Goal: Information Seeking & Learning: Learn about a topic

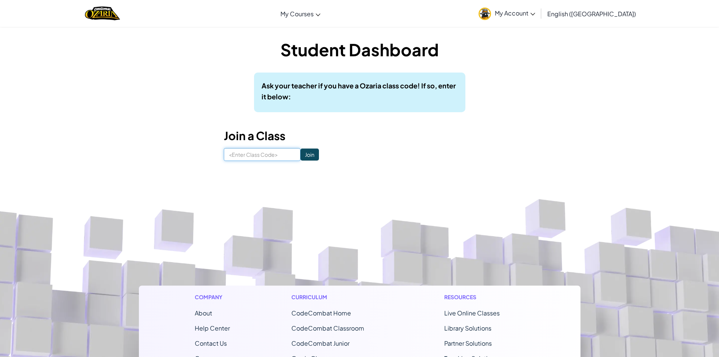
click at [245, 156] on input at bounding box center [262, 154] width 77 height 13
click at [225, 11] on div "Toggle navigation My Courses Ozaria Classroom CodeCombat Classroom AI League Es…" at bounding box center [359, 13] width 723 height 27
click at [260, 152] on input at bounding box center [262, 154] width 77 height 13
type input "PlaneSlowSlad"
click at [302, 156] on input "Join" at bounding box center [309, 154] width 18 height 12
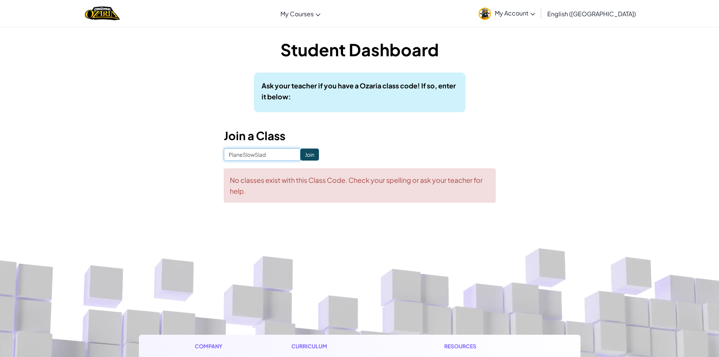
click at [268, 156] on input "PlaneSlowSlad" at bounding box center [262, 154] width 77 height 13
type input "P"
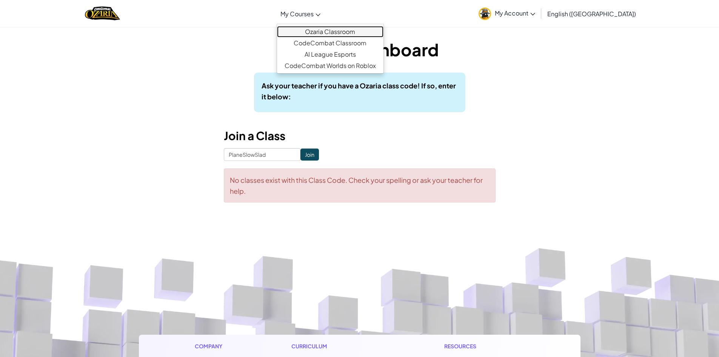
click at [347, 29] on link "Ozaria Classroom" at bounding box center [330, 31] width 106 height 11
click at [381, 32] on link "Ozaria Classroom" at bounding box center [330, 31] width 106 height 11
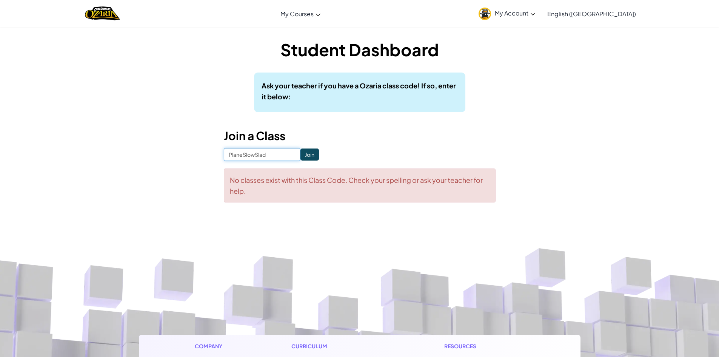
click at [260, 154] on input "PlaneSlowSlad" at bounding box center [262, 154] width 77 height 13
type input "PlaneSlowSad"
click input "Join" at bounding box center [309, 154] width 18 height 12
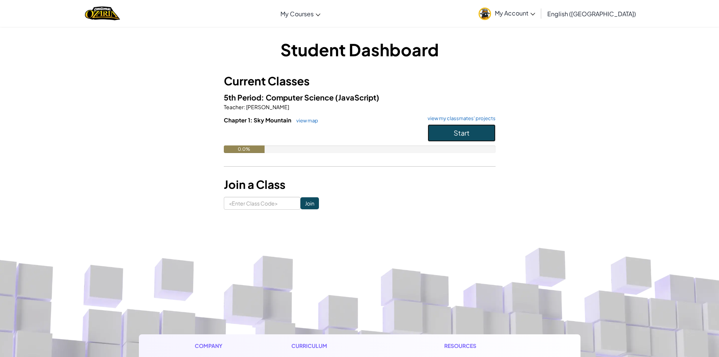
click at [475, 136] on button "Start" at bounding box center [462, 132] width 68 height 17
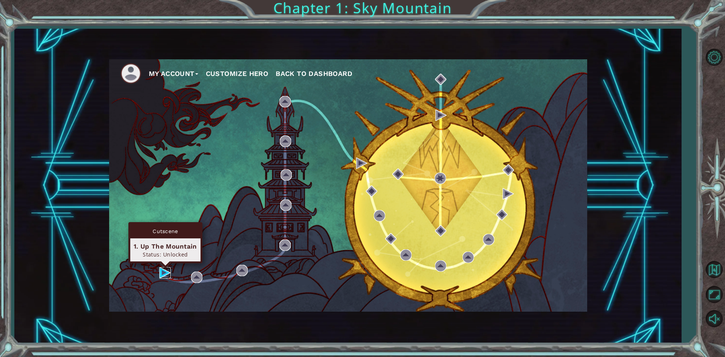
click at [162, 269] on img at bounding box center [164, 272] width 11 height 11
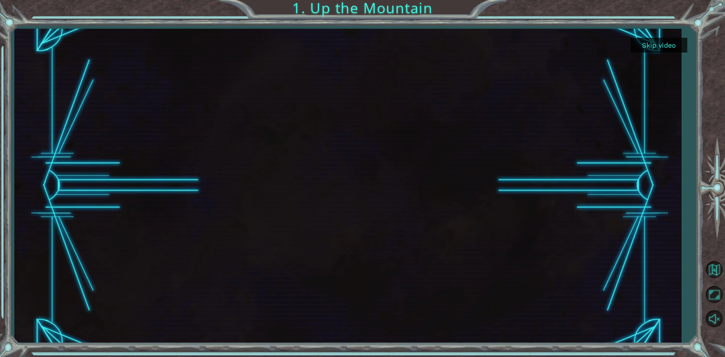
click at [661, 45] on button "Skip video" at bounding box center [658, 45] width 57 height 15
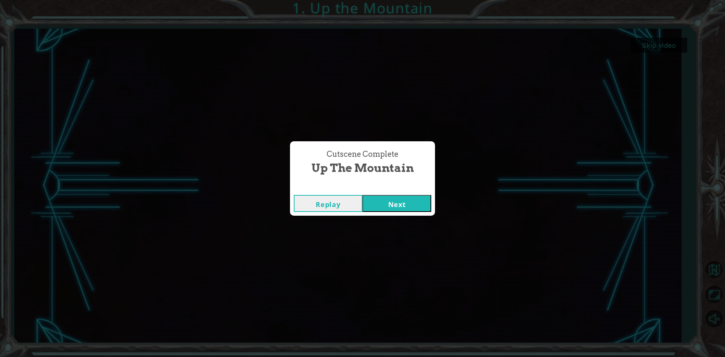
click at [338, 204] on button "Replay" at bounding box center [328, 203] width 69 height 17
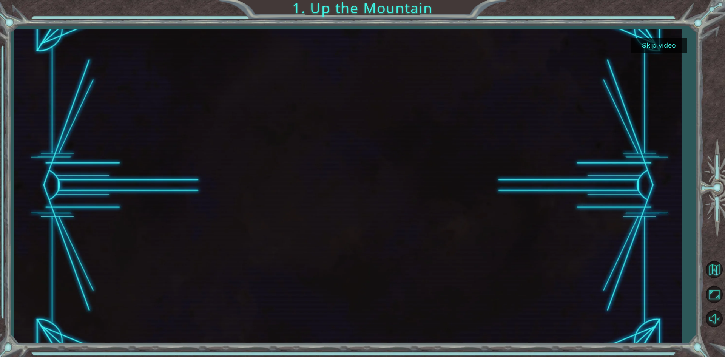
click at [654, 42] on button "Skip video" at bounding box center [658, 45] width 57 height 15
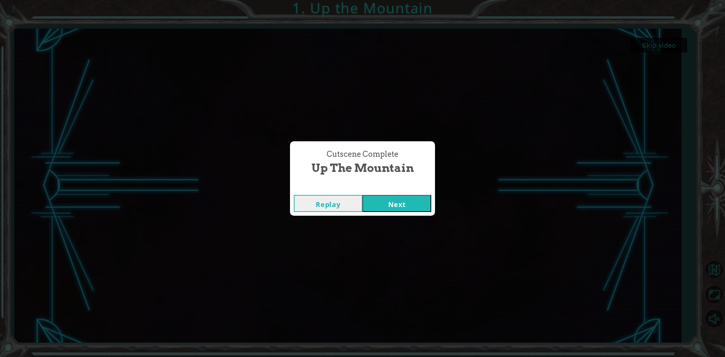
click at [410, 200] on button "Next" at bounding box center [396, 203] width 69 height 17
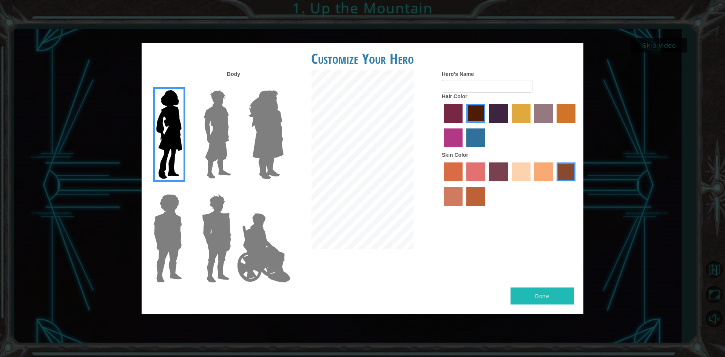
click at [216, 225] on img at bounding box center [216, 238] width 35 height 94
click at [234, 189] on input "Hero Garnet" at bounding box center [234, 189] width 0 height 0
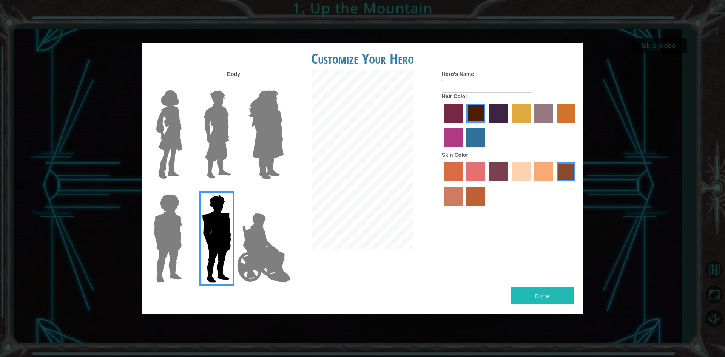
click at [222, 123] on img at bounding box center [217, 134] width 34 height 94
click at [234, 85] on input "Hero Lars" at bounding box center [234, 85] width 0 height 0
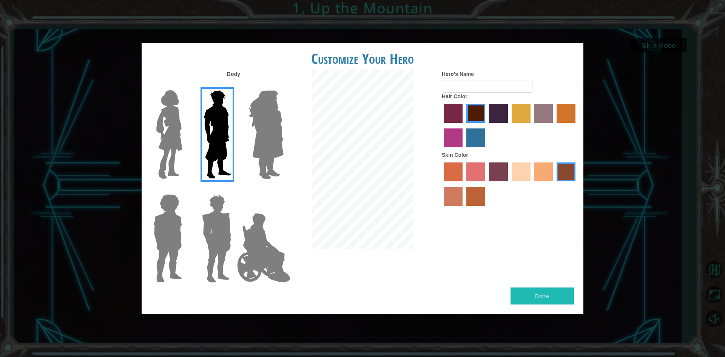
click at [514, 165] on label "sandy beach skin color" at bounding box center [520, 171] width 19 height 19
click at [509, 184] on input "sandy beach skin color" at bounding box center [509, 184] width 0 height 0
click at [522, 115] on label "tulip tree hair color" at bounding box center [520, 113] width 19 height 19
click at [509, 125] on input "tulip tree hair color" at bounding box center [509, 125] width 0 height 0
click at [562, 112] on label "gold drop hair color" at bounding box center [565, 113] width 19 height 19
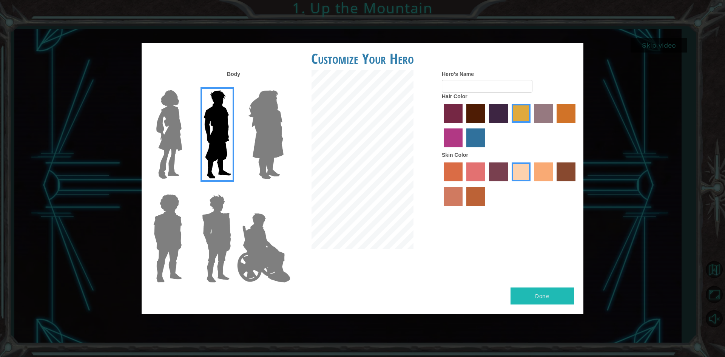
click at [554, 125] on input "gold drop hair color" at bounding box center [554, 125] width 0 height 0
click at [478, 112] on label "maroon hair color" at bounding box center [475, 113] width 19 height 19
click at [464, 125] on input "maroon hair color" at bounding box center [464, 125] width 0 height 0
click at [538, 171] on label "tacao skin color" at bounding box center [543, 171] width 19 height 19
click at [532, 184] on input "tacao skin color" at bounding box center [532, 184] width 0 height 0
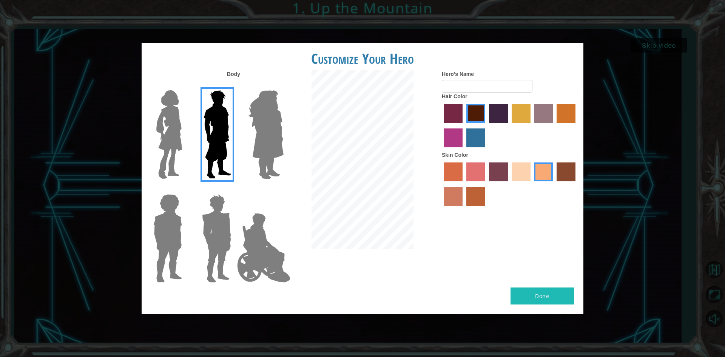
click at [452, 171] on label "sorbus skin color" at bounding box center [453, 171] width 19 height 19
click at [441, 184] on input "sorbus skin color" at bounding box center [441, 184] width 0 height 0
click at [476, 170] on label "froly skin color" at bounding box center [475, 171] width 19 height 19
click at [464, 184] on input "froly skin color" at bounding box center [464, 184] width 0 height 0
click at [493, 171] on label "tosca skin color" at bounding box center [498, 171] width 19 height 19
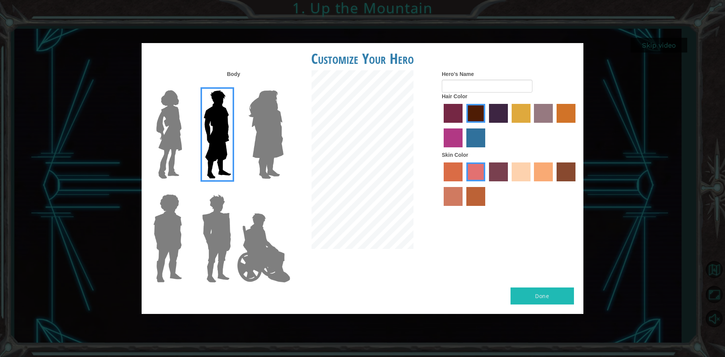
click at [486, 184] on input "tosca skin color" at bounding box center [486, 184] width 0 height 0
click at [519, 171] on label "sandy beach skin color" at bounding box center [520, 171] width 19 height 19
click at [509, 184] on input "sandy beach skin color" at bounding box center [509, 184] width 0 height 0
click at [539, 172] on label "tacao skin color" at bounding box center [543, 171] width 19 height 19
click at [532, 184] on input "tacao skin color" at bounding box center [532, 184] width 0 height 0
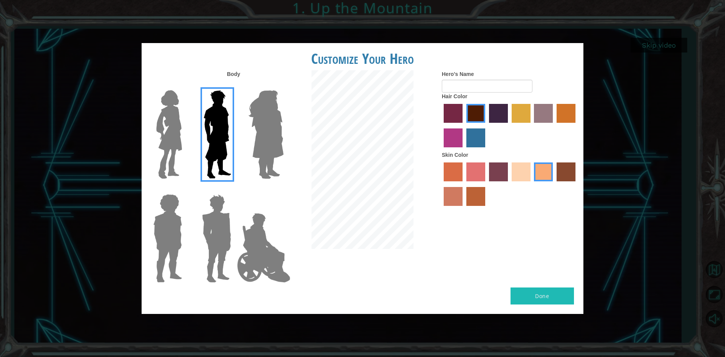
click at [569, 175] on label "karma skin color" at bounding box center [565, 171] width 19 height 19
click at [554, 184] on input "karma skin color" at bounding box center [554, 184] width 0 height 0
click at [464, 194] on div at bounding box center [510, 184] width 136 height 49
click at [454, 197] on label "burning sand skin color" at bounding box center [453, 196] width 19 height 19
click at [576, 184] on input "burning sand skin color" at bounding box center [576, 184] width 0 height 0
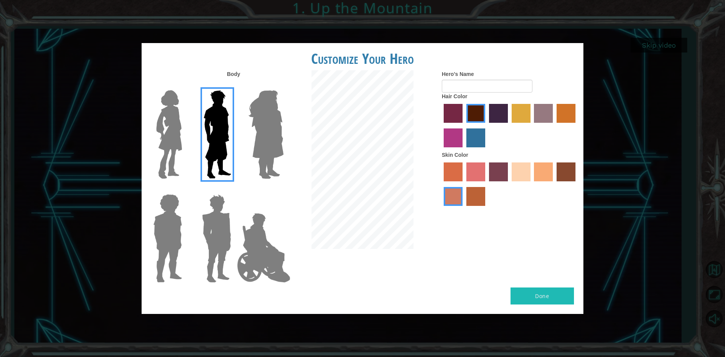
click at [538, 174] on label "tacao skin color" at bounding box center [543, 171] width 19 height 19
click at [532, 184] on input "tacao skin color" at bounding box center [532, 184] width 0 height 0
click at [460, 86] on input "Hero's Name" at bounding box center [487, 86] width 91 height 13
type input "D"
type input "t"
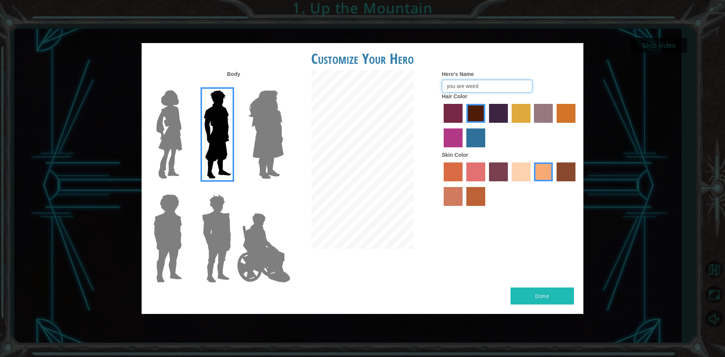
type input "you are weird"
click at [549, 297] on button "Done" at bounding box center [541, 295] width 63 height 17
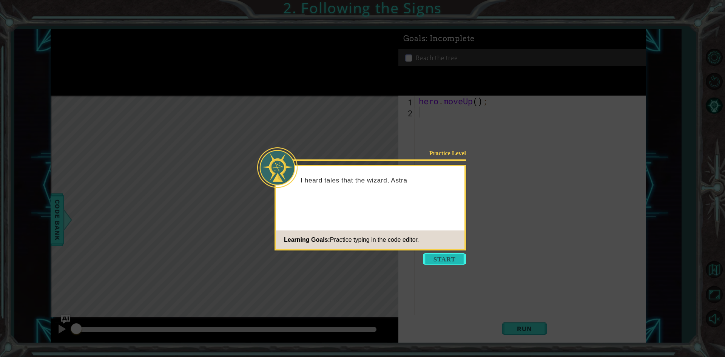
click at [442, 256] on button "Start" at bounding box center [444, 259] width 43 height 12
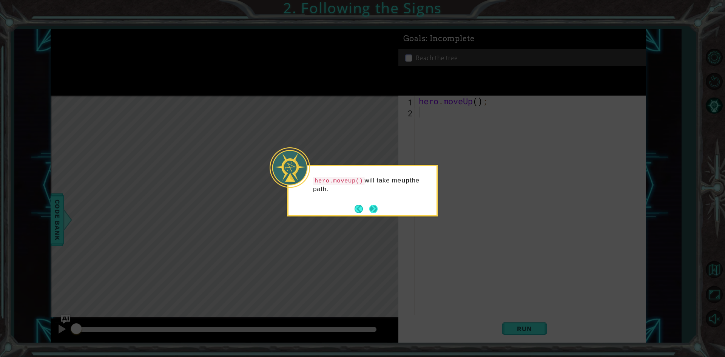
click at [374, 207] on button "Next" at bounding box center [373, 209] width 8 height 8
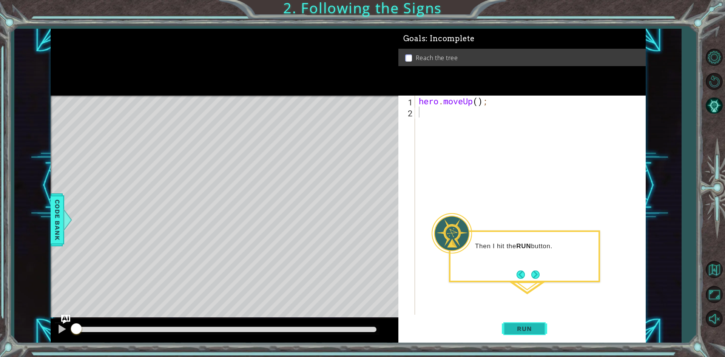
click at [519, 330] on span "Run" at bounding box center [524, 329] width 30 height 8
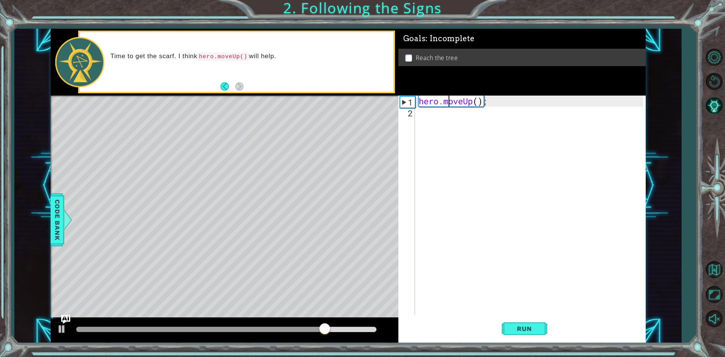
drag, startPoint x: 447, startPoint y: 100, endPoint x: 448, endPoint y: 106, distance: 5.3
click at [448, 106] on div "hero . moveUp ( ) ;" at bounding box center [532, 216] width 230 height 241
type textarea "hero.moveUp();"
click at [525, 330] on span "Run" at bounding box center [524, 329] width 30 height 8
click at [405, 115] on div "2" at bounding box center [407, 113] width 15 height 11
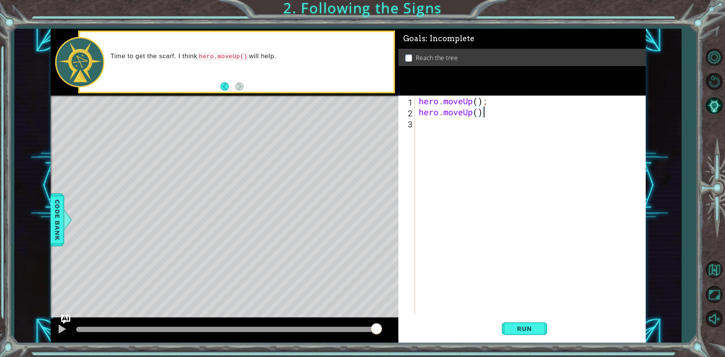
scroll to position [0, 3]
type textarea "hero.moveUp();"
click at [520, 331] on span "Run" at bounding box center [524, 329] width 30 height 8
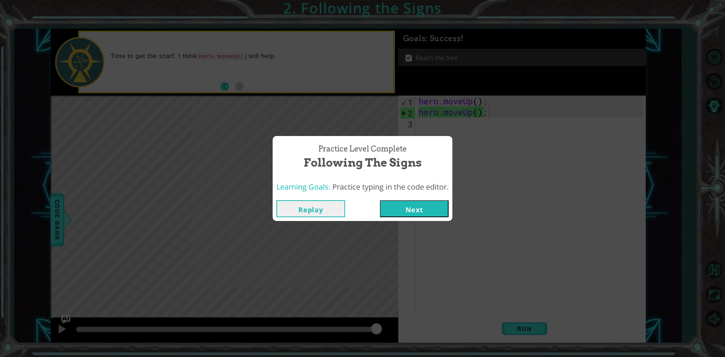
click at [408, 211] on button "Next" at bounding box center [414, 208] width 69 height 17
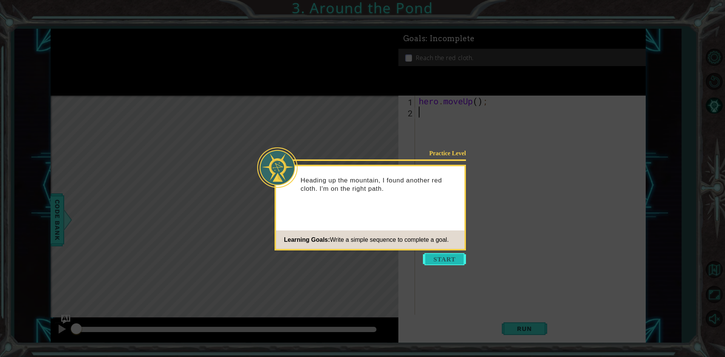
click at [445, 260] on button "Start" at bounding box center [444, 259] width 43 height 12
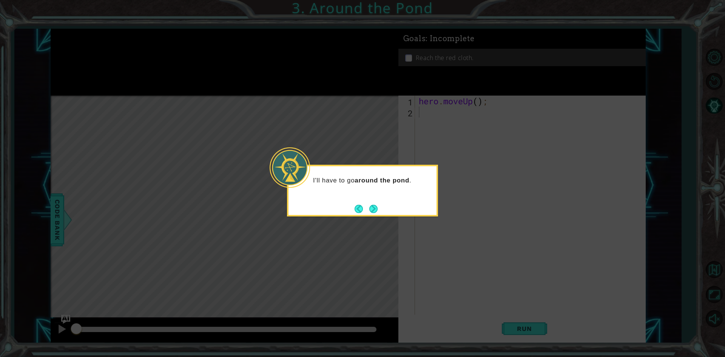
click at [379, 206] on div "I'll have to go around the pond ." at bounding box center [362, 191] width 151 height 52
click at [373, 206] on button "Next" at bounding box center [373, 209] width 8 height 8
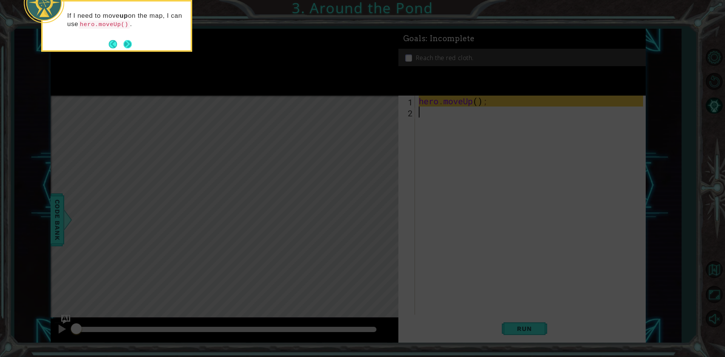
click at [126, 46] on button "Next" at bounding box center [127, 44] width 8 height 8
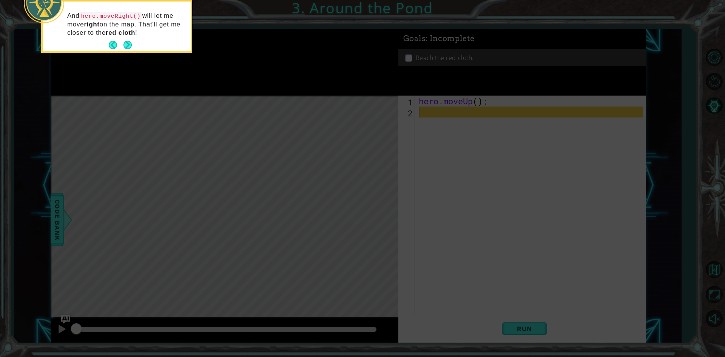
click at [126, 46] on button "Next" at bounding box center [127, 45] width 8 height 8
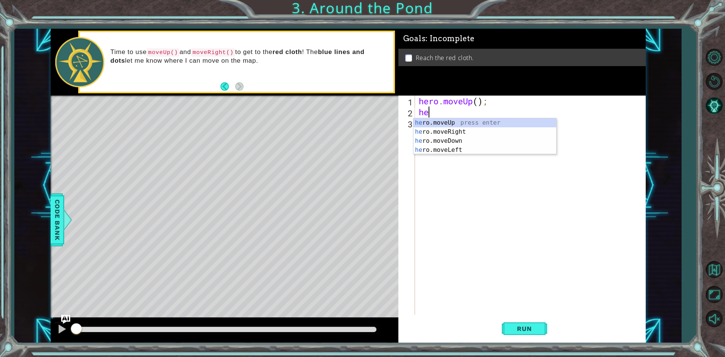
type textarea "her"
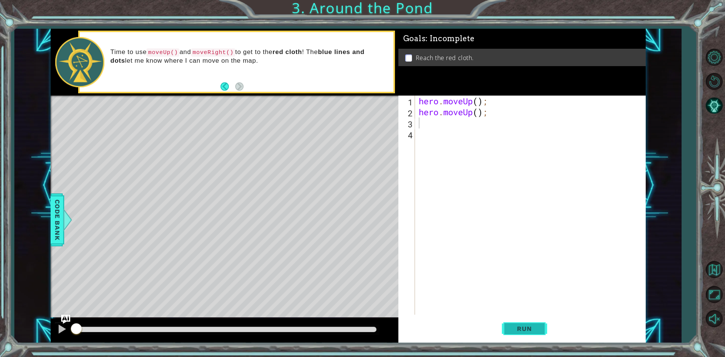
click at [515, 328] on span "Run" at bounding box center [524, 329] width 30 height 8
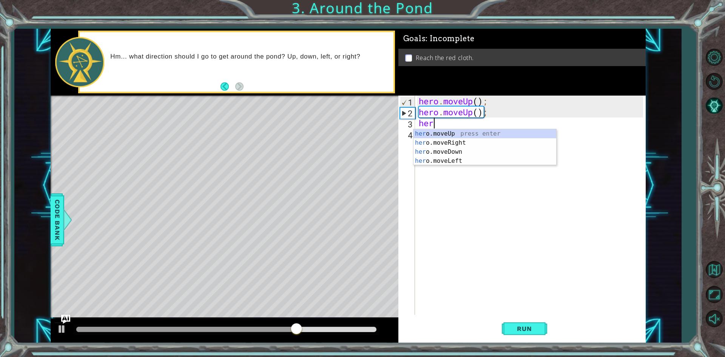
type textarea "hero"
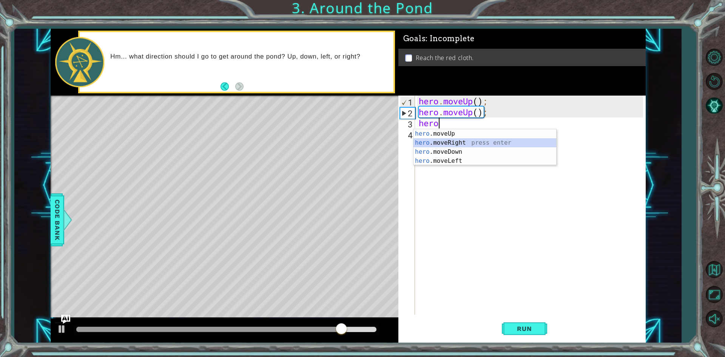
click at [445, 143] on div "hero .moveUp press enter hero .moveRight press enter hero .moveDown press enter…" at bounding box center [484, 156] width 143 height 54
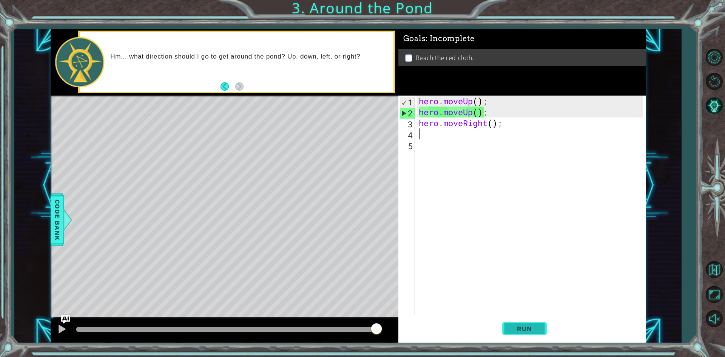
click at [533, 328] on span "Run" at bounding box center [524, 329] width 30 height 8
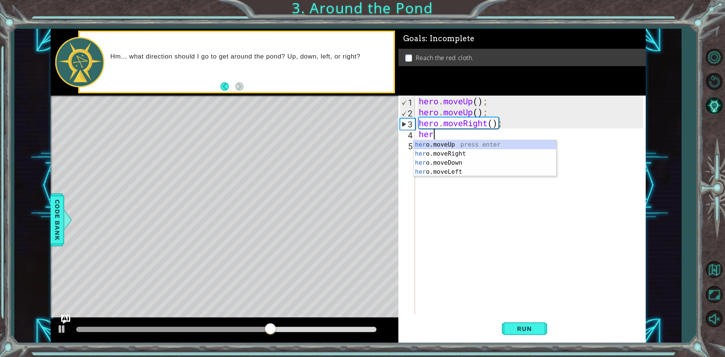
type textarea "hero"
click at [434, 144] on div "hero .moveUp press enter hero .moveRight press enter hero .moveDown press enter…" at bounding box center [484, 167] width 143 height 54
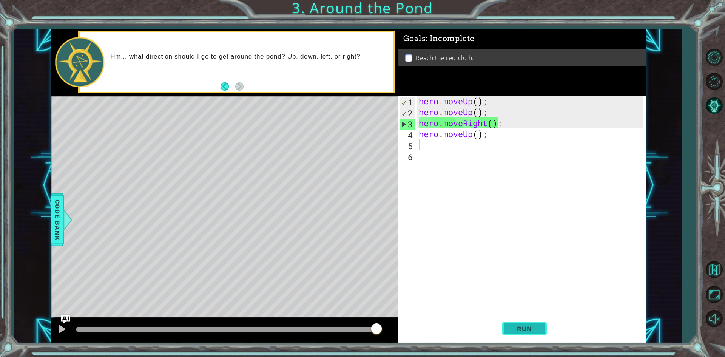
click at [519, 330] on span "Run" at bounding box center [524, 329] width 30 height 8
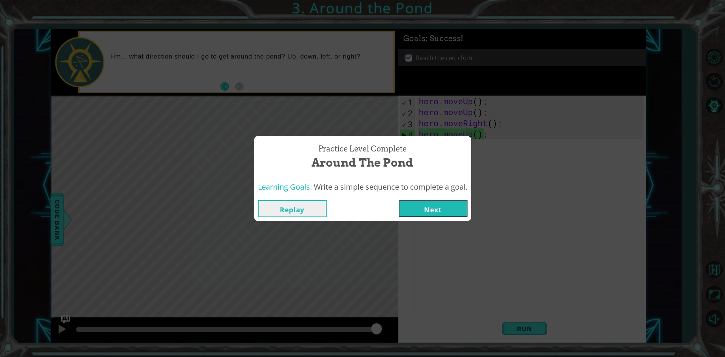
click at [426, 207] on button "Next" at bounding box center [433, 208] width 69 height 17
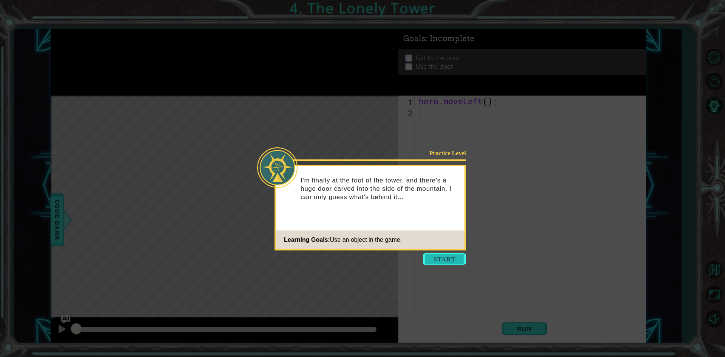
click at [436, 261] on button "Start" at bounding box center [444, 259] width 43 height 12
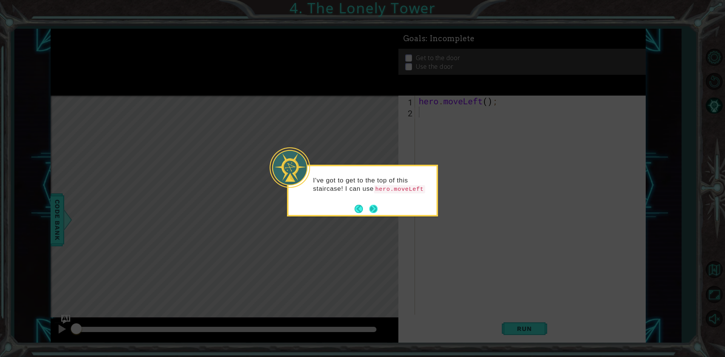
click at [371, 208] on button "Next" at bounding box center [373, 209] width 8 height 8
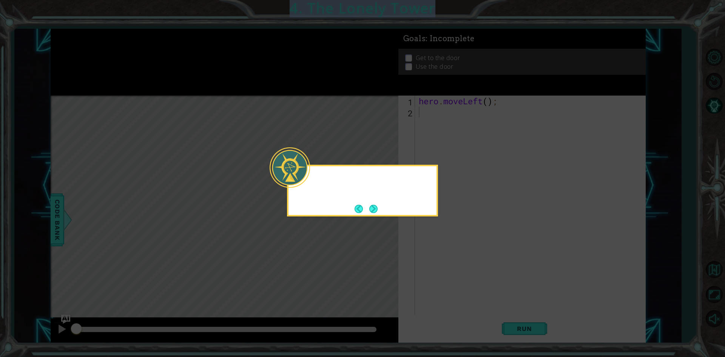
click at [371, 208] on icon at bounding box center [362, 178] width 725 height 357
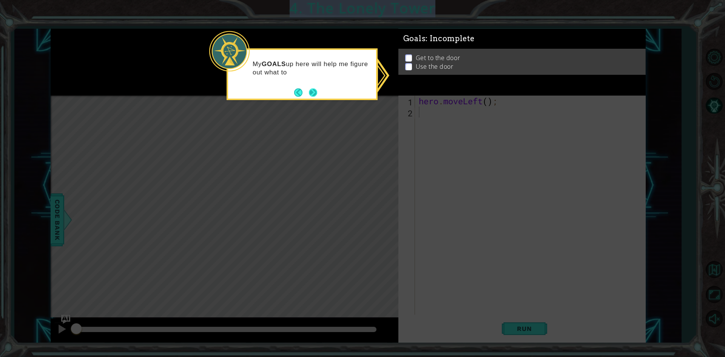
click at [314, 91] on button "Next" at bounding box center [313, 92] width 8 height 8
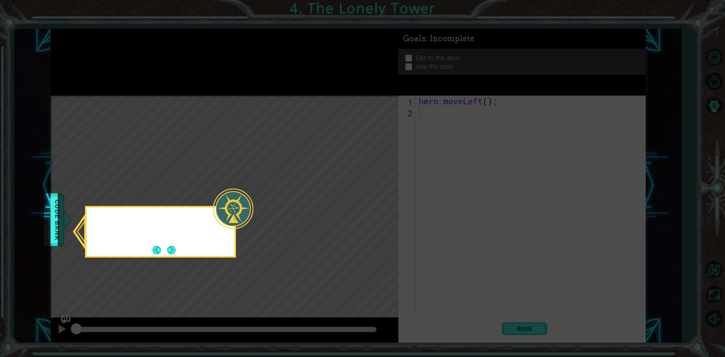
click at [314, 91] on icon at bounding box center [362, 178] width 725 height 357
click at [176, 252] on button "Next" at bounding box center [171, 250] width 8 height 8
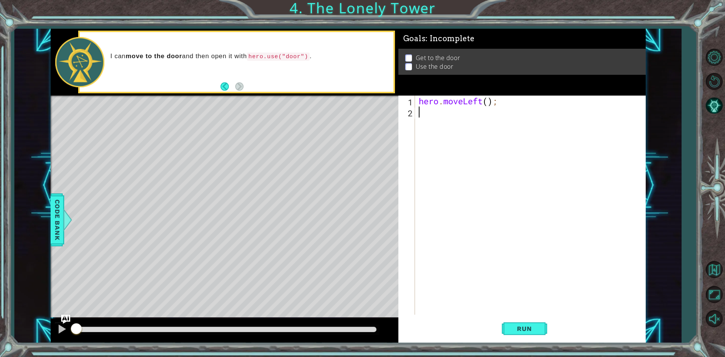
type textarea "h"
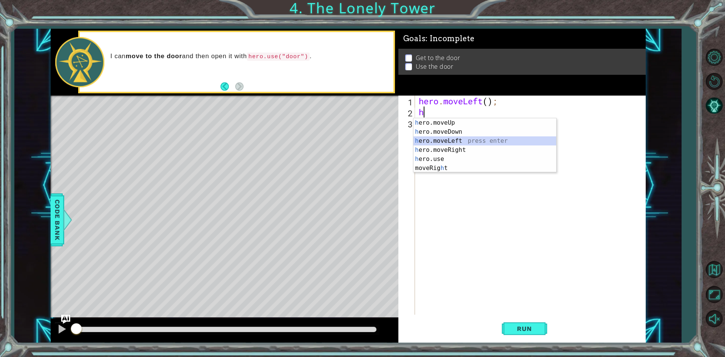
click at [466, 141] on div "h ero.moveUp press enter h ero.moveDown press enter h ero.moveLeft press enter …" at bounding box center [484, 154] width 143 height 72
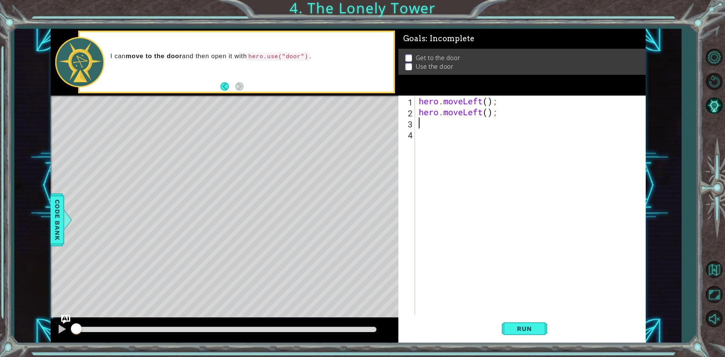
type textarea "h"
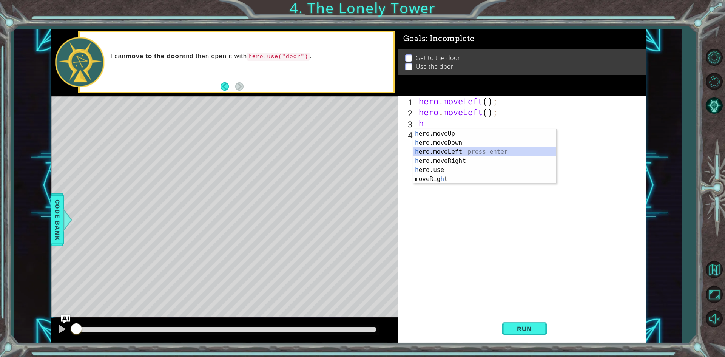
click at [443, 150] on div "h ero.moveUp press enter h ero.moveDown press enter h ero.moveLeft press enter …" at bounding box center [484, 165] width 143 height 72
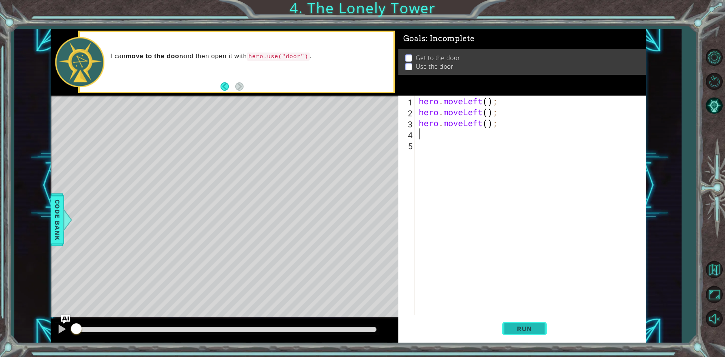
click at [531, 325] on span "Run" at bounding box center [524, 329] width 30 height 8
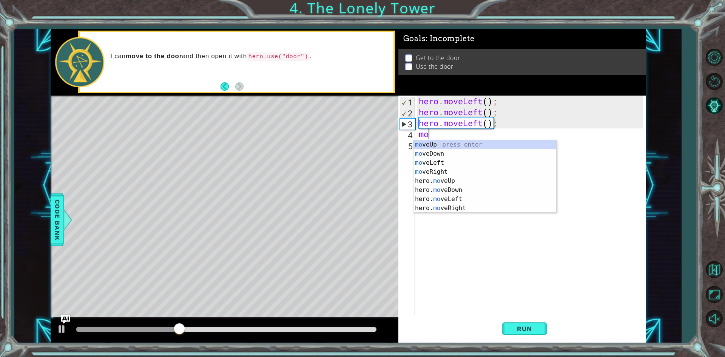
type textarea "mov"
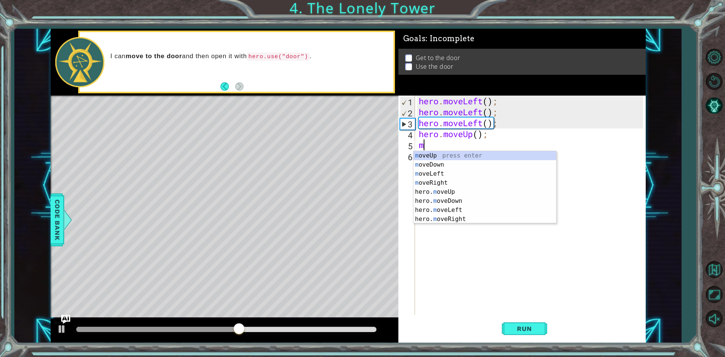
type textarea "mo"
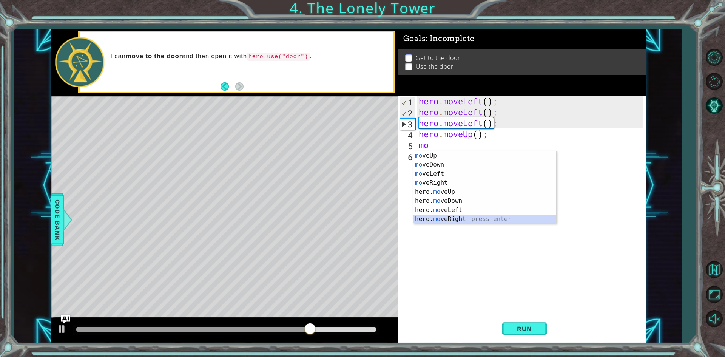
click at [511, 217] on div "mo veUp press enter mo veDown press enter mo veLeft press enter mo veRight pres…" at bounding box center [484, 196] width 143 height 91
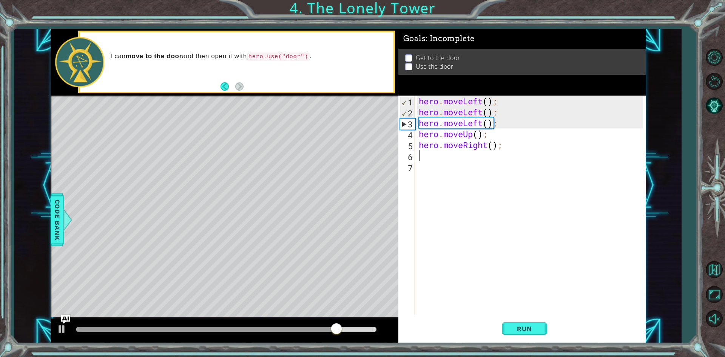
type textarea "h"
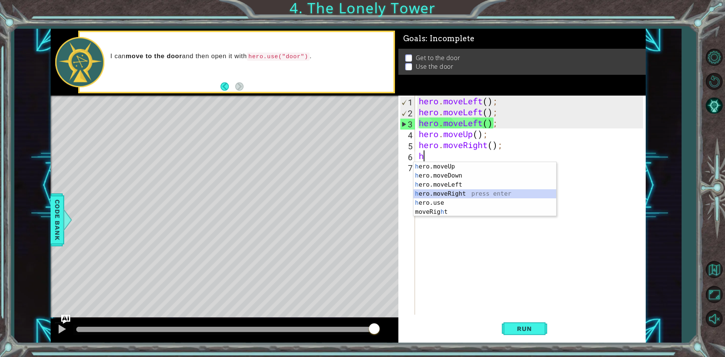
click at [479, 194] on div "h ero.moveUp press enter h ero.moveDown press enter h ero.moveLeft press enter …" at bounding box center [484, 198] width 143 height 72
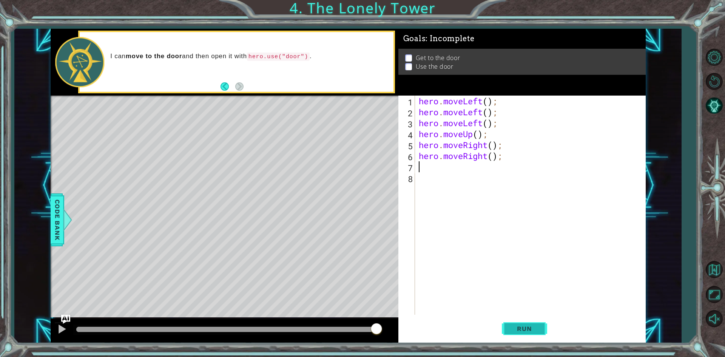
click at [515, 326] on span "Run" at bounding box center [524, 329] width 30 height 8
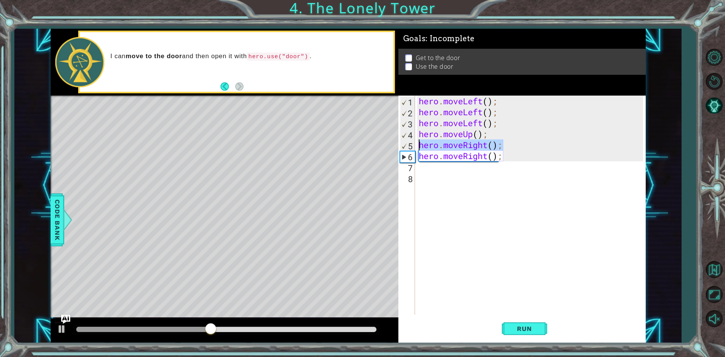
drag, startPoint x: 505, startPoint y: 146, endPoint x: 406, endPoint y: 144, distance: 98.9
click at [410, 143] on div "1 2 3 4 5 6 7 8 hero . moveLeft ( ) ; hero . moveLeft ( ) ; hero . moveLeft ( )…" at bounding box center [520, 205] width 245 height 219
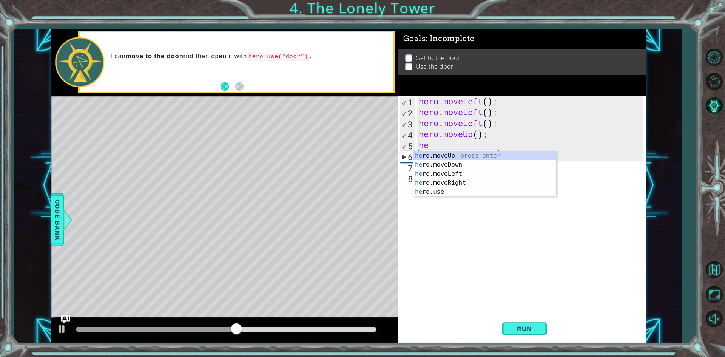
type textarea "her"
click at [450, 154] on div "her o.moveUp press enter her o.moveDown press enter her o.moveLeft press enter …" at bounding box center [484, 182] width 143 height 63
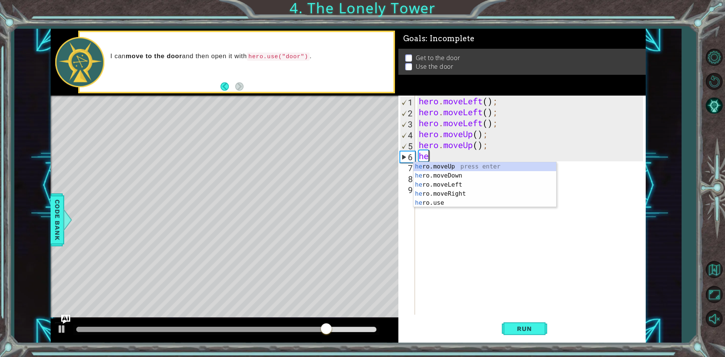
type textarea "h"
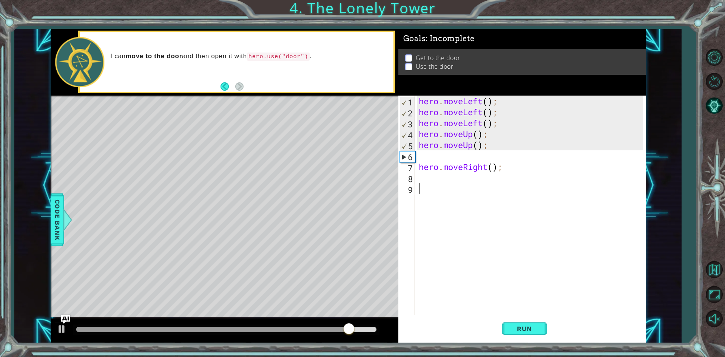
click at [482, 220] on div "hero . moveLeft ( ) ; hero . moveLeft ( ) ; hero . moveLeft ( ) ; hero . moveUp…" at bounding box center [532, 216] width 230 height 241
click at [514, 329] on span "Run" at bounding box center [524, 329] width 30 height 8
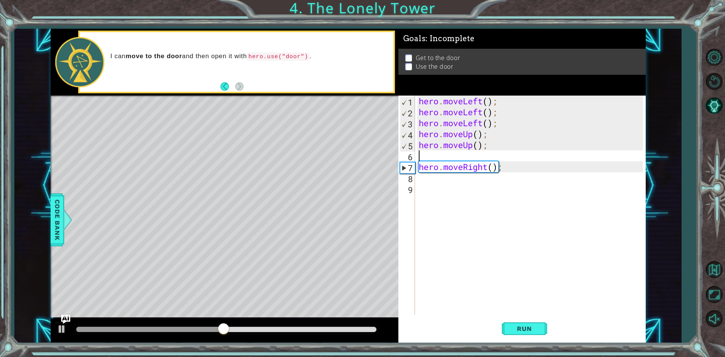
click at [418, 156] on div "hero . moveLeft ( ) ; hero . moveLeft ( ) ; hero . moveLeft ( ) ; hero . moveUp…" at bounding box center [532, 216] width 230 height 241
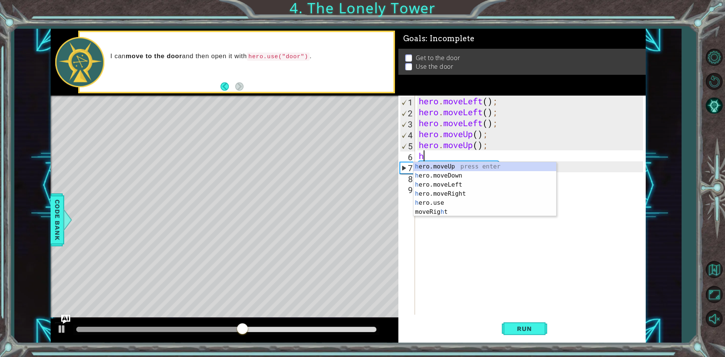
type textarea "he"
click at [487, 194] on div "he ro.moveUp press enter he ro.moveDown press enter he ro.moveLeft press enter …" at bounding box center [484, 193] width 143 height 63
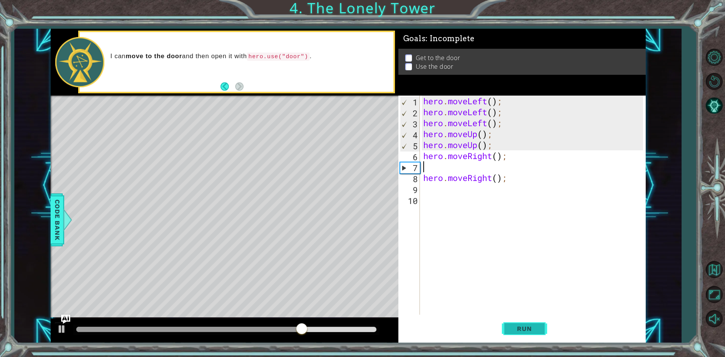
click at [521, 330] on span "Run" at bounding box center [524, 329] width 30 height 8
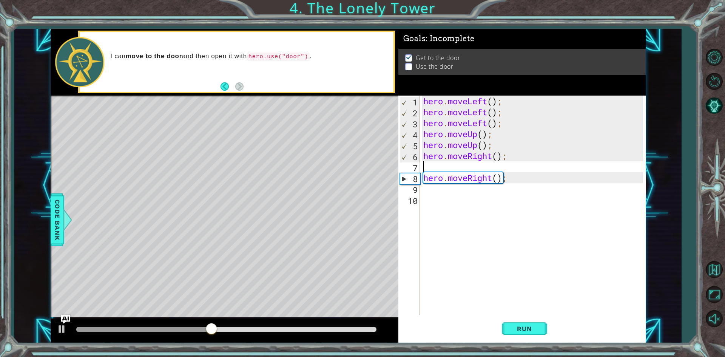
click at [444, 201] on div "hero . moveLeft ( ) ; hero . moveLeft ( ) ; hero . moveLeft ( ) ; hero . moveUp…" at bounding box center [534, 216] width 225 height 241
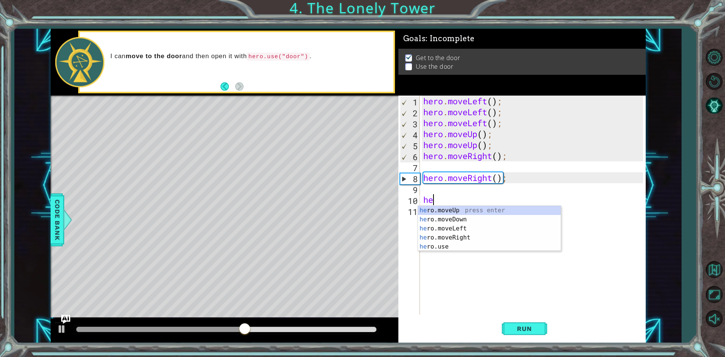
type textarea "her"
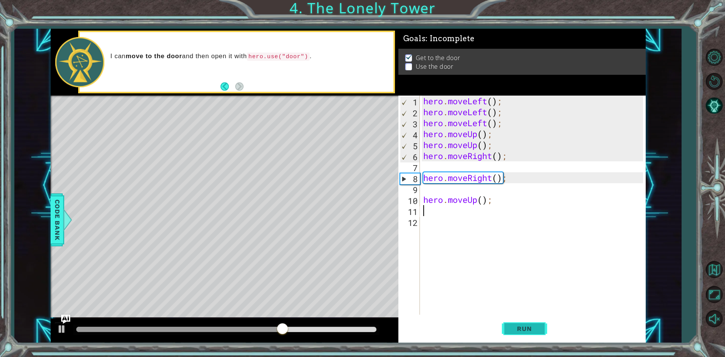
click at [530, 339] on button "Run" at bounding box center [524, 328] width 45 height 25
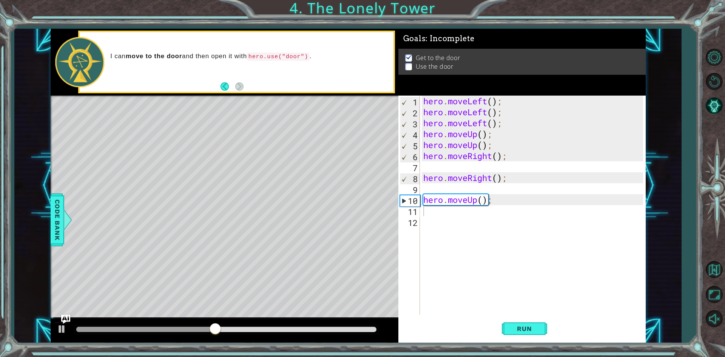
click at [274, 148] on div "Level Map" at bounding box center [225, 207] width 349 height 222
click at [58, 213] on span "Code Bank" at bounding box center [57, 219] width 12 height 46
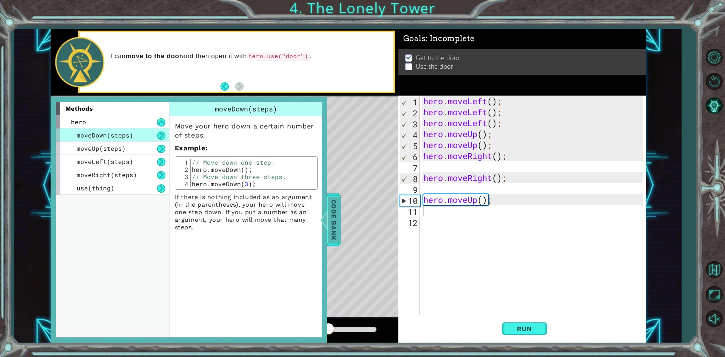
click at [339, 202] on span "Code Bank" at bounding box center [333, 219] width 12 height 46
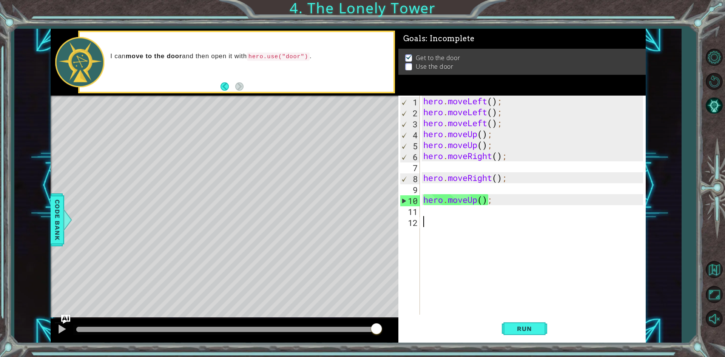
click at [444, 217] on div "hero . moveLeft ( ) ; hero . moveLeft ( ) ; hero . moveLeft ( ) ; hero . moveUp…" at bounding box center [534, 216] width 225 height 241
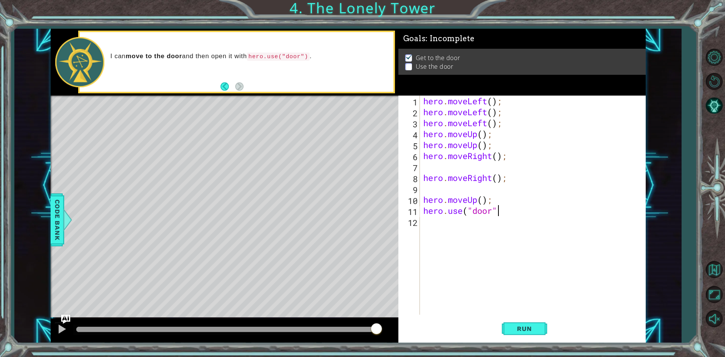
scroll to position [0, 3]
click at [524, 327] on span "Run" at bounding box center [524, 329] width 30 height 8
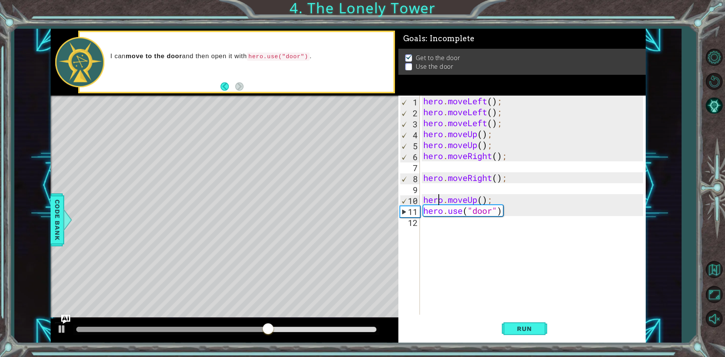
drag, startPoint x: 436, startPoint y: 201, endPoint x: 438, endPoint y: 195, distance: 6.6
click at [438, 195] on div "hero . moveLeft ( ) ; hero . moveLeft ( ) ; hero . moveLeft ( ) ; hero . moveUp…" at bounding box center [534, 216] width 225 height 241
click at [497, 200] on div "hero . moveLeft ( ) ; hero . moveLeft ( ) ; hero . moveLeft ( ) ; hero . moveUp…" at bounding box center [534, 216] width 225 height 241
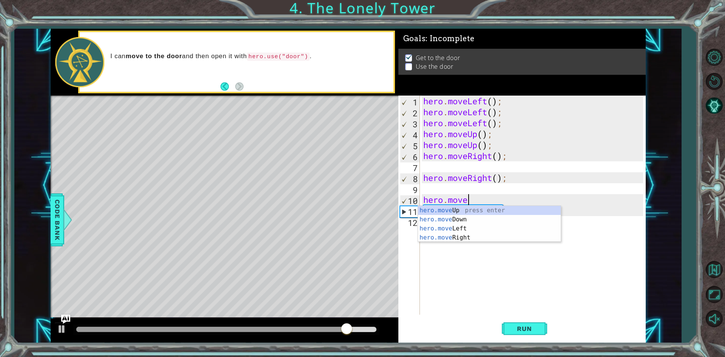
scroll to position [0, 1]
type textarea "h"
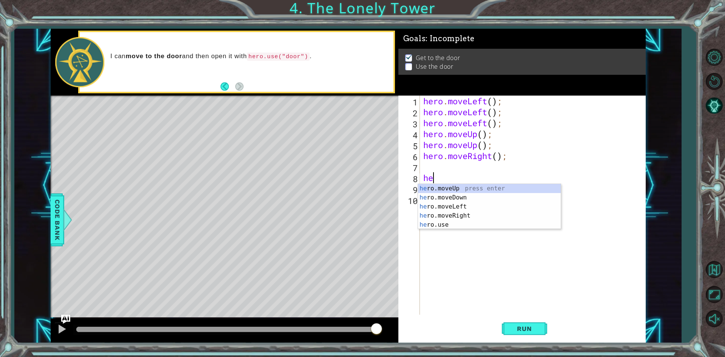
type textarea "h"
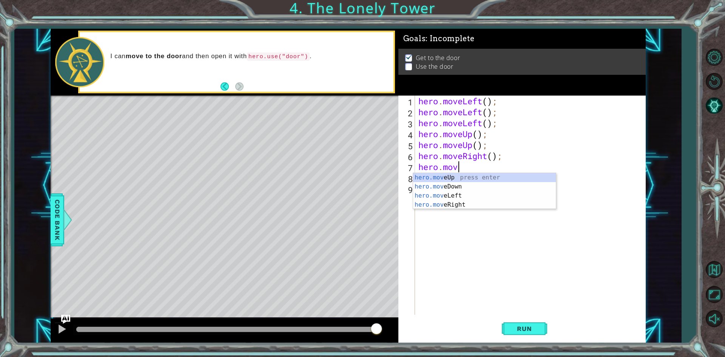
type textarea "hero.move"
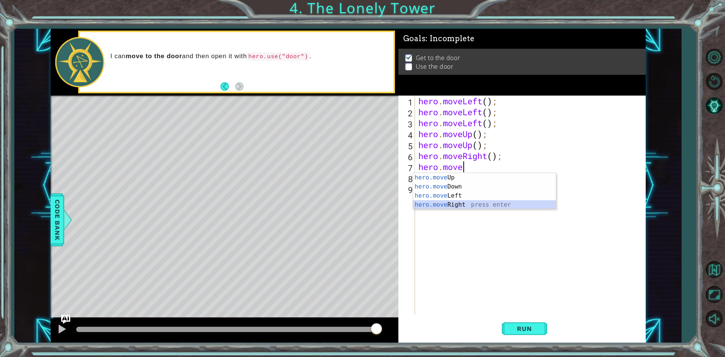
click at [481, 206] on div "hero.move Up press enter hero.move Down press enter hero.move Left press enter …" at bounding box center [484, 200] width 143 height 54
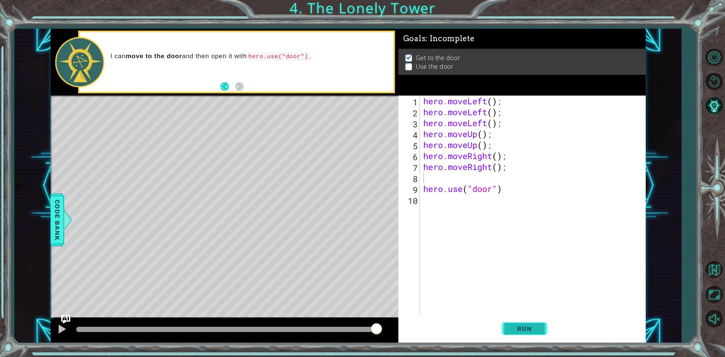
click at [537, 325] on span "Run" at bounding box center [524, 329] width 30 height 8
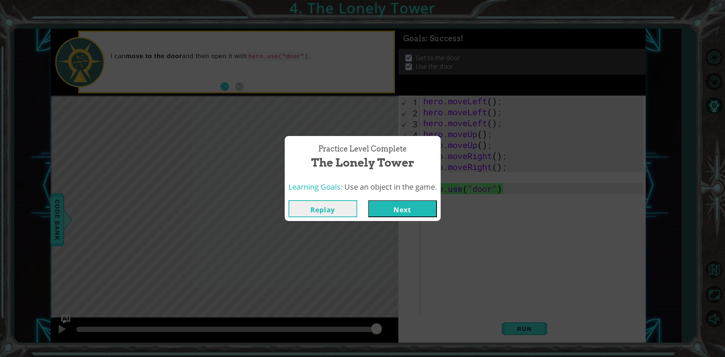
click at [391, 209] on button "Next" at bounding box center [402, 208] width 69 height 17
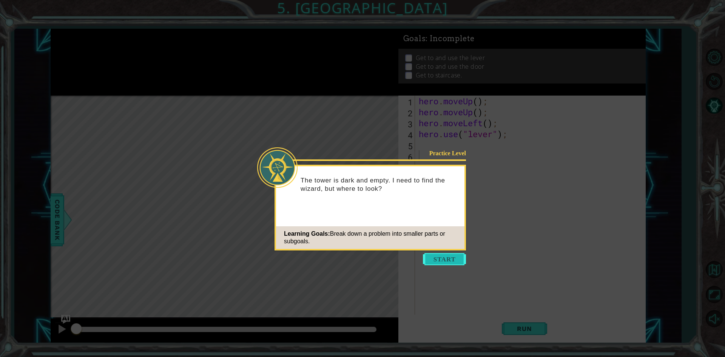
click at [447, 255] on button "Start" at bounding box center [444, 259] width 43 height 12
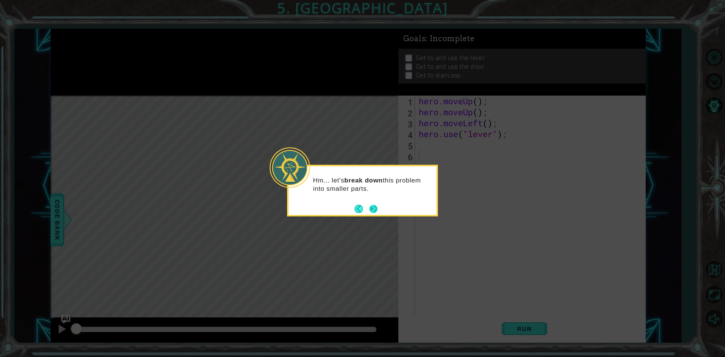
click at [375, 211] on button "Next" at bounding box center [373, 209] width 8 height 8
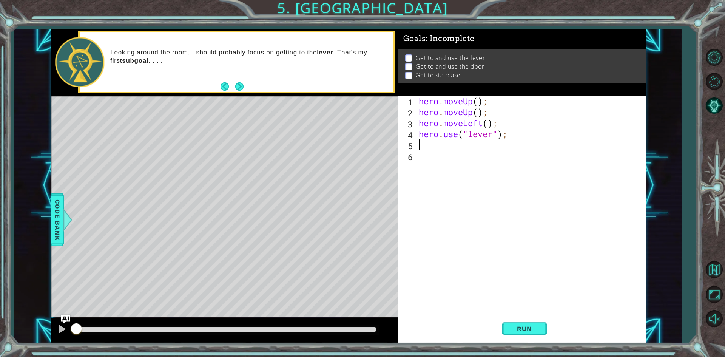
click at [424, 142] on div "hero . moveUp ( ) ; hero . moveUp ( ) ; hero . moveLeft ( ) ; hero . use ( "lev…" at bounding box center [532, 216] width 230 height 241
click at [522, 326] on span "Run" at bounding box center [524, 329] width 30 height 8
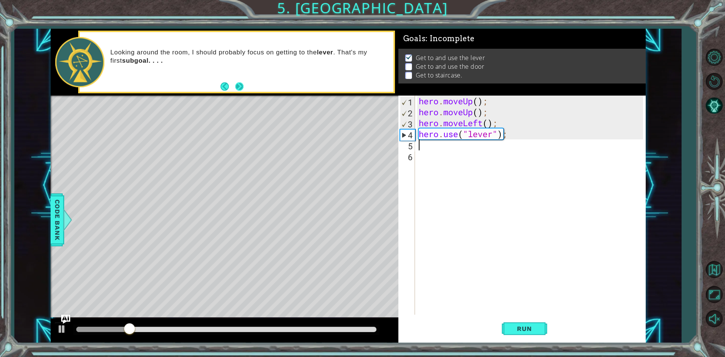
click at [239, 85] on button "Next" at bounding box center [239, 86] width 8 height 8
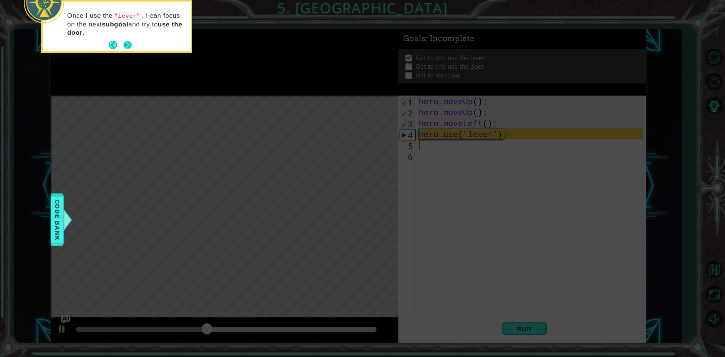
click at [128, 44] on button "Next" at bounding box center [127, 45] width 8 height 8
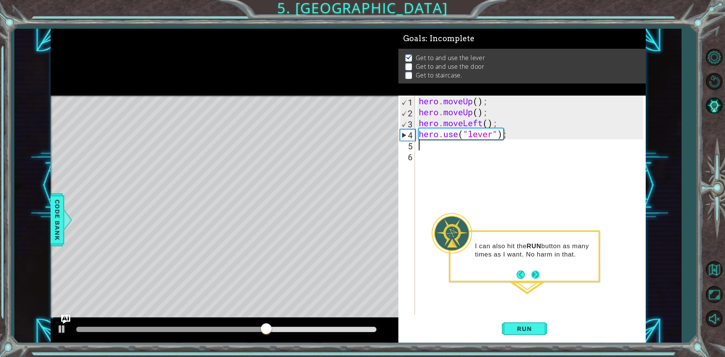
click at [534, 276] on button "Next" at bounding box center [535, 274] width 8 height 8
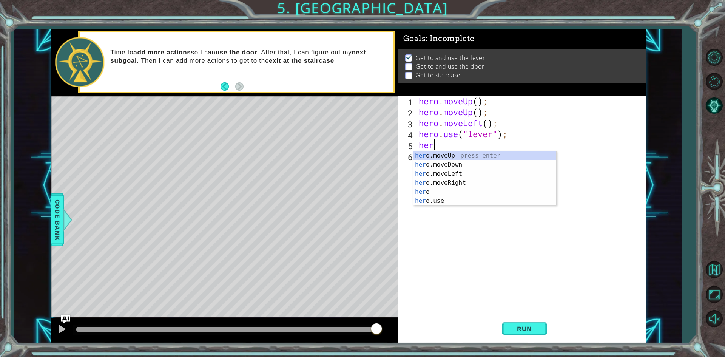
type textarea "hero"
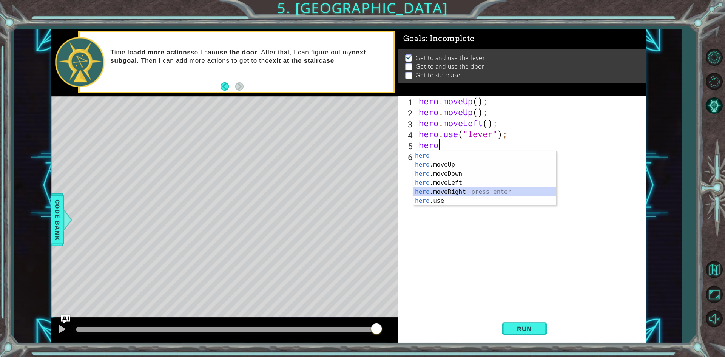
click at [496, 193] on div "hero press enter hero .moveUp press enter hero .moveDown press enter hero .move…" at bounding box center [484, 187] width 143 height 72
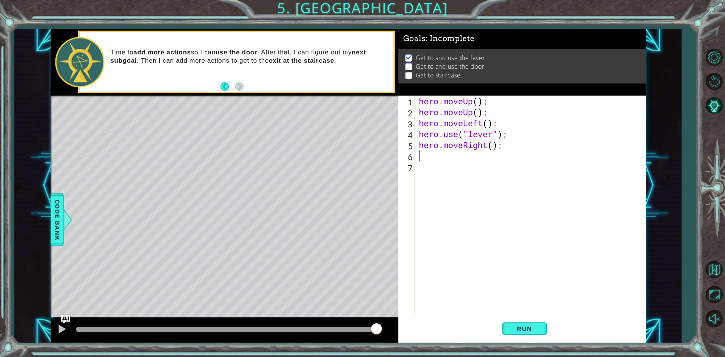
type textarea "h"
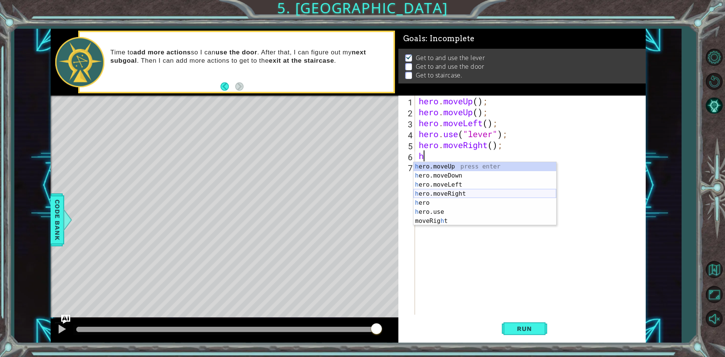
click at [448, 190] on div "h ero.moveUp press enter h ero.moveDown press enter h ero.moveLeft press enter …" at bounding box center [484, 203] width 143 height 82
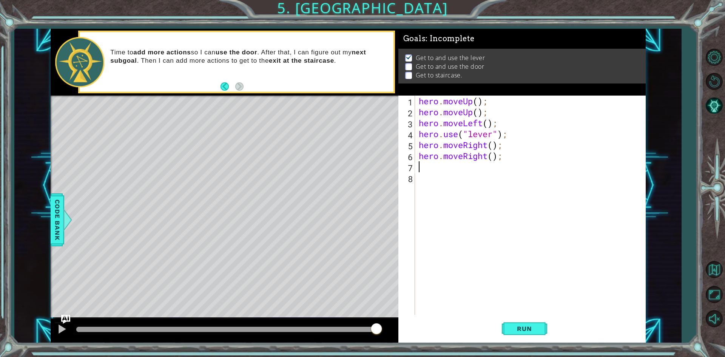
type textarea "h"
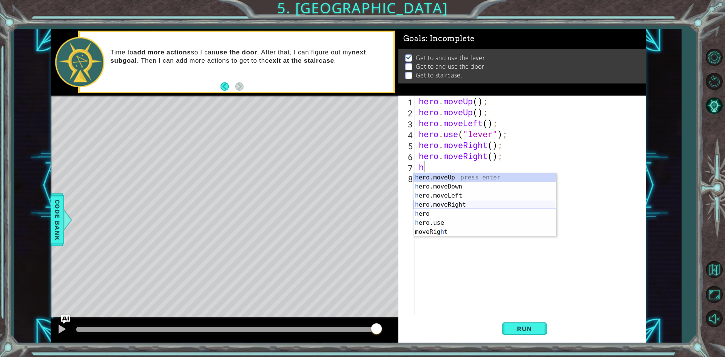
click at [482, 206] on div "h ero.moveUp press enter h ero.moveDown press enter h ero.moveLeft press enter …" at bounding box center [484, 214] width 143 height 82
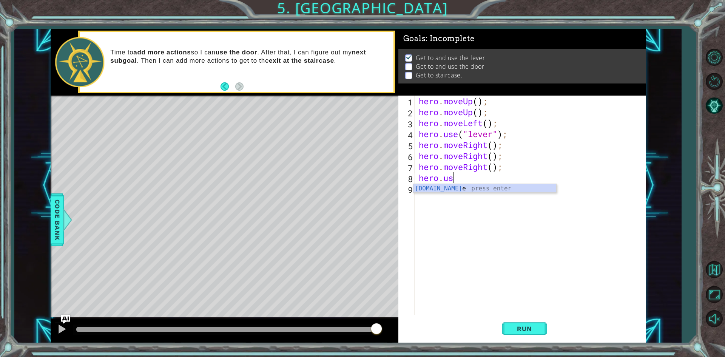
scroll to position [0, 1]
click at [491, 191] on div "hero.use press enter" at bounding box center [484, 197] width 143 height 27
type textarea "hero.use("door");"
click at [522, 330] on span "Run" at bounding box center [524, 329] width 30 height 8
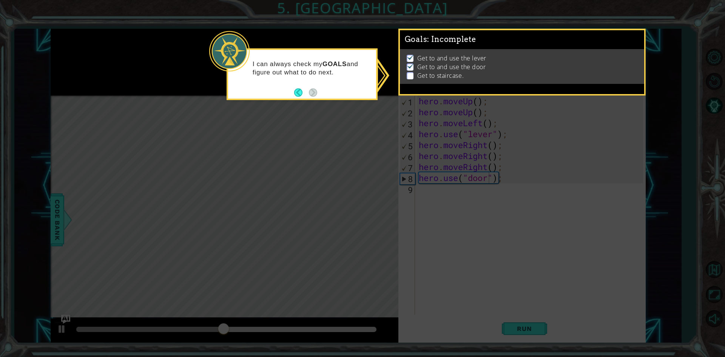
click at [431, 205] on icon at bounding box center [362, 178] width 725 height 357
click at [320, 78] on div "I can always check my GOALS and figure out what to do next." at bounding box center [302, 72] width 148 height 38
click at [456, 190] on icon at bounding box center [362, 178] width 725 height 357
click at [423, 197] on icon at bounding box center [362, 178] width 725 height 357
click at [405, 186] on icon at bounding box center [362, 178] width 725 height 357
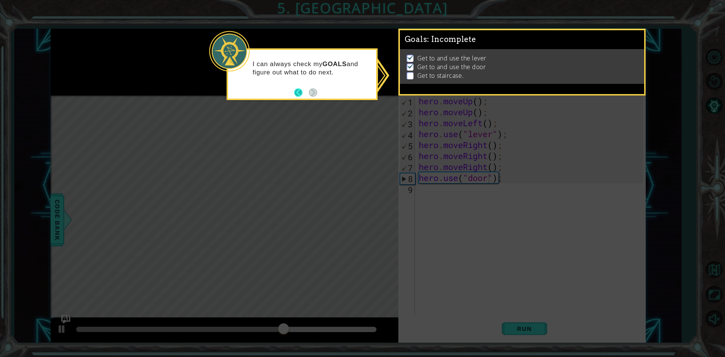
click at [297, 90] on button "Back" at bounding box center [301, 92] width 15 height 8
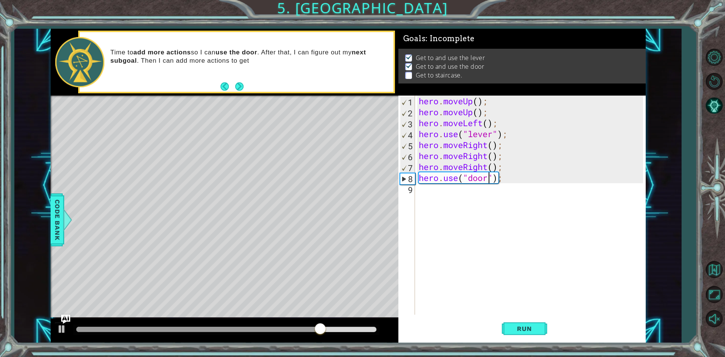
click at [426, 190] on div "hero . moveUp ( ) ; hero . moveUp ( ) ; hero . moveLeft ( ) ; hero . use ( "lev…" at bounding box center [532, 216] width 230 height 241
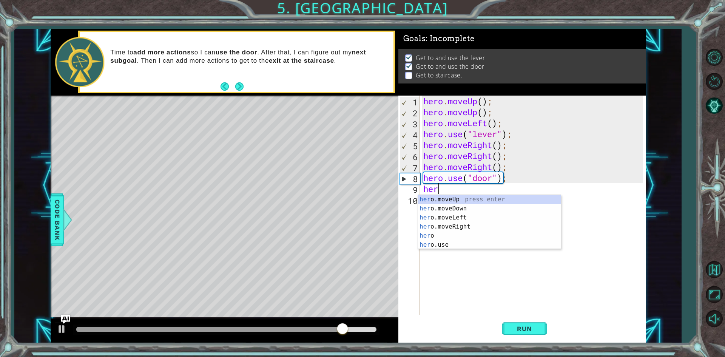
type textarea "hero"
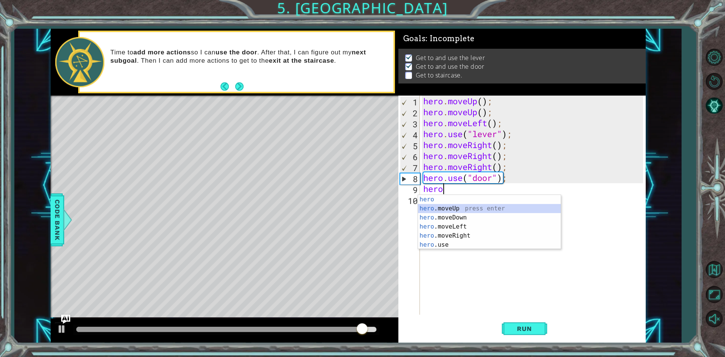
click at [476, 208] on div "hero press enter hero .moveUp press enter hero .moveDown press enter hero .move…" at bounding box center [489, 231] width 143 height 72
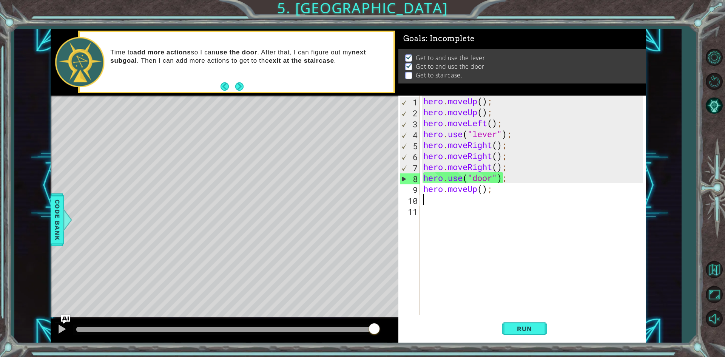
type textarea "h"
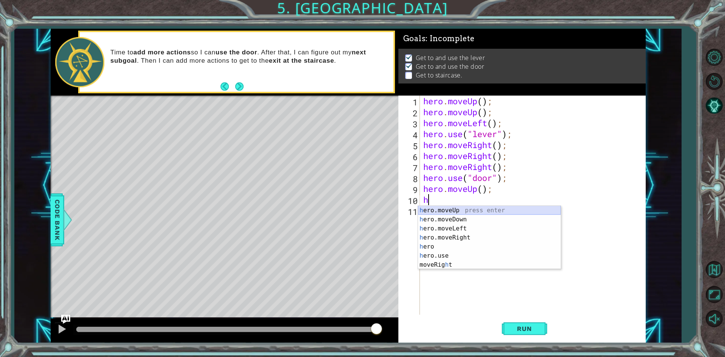
click at [474, 210] on div "h ero.moveUp press enter h ero.moveDown press enter h ero.moveLeft press enter …" at bounding box center [489, 247] width 143 height 82
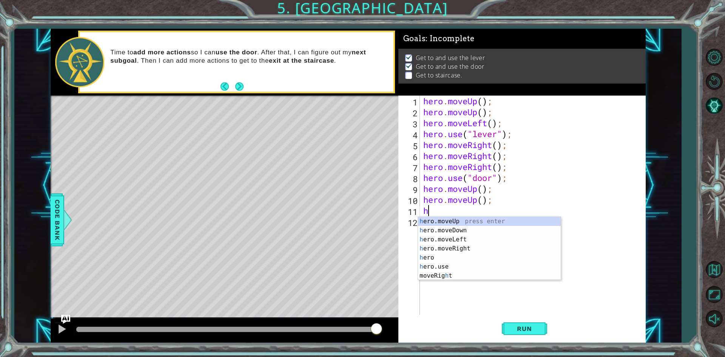
type textarea "he"
click at [450, 237] on div "he ro.moveUp press enter he ro.moveDown press enter he ro.moveLeft press enter …" at bounding box center [489, 253] width 143 height 72
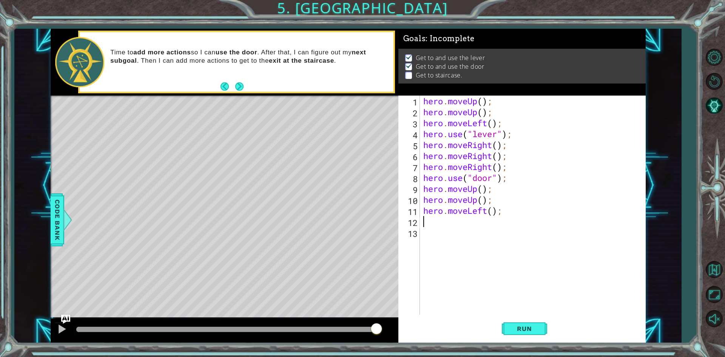
type textarea "h"
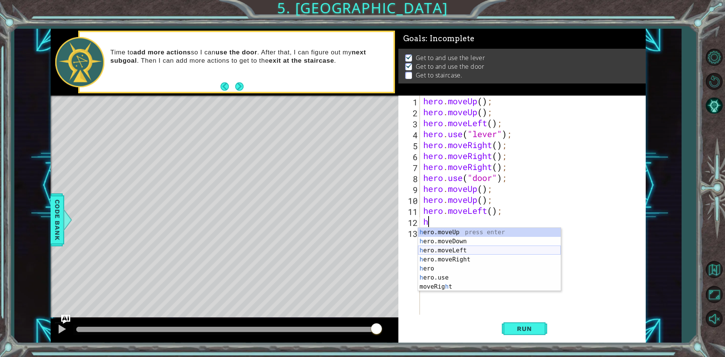
click at [447, 247] on div "h ero.moveUp press enter h ero.moveDown press enter h ero.moveLeft press enter …" at bounding box center [489, 269] width 143 height 82
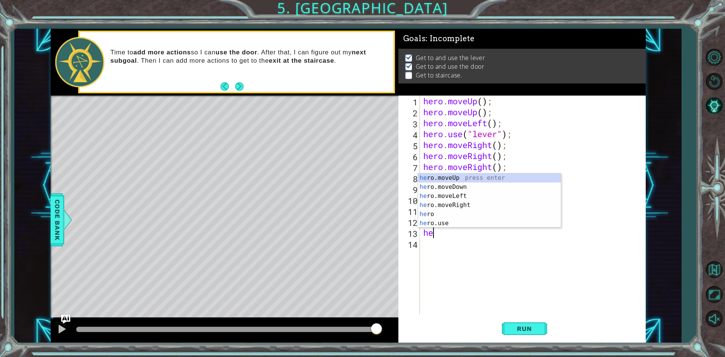
type textarea "hero"
click at [507, 205] on div "hero press enter hero .moveUp press enter hero .moveDown press enter hero .move…" at bounding box center [489, 209] width 143 height 72
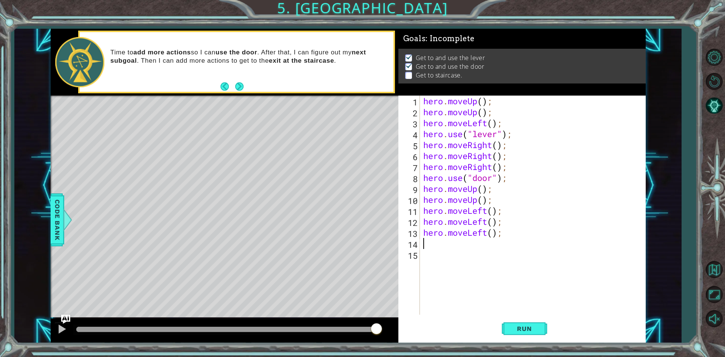
scroll to position [0, 0]
click at [525, 327] on span "Run" at bounding box center [524, 329] width 30 height 8
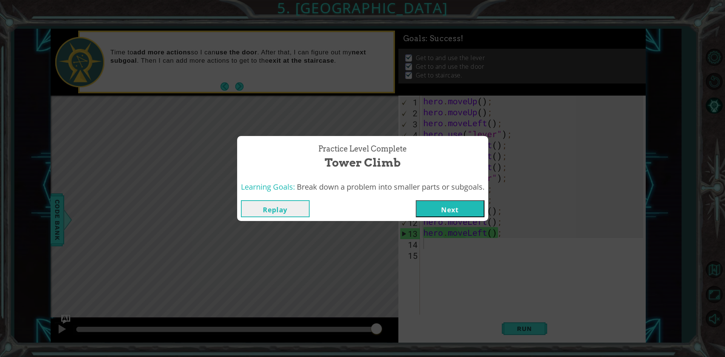
click at [438, 203] on button "Next" at bounding box center [450, 208] width 69 height 17
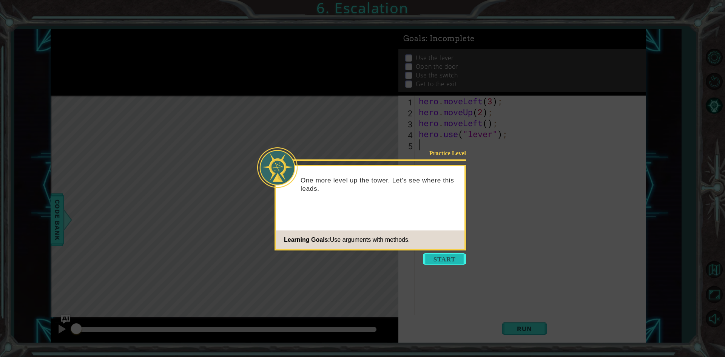
click at [447, 256] on button "Start" at bounding box center [444, 259] width 43 height 12
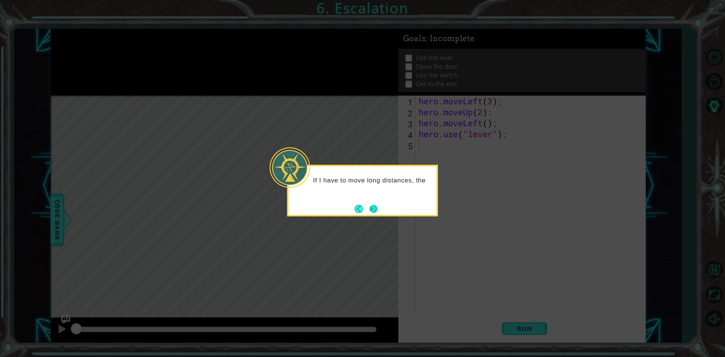
click at [376, 210] on button "Next" at bounding box center [373, 209] width 8 height 8
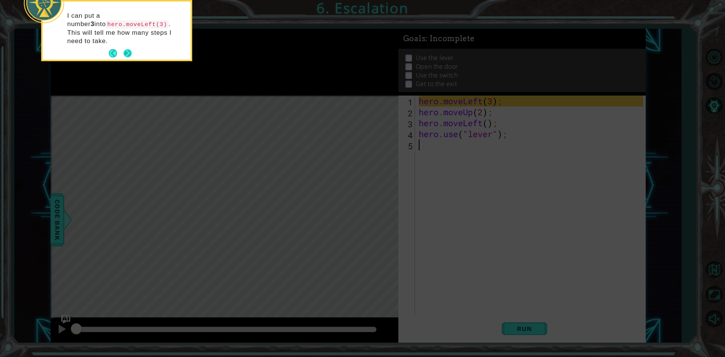
click at [127, 49] on button "Next" at bounding box center [127, 53] width 8 height 8
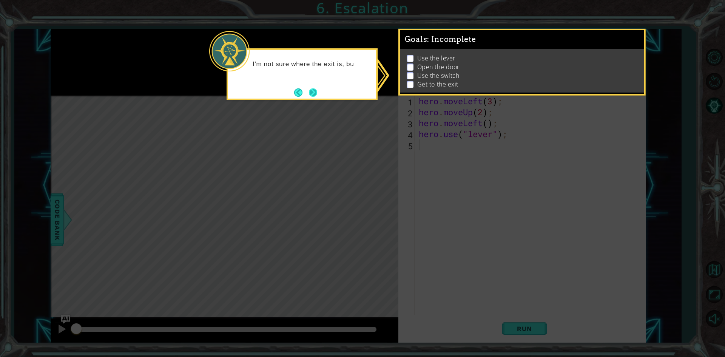
click at [309, 92] on button "Next" at bounding box center [313, 92] width 8 height 8
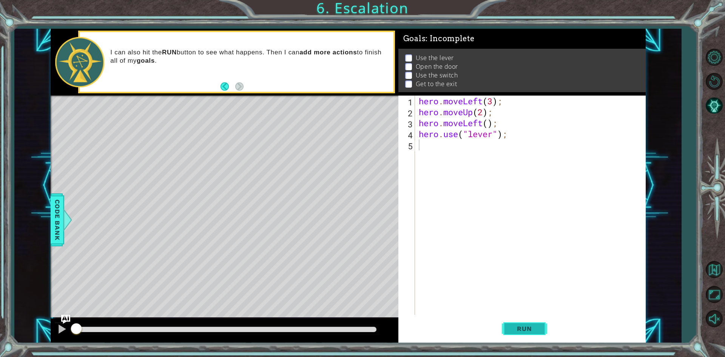
click at [521, 327] on span "Run" at bounding box center [524, 329] width 30 height 8
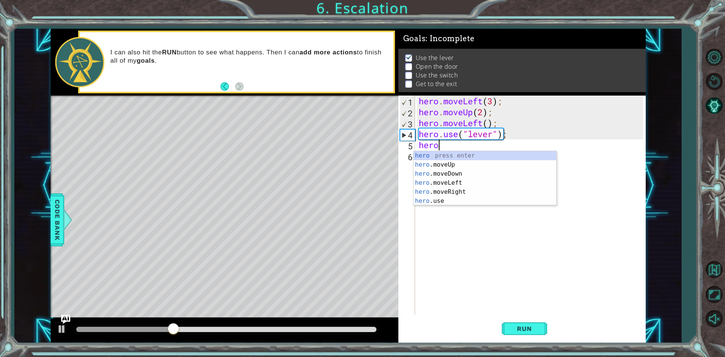
scroll to position [0, 0]
click at [431, 185] on div "hero press enter hero .moveUp press enter hero .moveDown press enter hero .move…" at bounding box center [484, 187] width 143 height 72
type textarea "hero.moveLeft(1);"
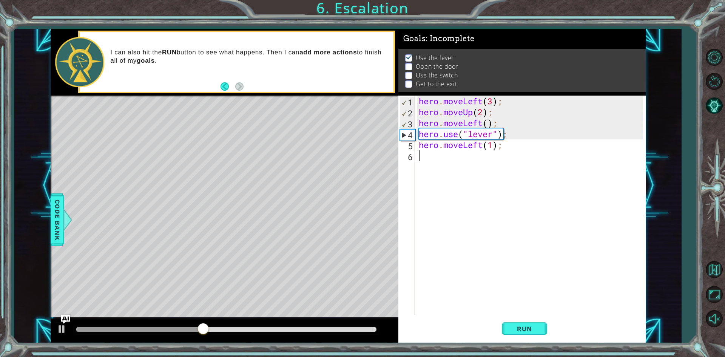
click at [531, 252] on div "hero . moveLeft ( 3 ) ; hero . moveUp ( 2 ) ; hero . moveLeft ( ) ; hero . use …" at bounding box center [532, 216] width 230 height 241
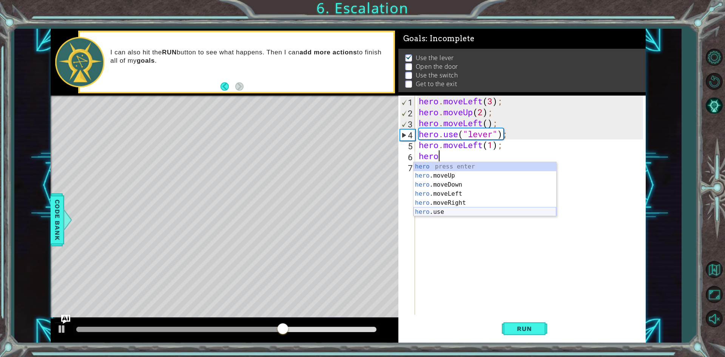
click at [442, 211] on div "hero press enter hero .moveUp press enter hero .moveDown press enter hero .move…" at bounding box center [484, 198] width 143 height 72
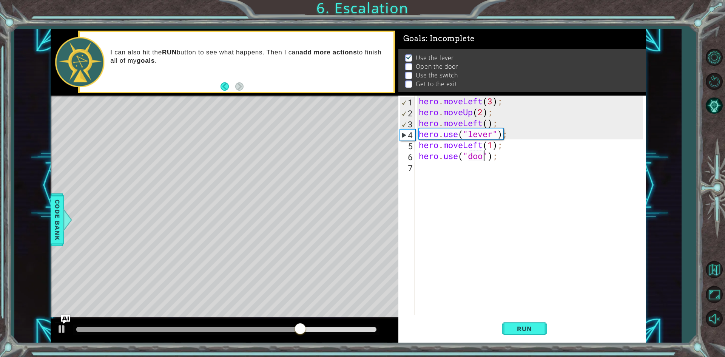
scroll to position [0, 3]
type textarea "hero.use("door");"
click at [530, 321] on button "Run" at bounding box center [524, 328] width 45 height 25
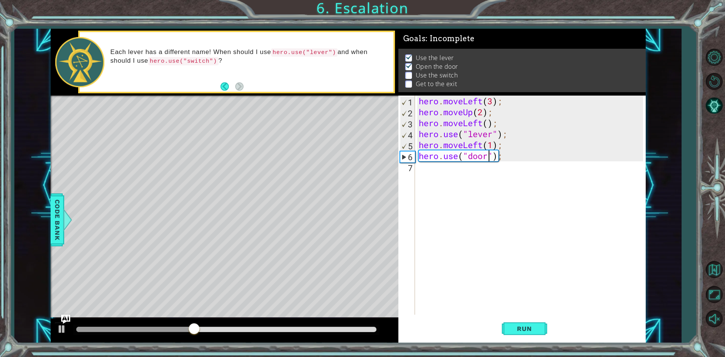
click at [428, 176] on div "hero . moveLeft ( 3 ) ; hero . moveUp ( 2 ) ; hero . moveLeft ( ) ; hero . use …" at bounding box center [532, 216] width 230 height 241
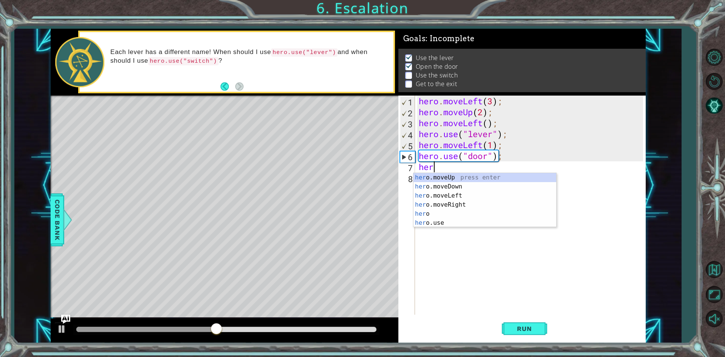
click at [428, 176] on div "her o.moveUp press enter her o.moveDown press enter her o.moveLeft press enter …" at bounding box center [484, 209] width 143 height 72
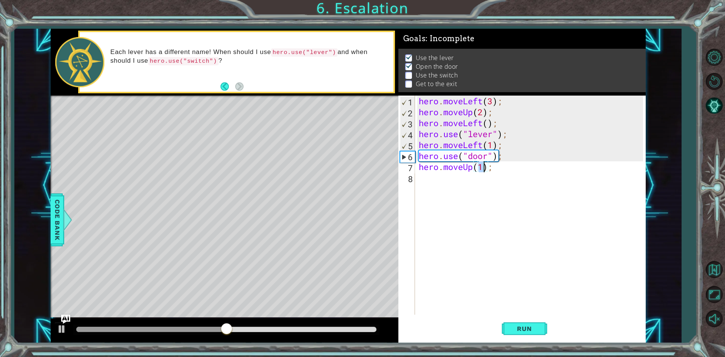
type textarea "hero.moveUp(2);"
click at [432, 178] on div "hero . moveLeft ( 3 ) ; hero . moveUp ( 2 ) ; hero . moveLeft ( ) ; hero . use …" at bounding box center [532, 216] width 230 height 241
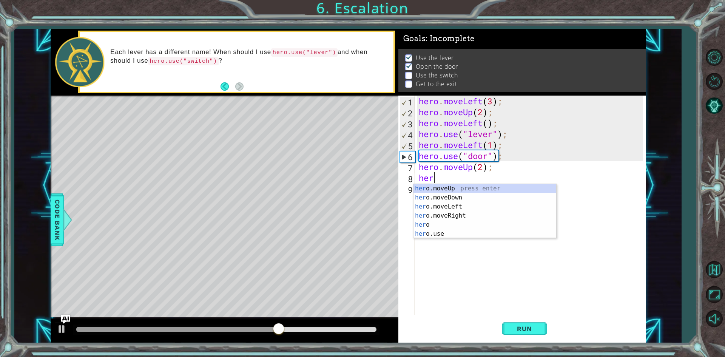
scroll to position [0, 0]
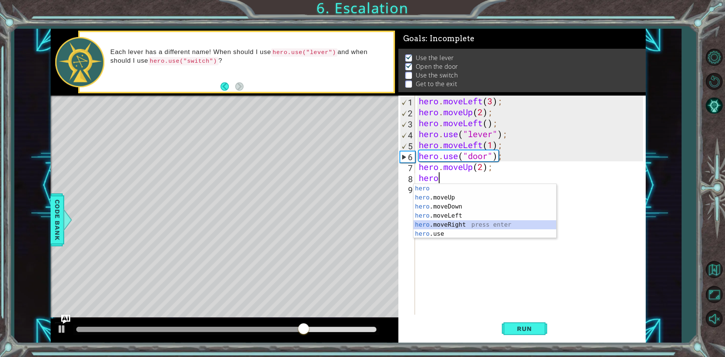
click at [447, 222] on div "hero press enter hero .moveUp press enter hero .moveDown press enter hero .move…" at bounding box center [484, 220] width 143 height 72
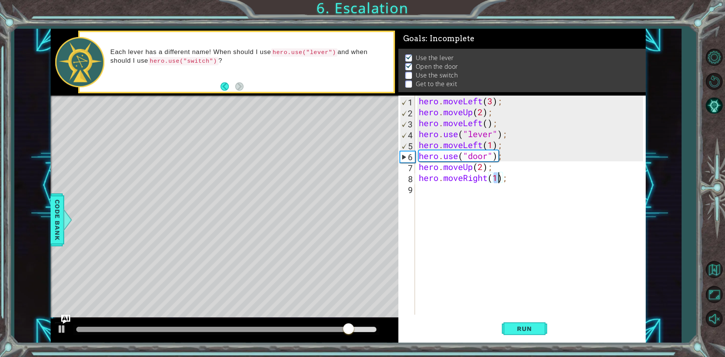
type textarea "hero.moveRight(2);"
click at [427, 193] on div "hero . moveLeft ( 3 ) ; hero . moveUp ( 2 ) ; hero . moveLeft ( ) ; hero . use …" at bounding box center [532, 216] width 230 height 241
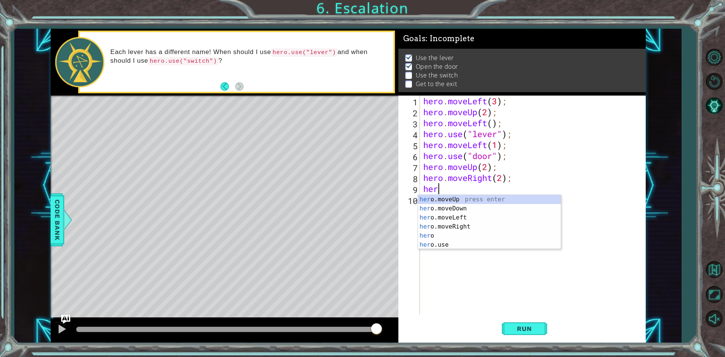
scroll to position [0, 0]
click at [428, 242] on div "hero press enter hero .moveUp press enter hero .moveDown press enter hero .move…" at bounding box center [489, 231] width 143 height 72
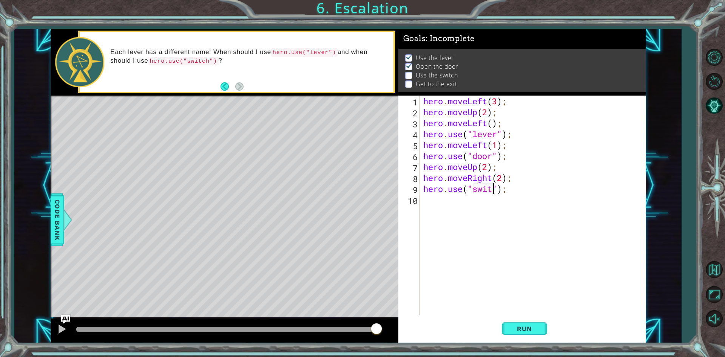
scroll to position [0, 3]
type textarea "hero.use("switch");"
click at [435, 208] on div "hero . moveLeft ( 3 ) ; hero . moveUp ( 2 ) ; hero . moveLeft ( ) ; hero . use …" at bounding box center [534, 216] width 225 height 241
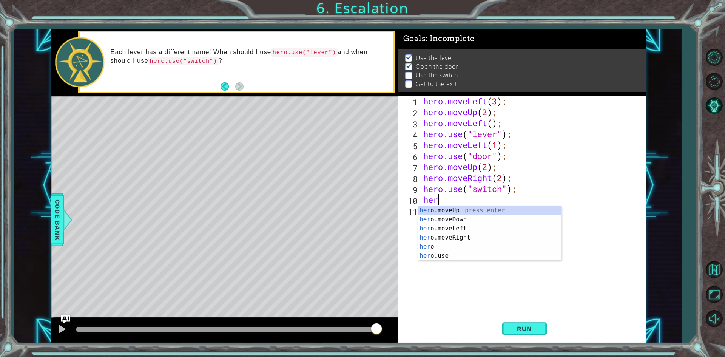
scroll to position [0, 0]
click at [463, 242] on div "hero press enter hero .moveUp press enter hero .moveDown press enter hero .move…" at bounding box center [489, 242] width 143 height 72
type textarea "hero.moveLeft(1);"
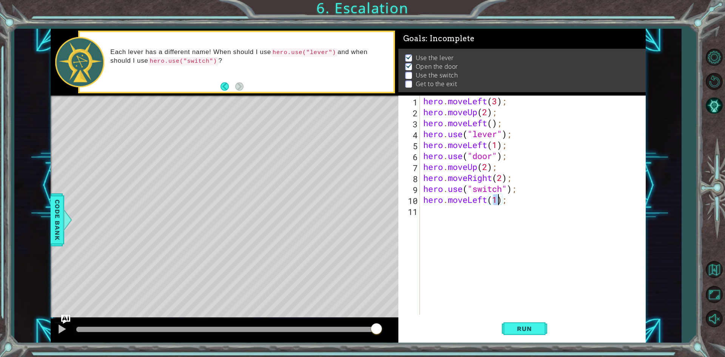
click at [564, 262] on div "hero . moveLeft ( 3 ) ; hero . moveUp ( 2 ) ; hero . moveLeft ( ) ; hero . use …" at bounding box center [534, 216] width 225 height 241
drag, startPoint x: 511, startPoint y: 203, endPoint x: 422, endPoint y: 199, distance: 88.8
click at [422, 199] on div "hero . moveLeft ( 3 ) ; hero . moveUp ( 2 ) ; hero . moveLeft ( ) ; hero . use …" at bounding box center [534, 216] width 225 height 241
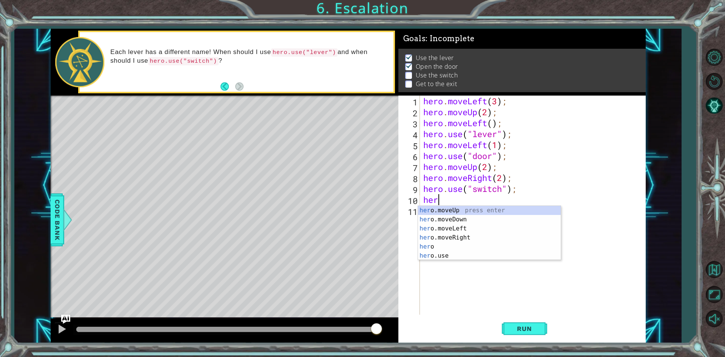
scroll to position [0, 0]
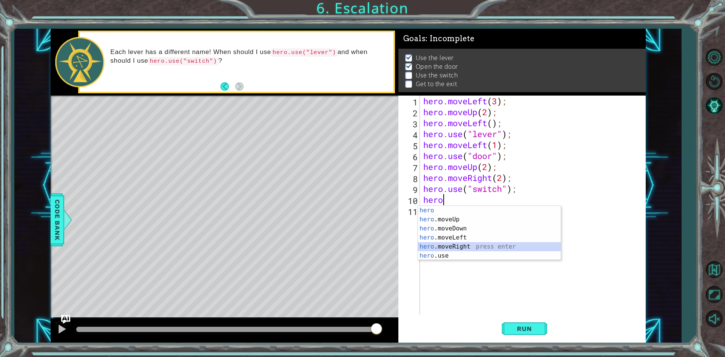
click at [471, 243] on div "hero press enter hero .moveUp press enter hero .moveDown press enter hero .move…" at bounding box center [489, 242] width 143 height 72
type textarea "hero.moveRight(1);"
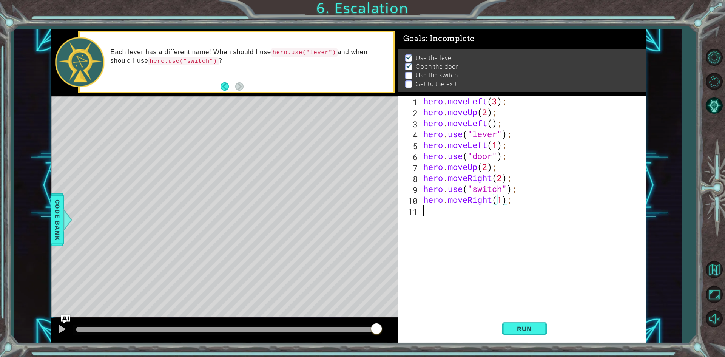
click at [433, 216] on div "hero . moveLeft ( 3 ) ; hero . moveUp ( 2 ) ; hero . moveLeft ( ) ; hero . use …" at bounding box center [534, 216] width 225 height 241
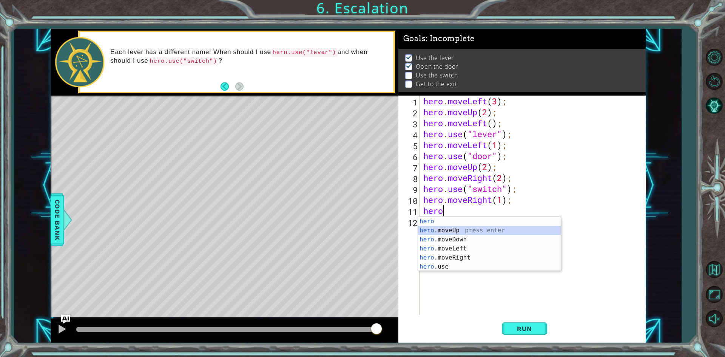
click at [475, 227] on div "hero press enter hero .moveUp press enter hero .moveDown press enter hero .move…" at bounding box center [489, 253] width 143 height 72
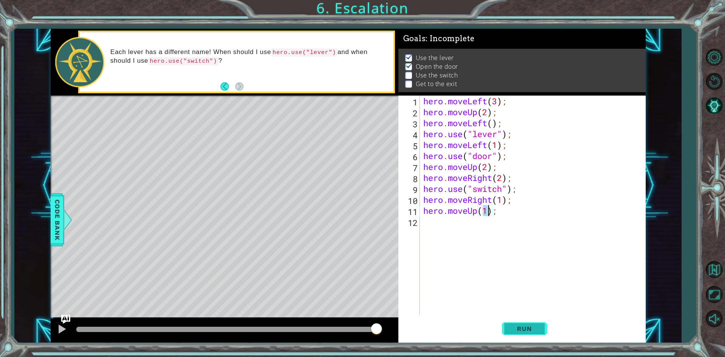
type textarea "hero.moveUp(1);"
click at [524, 330] on span "Run" at bounding box center [524, 329] width 30 height 8
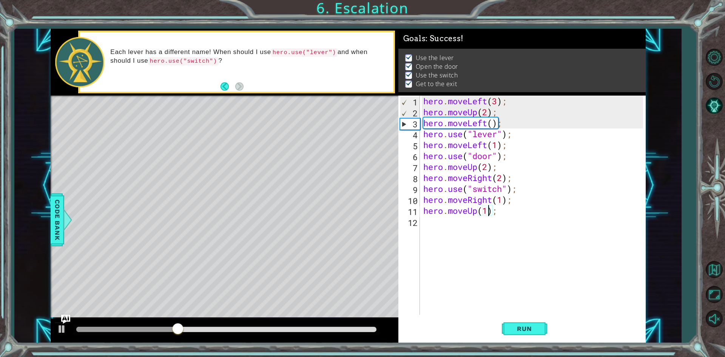
click at [493, 297] on div "hero . moveLeft ( 3 ) ; hero . moveUp ( 2 ) ; hero . moveLeft ( ) ; hero . use …" at bounding box center [534, 216] width 225 height 241
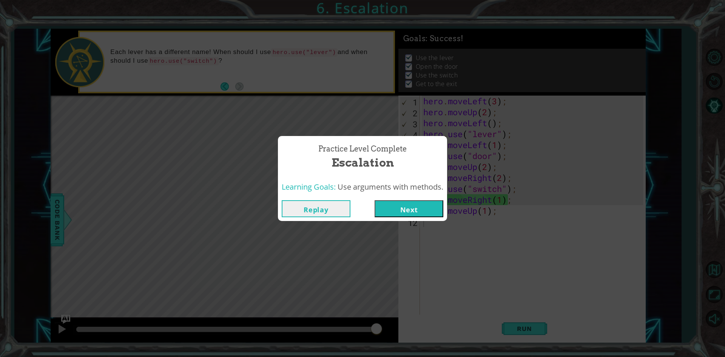
click at [409, 210] on button "Next" at bounding box center [408, 208] width 69 height 17
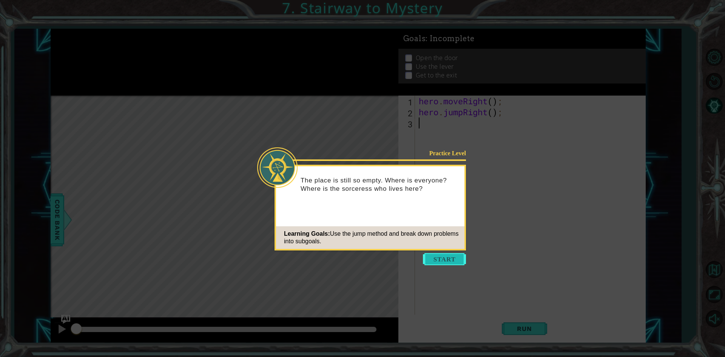
click at [431, 259] on button "Start" at bounding box center [444, 259] width 43 height 12
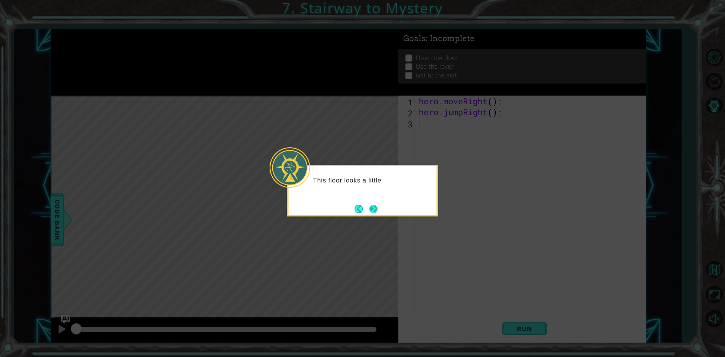
click at [373, 206] on button "Next" at bounding box center [373, 209] width 8 height 8
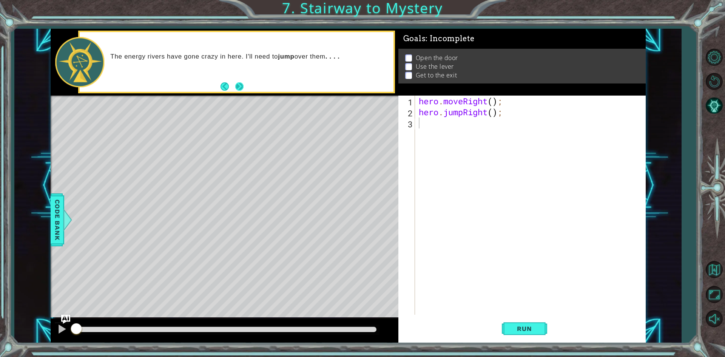
click at [240, 84] on button "Next" at bounding box center [239, 86] width 8 height 8
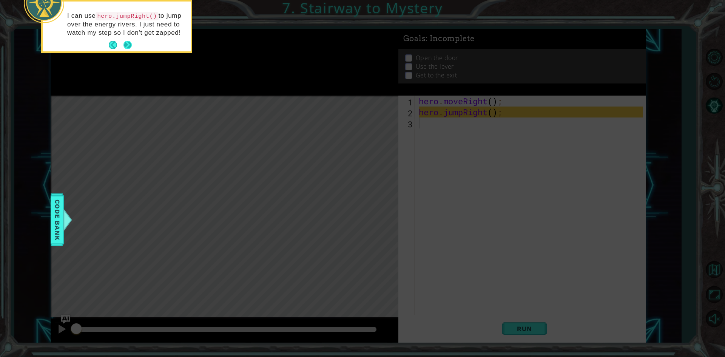
click at [125, 43] on button "Next" at bounding box center [127, 45] width 8 height 8
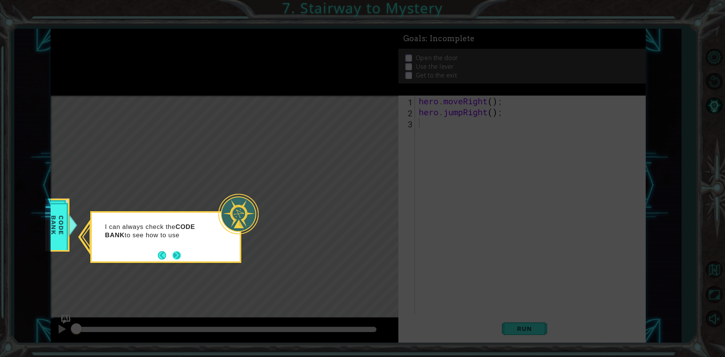
click at [175, 254] on button "Next" at bounding box center [177, 255] width 8 height 8
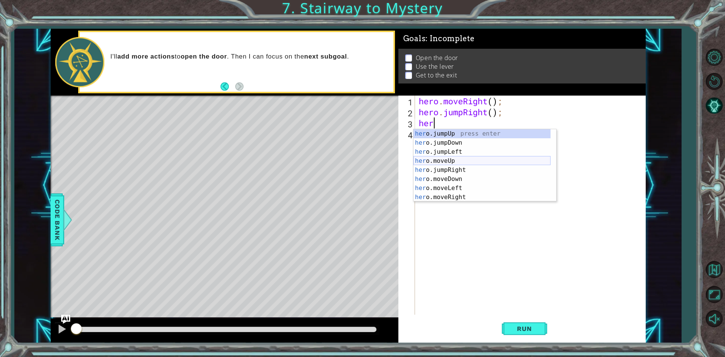
click at [455, 161] on div "her o.jumpUp press enter her o.jumpDown press enter her o.jumpLeft press enter …" at bounding box center [481, 174] width 137 height 91
type textarea "hero.moveUp(1);"
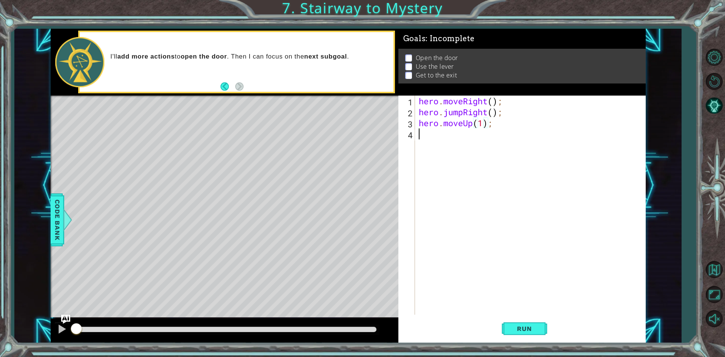
click at [432, 137] on div "hero . moveRight ( ) ; hero . jumpRight ( ) ; hero . moveUp ( 1 ) ;" at bounding box center [532, 216] width 230 height 241
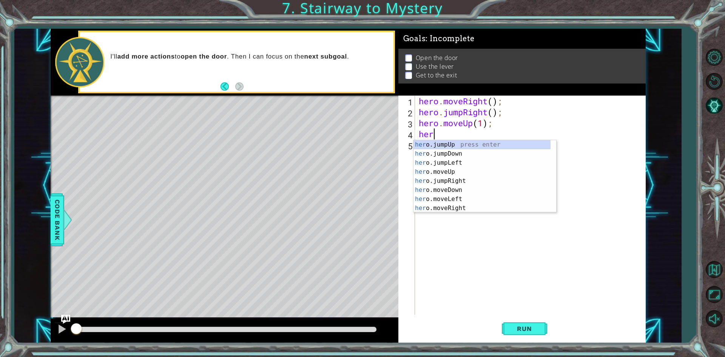
scroll to position [0, 0]
drag, startPoint x: 460, startPoint y: 206, endPoint x: 450, endPoint y: 203, distance: 10.9
click at [458, 206] on div "hero .jumpUp press enter hero .jumpDown press enter hero .jumpLeft press enter …" at bounding box center [481, 185] width 137 height 91
type textarea "hero.moveRight(1);"
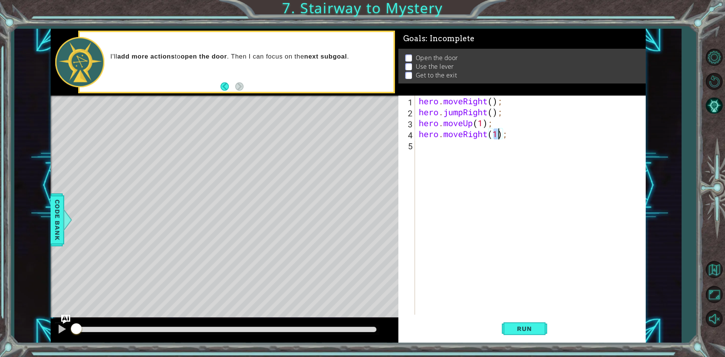
click at [422, 149] on div "hero . moveRight ( ) ; hero . jumpRight ( ) ; hero . moveUp ( 1 ) ; hero . move…" at bounding box center [532, 216] width 230 height 241
type textarea "hero"
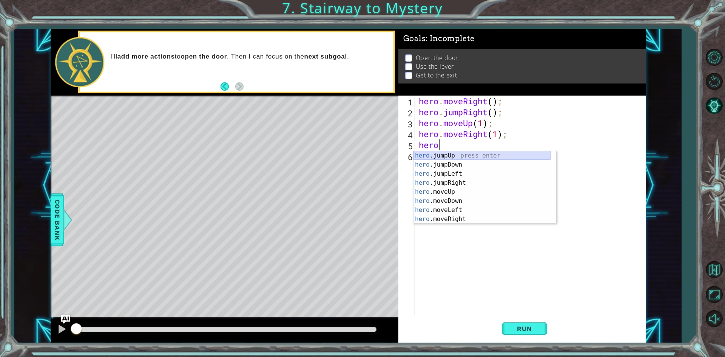
click at [421, 153] on div "hero .jumpUp press enter hero .jumpDown press enter hero .jumpLeft press enter …" at bounding box center [481, 196] width 137 height 91
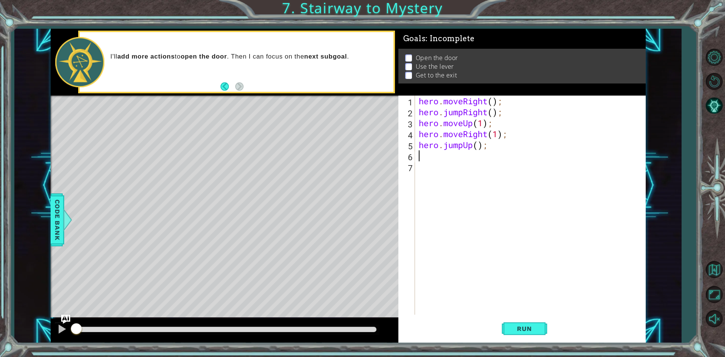
click at [478, 145] on div "hero . moveRight ( ) ; hero . jumpRight ( ) ; hero . moveUp ( 1 ) ; hero . move…" at bounding box center [532, 216] width 230 height 241
type textarea "hero.jumpUp(2);"
click at [420, 157] on div "hero . moveRight ( ) ; hero . jumpRight ( ) ; hero . moveUp ( 1 ) ; hero . move…" at bounding box center [532, 216] width 230 height 241
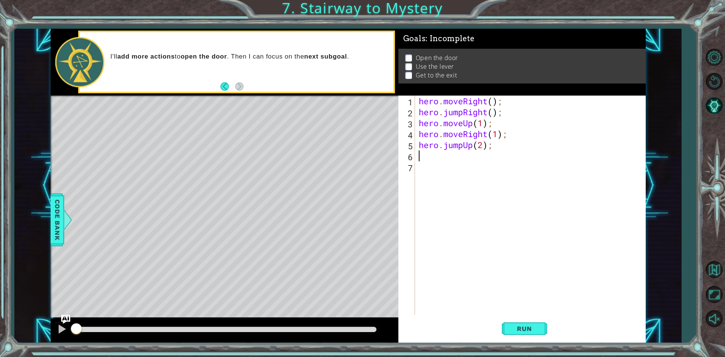
type textarea "m"
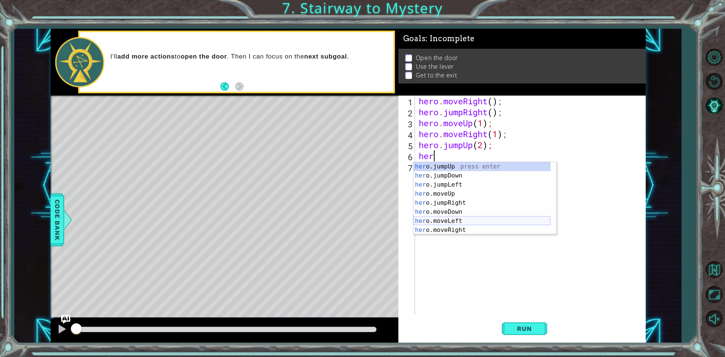
click at [470, 222] on div "her o.jumpUp press enter her o.jumpDown press enter her o.jumpLeft press enter …" at bounding box center [481, 207] width 137 height 91
type textarea "hero.moveLeft(1);"
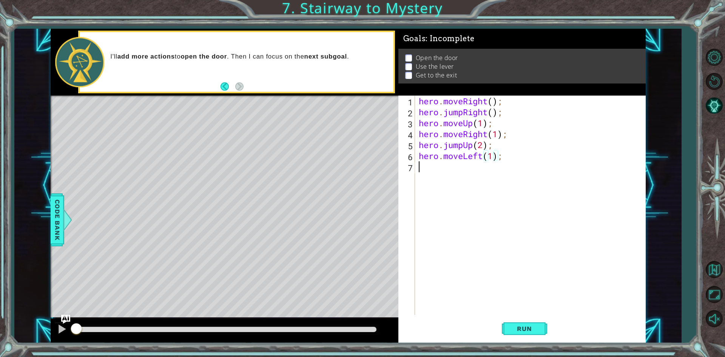
click at [430, 164] on div "hero . moveRight ( ) ; hero . jumpRight ( ) ; hero . moveUp ( 1 ) ; hero . move…" at bounding box center [532, 216] width 230 height 241
click at [458, 180] on div "hero.use press enter" at bounding box center [484, 186] width 143 height 27
type textarea "hero.use("switch");"
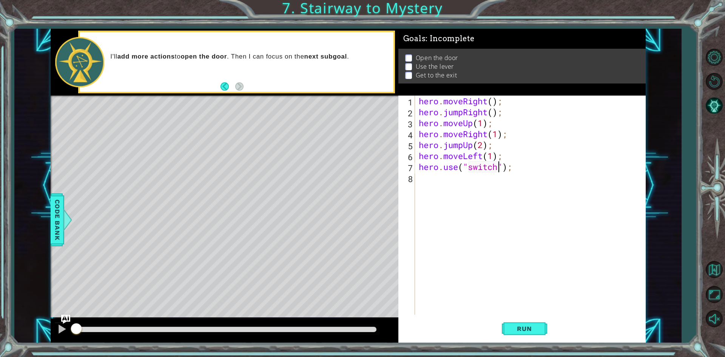
click at [441, 187] on div "hero . moveRight ( ) ; hero . jumpRight ( ) ; hero . moveUp ( 1 ) ; hero . move…" at bounding box center [532, 216] width 230 height 241
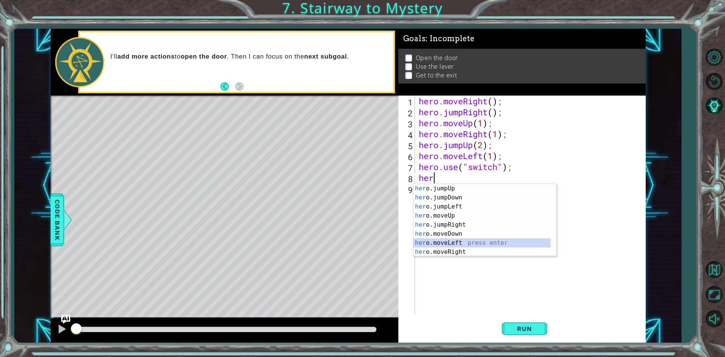
click at [471, 242] on div "her o.jumpUp press enter her o.jumpDown press enter her o.jumpLeft press enter …" at bounding box center [481, 229] width 137 height 91
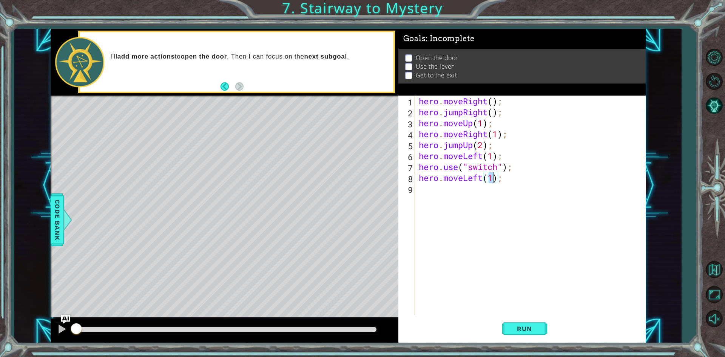
type textarea "hero.moveLeft(2);"
click at [436, 192] on div "hero . moveRight ( ) ; hero . jumpRight ( ) ; hero . moveUp ( 1 ) ; hero . move…" at bounding box center [532, 216] width 230 height 241
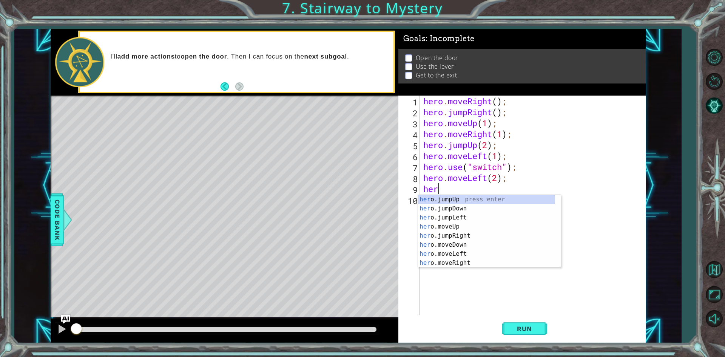
scroll to position [0, 0]
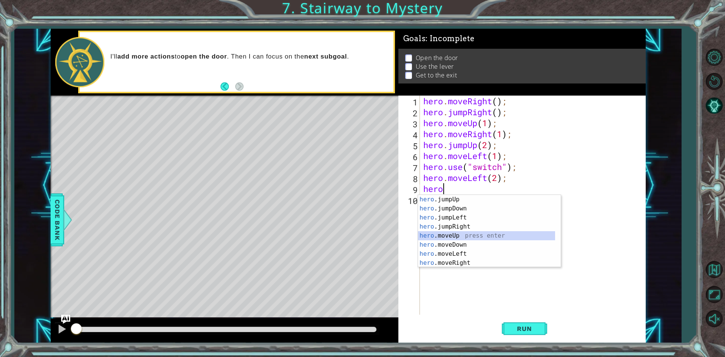
click at [473, 236] on div "hero .jumpUp press enter hero .jumpDown press enter hero .jumpLeft press enter …" at bounding box center [486, 240] width 137 height 91
type textarea "hero.moveUp(1);"
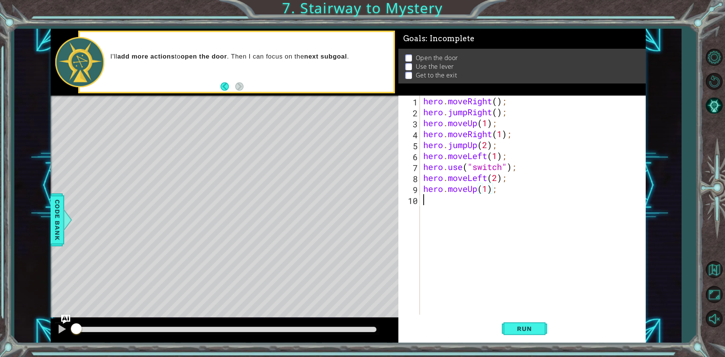
click at [445, 203] on div "hero . moveRight ( ) ; hero . jumpRight ( ) ; hero . moveUp ( 1 ) ; hero . move…" at bounding box center [534, 216] width 225 height 241
drag, startPoint x: 493, startPoint y: 192, endPoint x: 405, endPoint y: 195, distance: 87.6
click at [405, 195] on div "1 2 3 4 5 6 7 8 9 10 hero . moveRight ( ) ; hero . jumpRight ( ) ; hero . moveU…" at bounding box center [520, 205] width 245 height 219
drag, startPoint x: 453, startPoint y: 199, endPoint x: 423, endPoint y: 199, distance: 29.4
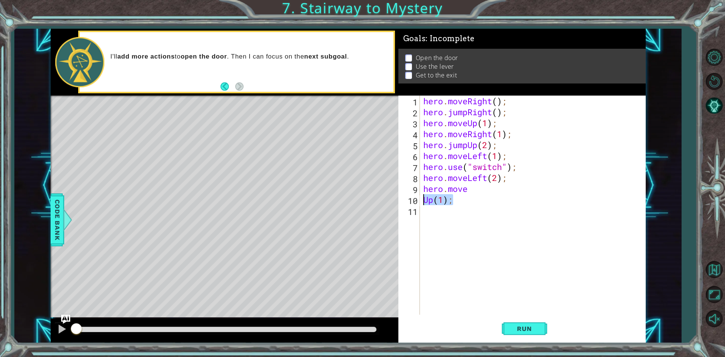
click at [423, 199] on div "hero . moveRight ( ) ; hero . jumpRight ( ) ; hero . moveUp ( 1 ) ; hero . move…" at bounding box center [534, 216] width 225 height 241
type textarea "Up(1);"
click at [471, 191] on div "hero . moveRight ( ) ; hero . jumpRight ( ) ; hero . moveUp ( 1 ) ; hero . move…" at bounding box center [534, 216] width 225 height 241
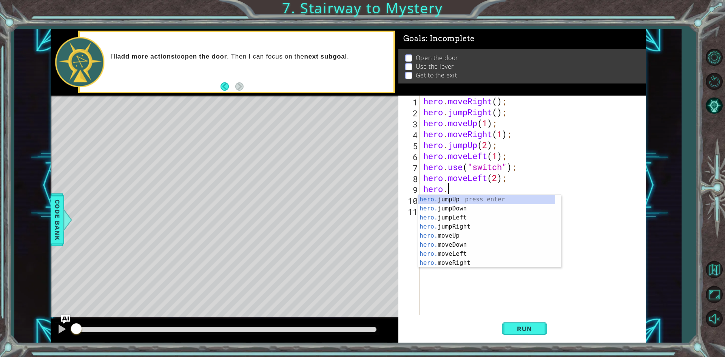
type textarea "hero"
click at [466, 226] on div "hero .jumpUp press enter hero .jumpDown press enter hero .jumpLeft press enter …" at bounding box center [486, 240] width 137 height 91
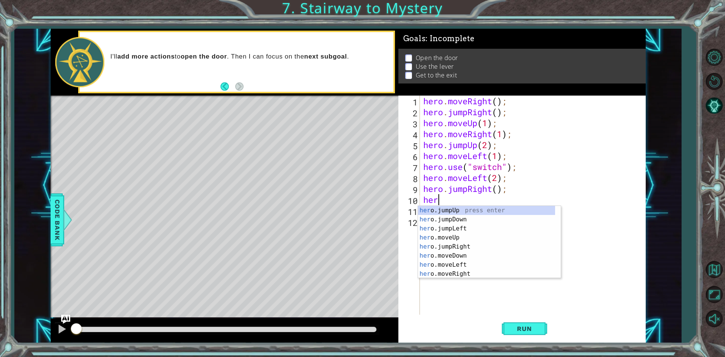
scroll to position [0, 0]
click at [470, 248] on div "hero .jumpUp press enter hero .jumpDown press enter hero .jumpLeft press enter …" at bounding box center [486, 251] width 137 height 91
type textarea "hero.moveUp(1);"
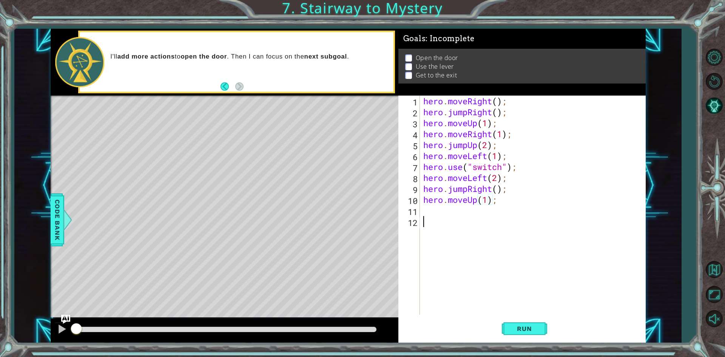
click at [451, 221] on div "hero . moveRight ( ) ; hero . jumpRight ( ) ; hero . moveUp ( 1 ) ; hero . move…" at bounding box center [534, 216] width 225 height 241
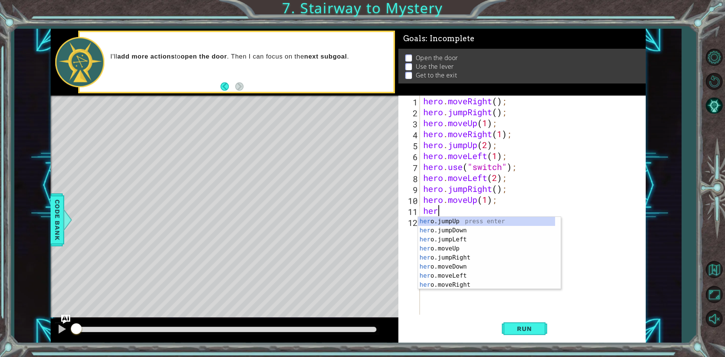
type textarea "hero"
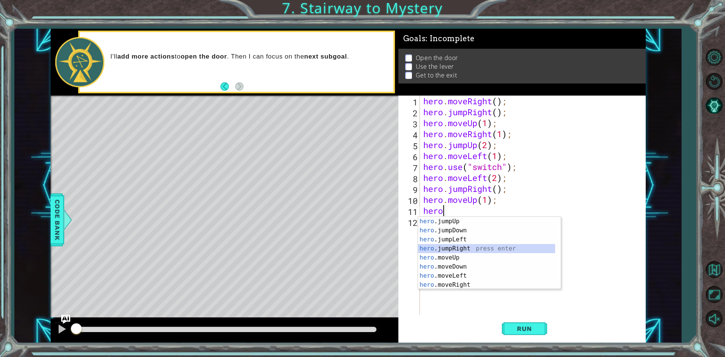
click at [476, 248] on div "hero .jumpUp press enter hero .jumpDown press enter hero .jumpLeft press enter …" at bounding box center [486, 262] width 137 height 91
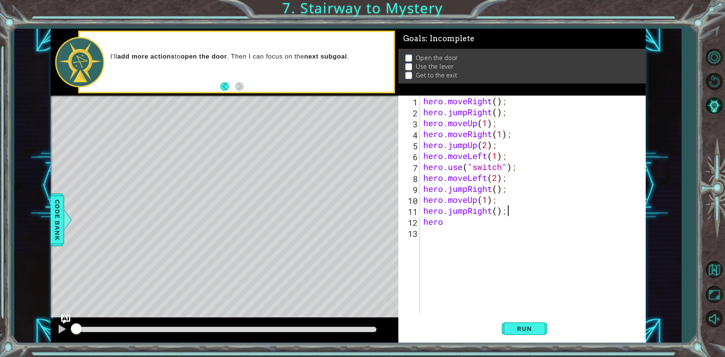
drag, startPoint x: 515, startPoint y: 212, endPoint x: 506, endPoint y: 213, distance: 8.7
click at [506, 213] on div "hero . moveRight ( ) ; hero . jumpRight ( ) ; hero . moveUp ( 1 ) ; hero . move…" at bounding box center [534, 216] width 225 height 241
drag, startPoint x: 509, startPoint y: 212, endPoint x: 448, endPoint y: 213, distance: 60.8
click at [448, 213] on div "hero . moveRight ( ) ; hero . jumpRight ( ) ; hero . moveUp ( 1 ) ; hero . move…" at bounding box center [534, 216] width 225 height 241
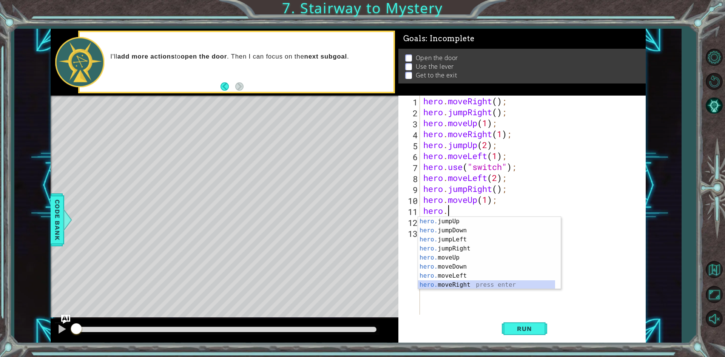
click at [461, 283] on div "hero. jumpUp press enter hero. jumpDown press enter hero. jumpLeft press enter …" at bounding box center [486, 262] width 137 height 91
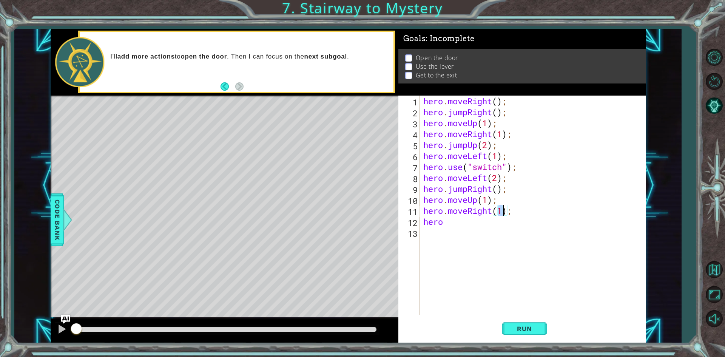
scroll to position [0, 3]
click at [445, 225] on div "hero . moveRight ( ) ; hero . jumpRight ( ) ; hero . moveUp ( 1 ) ; hero . move…" at bounding box center [534, 216] width 225 height 241
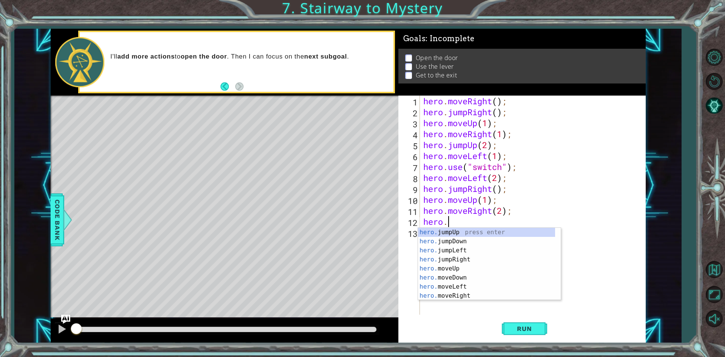
scroll to position [0, 1]
click at [465, 267] on div "hero. jumpUp press enter hero. jumpDown press enter hero. jumpLeft press enter …" at bounding box center [486, 273] width 137 height 91
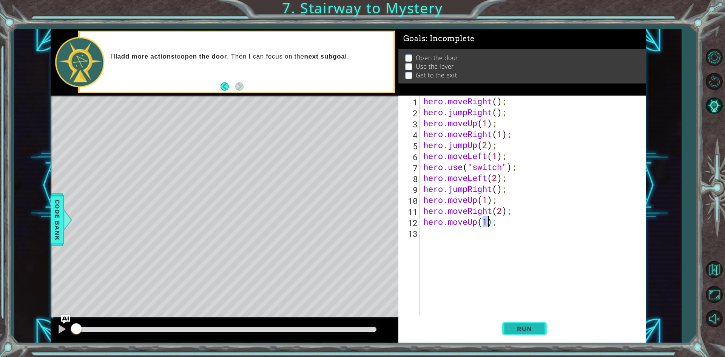
click at [527, 325] on span "Run" at bounding box center [524, 329] width 30 height 8
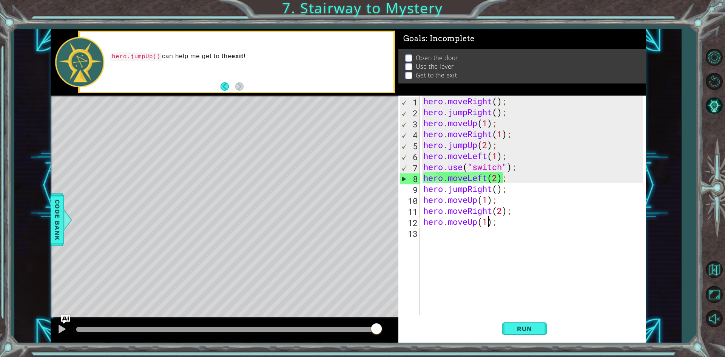
click at [503, 169] on div "hero . moveRight ( ) ; hero . jumpRight ( ) ; hero . moveUp ( 1 ) ; hero . move…" at bounding box center [534, 216] width 225 height 241
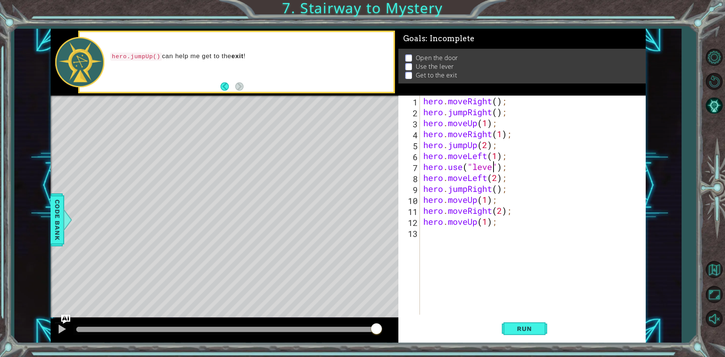
scroll to position [0, 3]
click at [538, 177] on div "hero . moveRight ( ) ; hero . jumpRight ( ) ; hero . moveUp ( 1 ) ; hero . move…" at bounding box center [534, 216] width 225 height 241
click at [422, 140] on div "hero . moveRight ( ) ; hero . jumpRight ( ) ; hero . moveUp ( 1 ) ; hero . move…" at bounding box center [534, 216] width 225 height 241
type textarea "hero.jumpUp(2);"
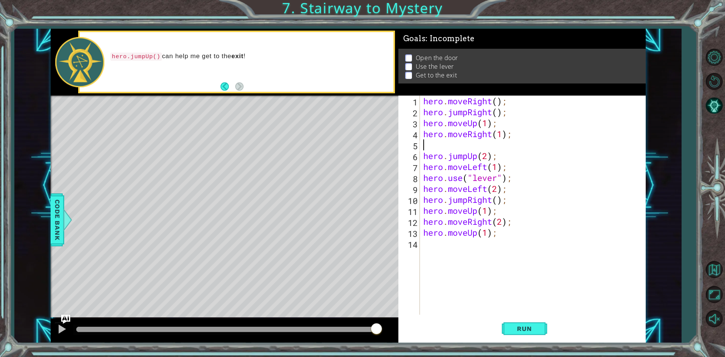
click at [441, 149] on div "hero . moveRight ( ) ; hero . jumpRight ( ) ; hero . moveUp ( 1 ) ; hero . move…" at bounding box center [534, 216] width 225 height 241
click at [481, 152] on div "[DOMAIN_NAME] e press enter" at bounding box center [489, 164] width 143 height 27
click at [520, 325] on span "Run" at bounding box center [524, 329] width 30 height 8
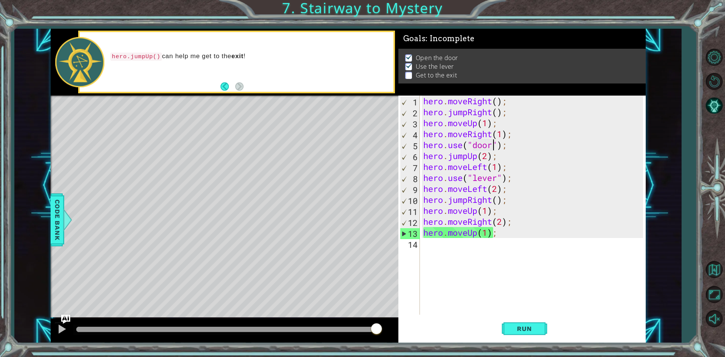
click at [500, 231] on div "hero . moveRight ( ) ; hero . jumpRight ( ) ; hero . moveUp ( 1 ) ; hero . move…" at bounding box center [534, 216] width 225 height 241
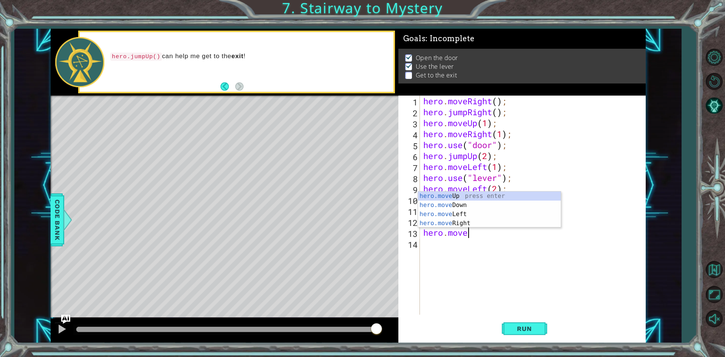
scroll to position [0, 0]
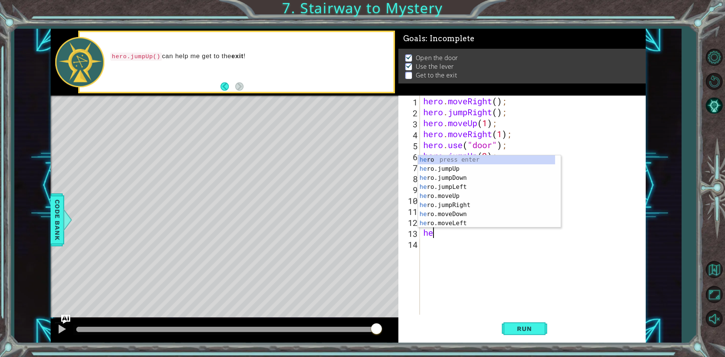
type textarea "h"
type textarea "hero.moveRight(2);"
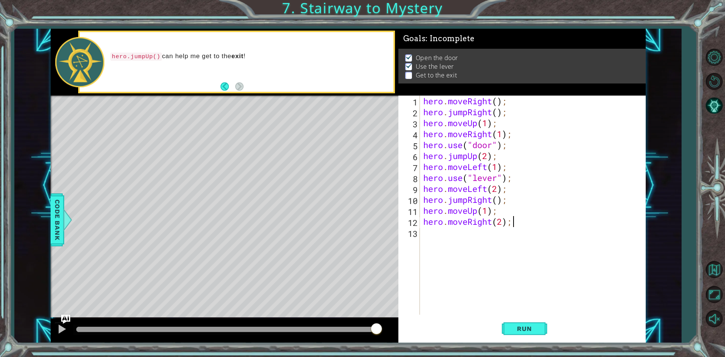
click at [433, 232] on div "hero . moveRight ( ) ; hero . jumpRight ( ) ; hero . moveUp ( 1 ) ; hero . move…" at bounding box center [534, 216] width 225 height 241
click at [520, 324] on button "Run" at bounding box center [524, 328] width 45 height 25
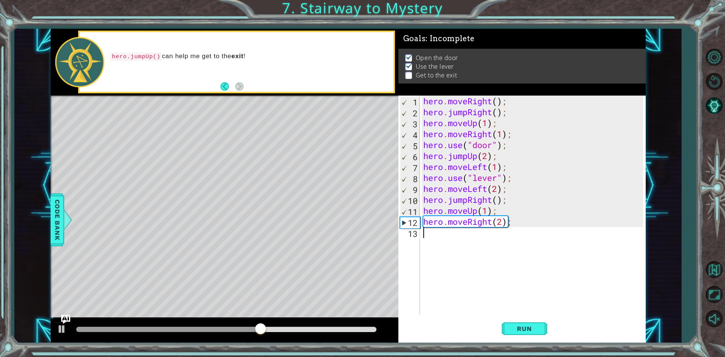
click at [494, 211] on div "hero . moveRight ( ) ; hero . jumpRight ( ) ; hero . moveUp ( 1 ) ; hero . move…" at bounding box center [534, 216] width 225 height 241
click at [512, 224] on div "hero . moveRight ( ) ; hero . jumpRight ( ) ; hero . moveUp ( 1 ) ; hero . move…" at bounding box center [534, 216] width 225 height 241
drag, startPoint x: 510, startPoint y: 200, endPoint x: 424, endPoint y: 200, distance: 86.4
click at [424, 200] on div "hero . moveRight ( ) ; hero . jumpRight ( ) ; hero . moveUp ( 1 ) ; hero . move…" at bounding box center [534, 216] width 225 height 241
type textarea "hero.jumpRight();"
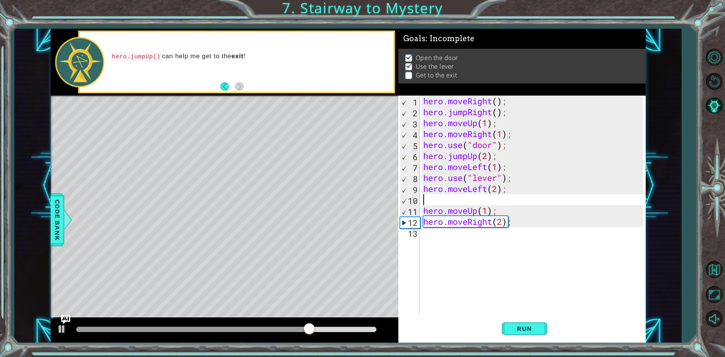
type textarea "hero.moveLeft(2);"
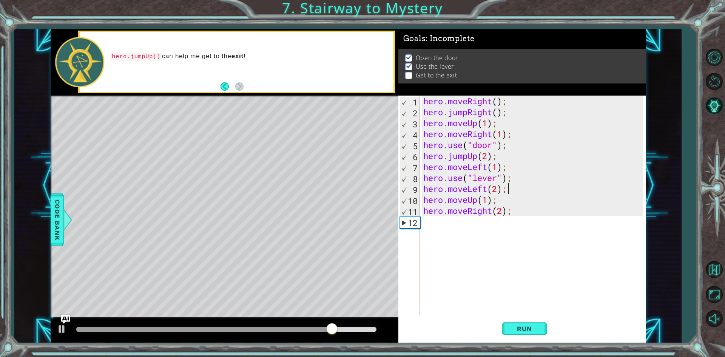
click at [426, 220] on div "hero . moveRight ( ) ; hero . jumpRight ( ) ; hero . moveUp ( 1 ) ; hero . move…" at bounding box center [534, 216] width 225 height 241
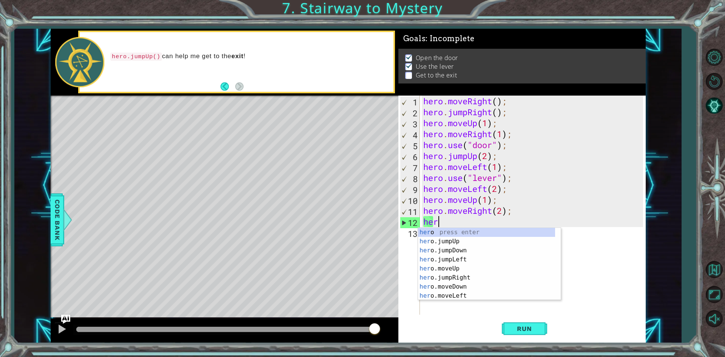
type textarea "hero"
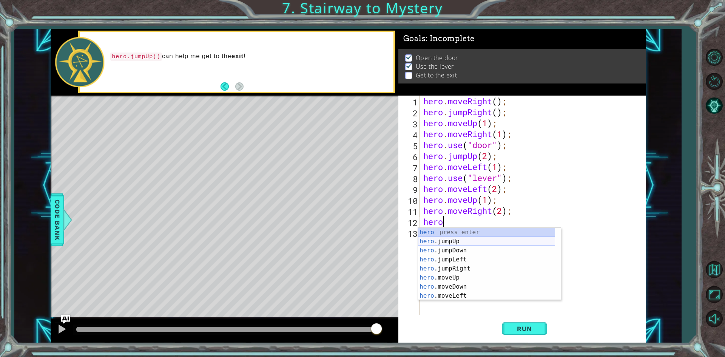
click at [497, 238] on div "hero press enter hero .jumpUp press enter hero .jumpDown press enter hero .jump…" at bounding box center [486, 273] width 137 height 91
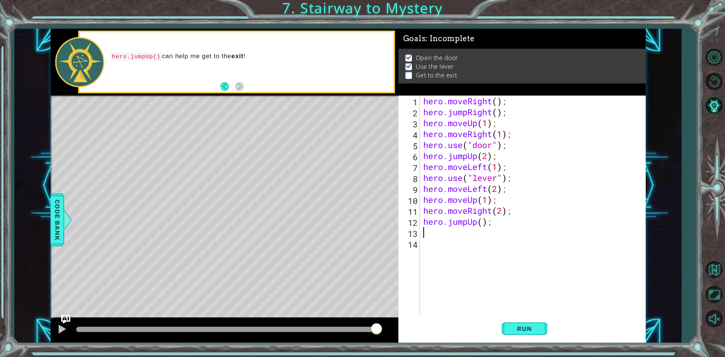
scroll to position [0, 0]
click at [524, 323] on button "Run" at bounding box center [524, 328] width 45 height 25
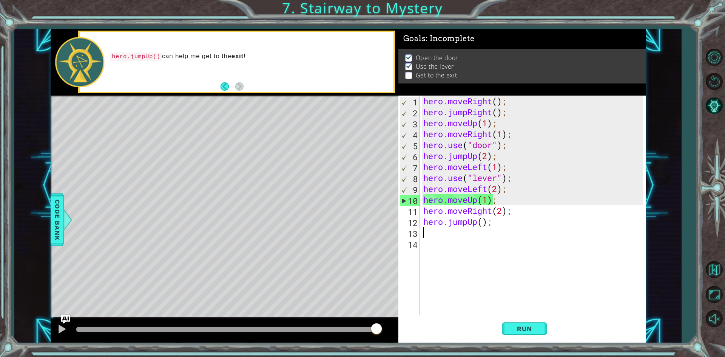
click at [483, 221] on div "hero . moveRight ( ) ; hero . jumpRight ( ) ; hero . moveUp ( 1 ) ; hero . move…" at bounding box center [534, 216] width 225 height 241
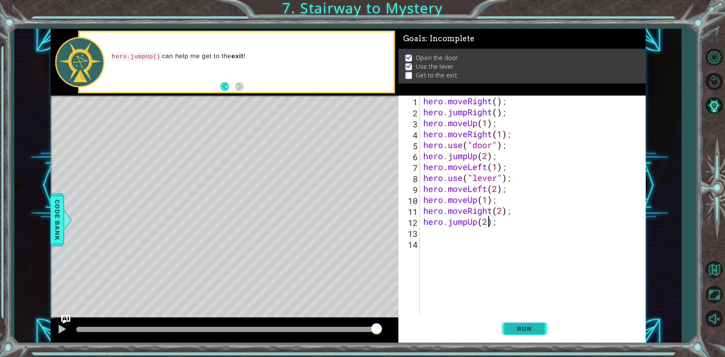
type textarea "hero.jumpUp(2);"
click at [525, 329] on span "Run" at bounding box center [524, 329] width 30 height 8
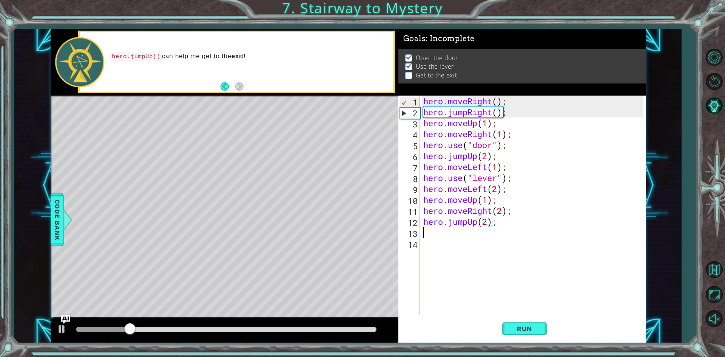
click at [436, 232] on div "hero . moveRight ( ) ; hero . jumpRight ( ) ; hero . moveUp ( 1 ) ; hero . move…" at bounding box center [534, 216] width 225 height 241
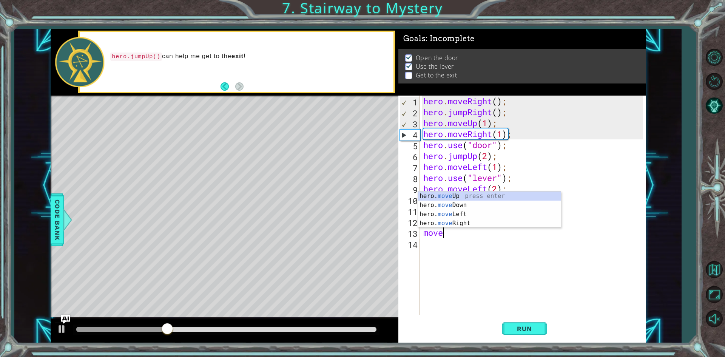
scroll to position [0, 0]
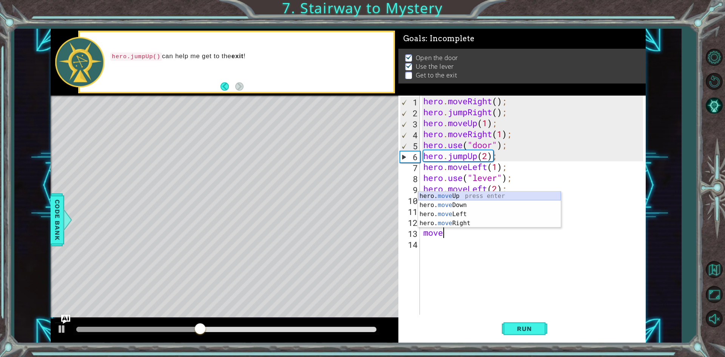
click at [467, 197] on div "hero. move Up press enter hero. move Down press enter hero. move Left press ent…" at bounding box center [489, 218] width 143 height 54
type textarea "hero.moveUp(1);"
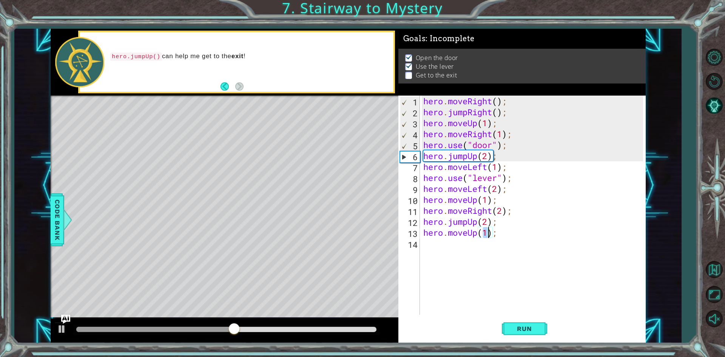
click at [582, 304] on div "hero . moveRight ( ) ; hero . jumpRight ( ) ; hero . moveUp ( 1 ) ; hero . move…" at bounding box center [534, 216] width 225 height 241
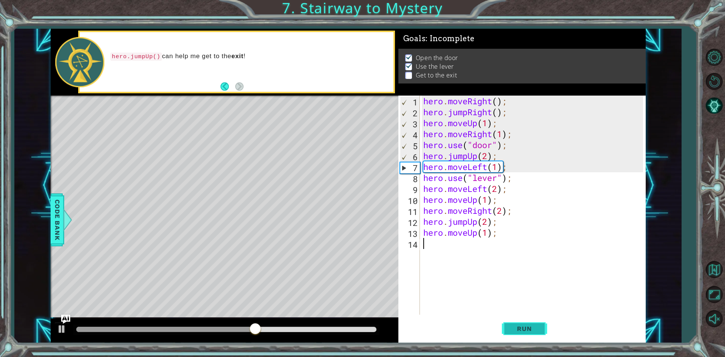
click at [522, 321] on button "Run" at bounding box center [524, 328] width 45 height 25
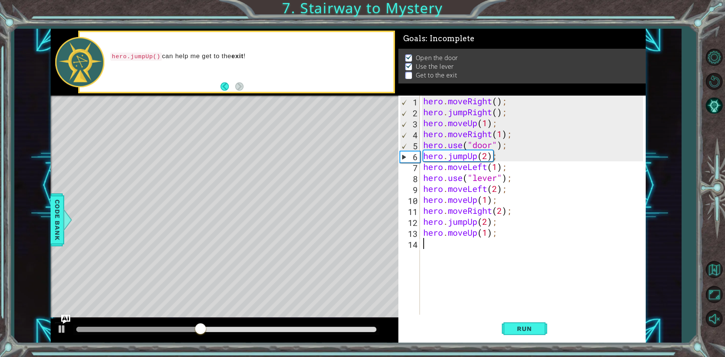
click at [490, 158] on div "hero . moveRight ( ) ; hero . jumpRight ( ) ; hero . moveUp ( 1 ) ; hero . move…" at bounding box center [534, 216] width 225 height 241
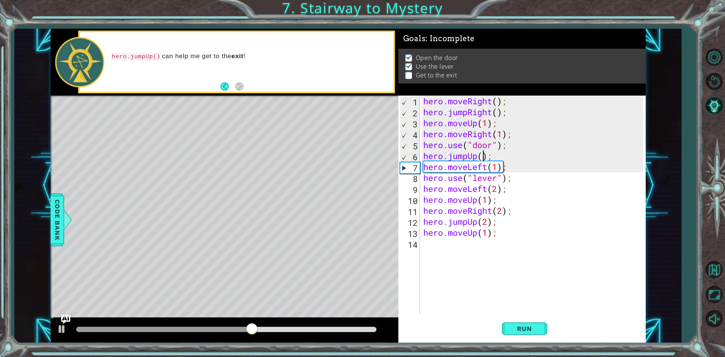
type textarea "hero.jumpUp(1);"
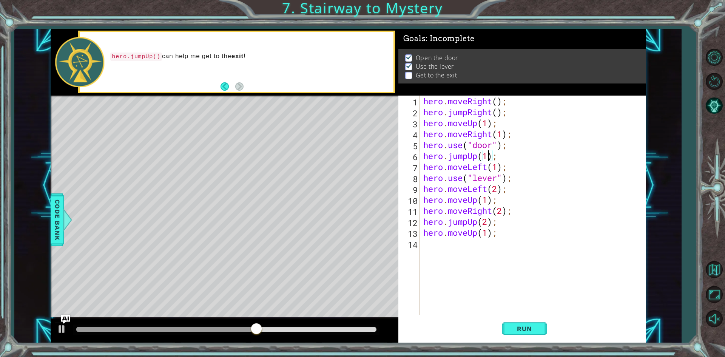
scroll to position [0, 3]
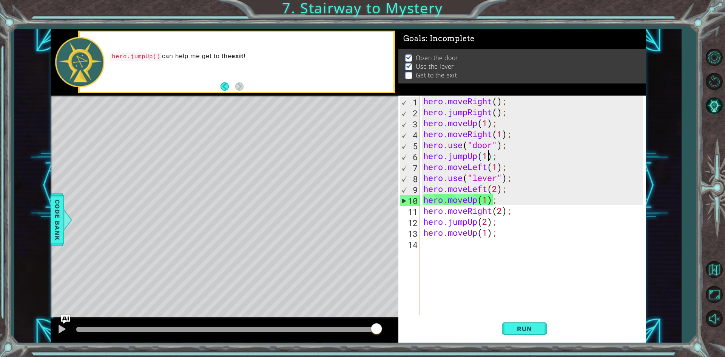
click at [532, 259] on div "hero . moveRight ( ) ; hero . jumpRight ( ) ; hero . moveUp ( 1 ) ; hero . move…" at bounding box center [534, 216] width 225 height 241
click at [385, 232] on div "1 ההההההההההההההההההההההההההההההההההההההההההההההההההההההההההההההההההההההההההההה…" at bounding box center [348, 186] width 595 height 314
type textarea "hero.moveUp(1);"
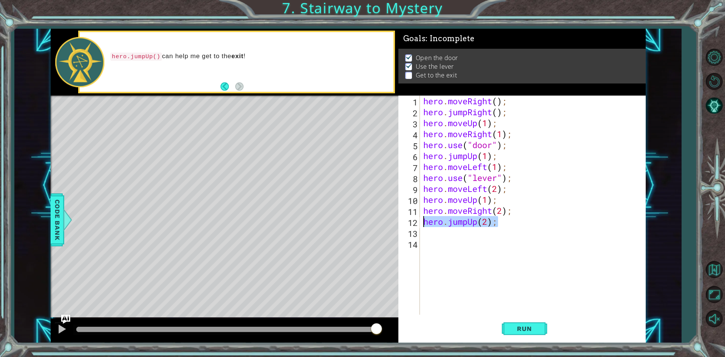
click at [358, 220] on div "1 ההההההההההההההההההההההההההההההההההההההההההההההההההההההההההההההההההההההההההההה…" at bounding box center [348, 186] width 595 height 314
type textarea "hero.jumpUp(2);"
click at [522, 325] on span "Run" at bounding box center [524, 329] width 30 height 8
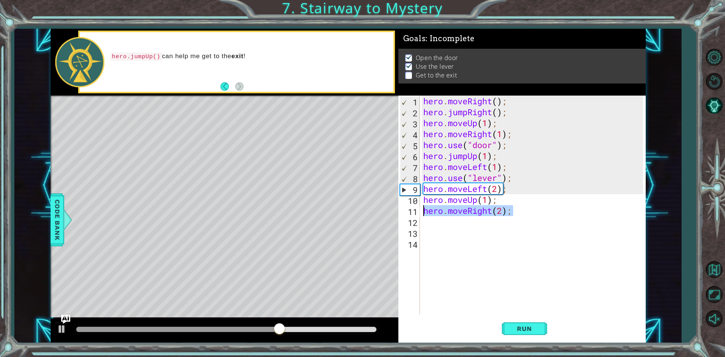
drag, startPoint x: 517, startPoint y: 211, endPoint x: 422, endPoint y: 211, distance: 94.4
click at [422, 211] on div "hero . moveRight ( ) ; hero . jumpRight ( ) ; hero . moveUp ( 1 ) ; hero . move…" at bounding box center [534, 216] width 225 height 241
type textarea "hero.moveRight(2);"
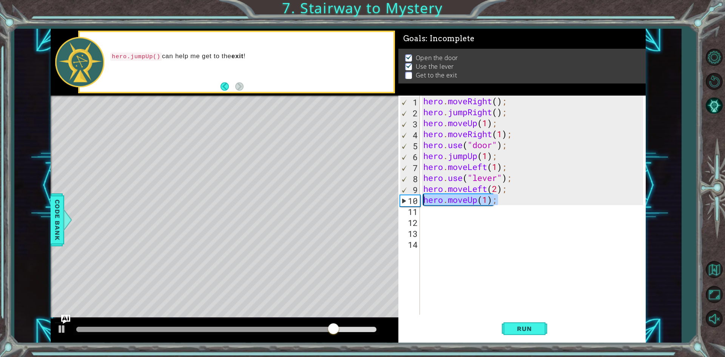
drag, startPoint x: 508, startPoint y: 203, endPoint x: 413, endPoint y: 201, distance: 94.8
click at [413, 201] on div "1 2 3 4 5 6 7 8 9 10 11 12 13 14 hero . moveRight ( ) ; hero . jumpRight ( ) ; …" at bounding box center [520, 205] width 245 height 219
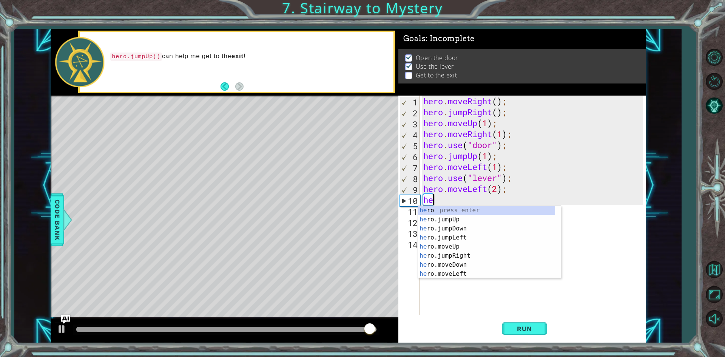
type textarea "hero"
click at [446, 221] on div "hero press enter hero .jumpUp press enter hero .jumpDown press enter hero .jump…" at bounding box center [486, 251] width 137 height 91
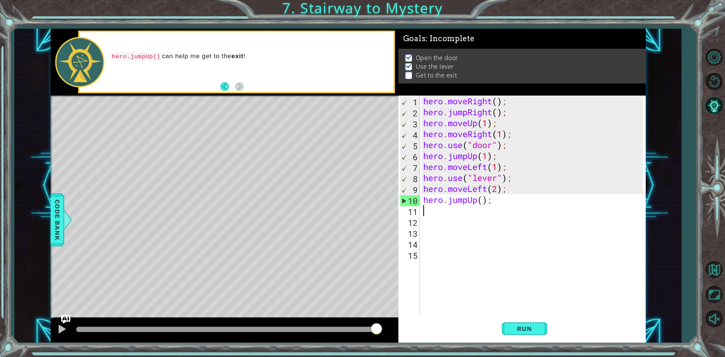
scroll to position [0, 0]
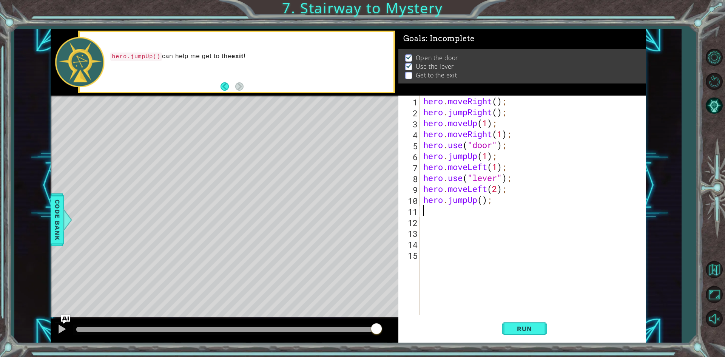
click at [479, 200] on div "hero . moveRight ( ) ; hero . jumpRight ( ) ; hero . moveUp ( 1 ) ; hero . move…" at bounding box center [534, 216] width 225 height 241
click at [487, 200] on div "hero . moveRight ( ) ; hero . jumpRight ( ) ; hero . moveUp ( 1 ) ; hero . move…" at bounding box center [534, 216] width 225 height 241
click at [484, 200] on div "hero . moveRight ( ) ; hero . jumpRight ( ) ; hero . moveUp ( 1 ) ; hero . move…" at bounding box center [534, 216] width 225 height 241
type textarea "hero.jumpUp(2);"
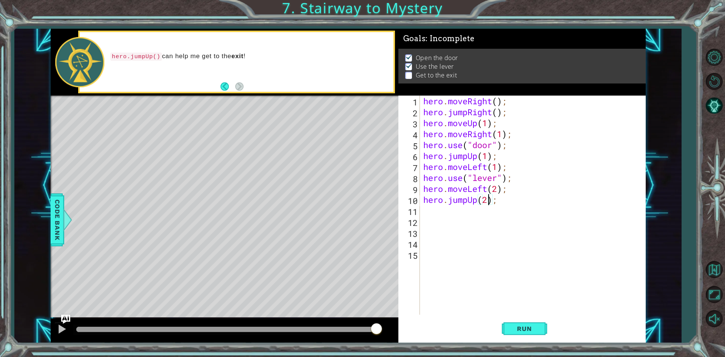
click at [427, 211] on div "hero . moveRight ( ) ; hero . jumpRight ( ) ; hero . moveUp ( 1 ) ; hero . move…" at bounding box center [534, 216] width 225 height 241
click at [524, 323] on button "Run" at bounding box center [524, 328] width 45 height 25
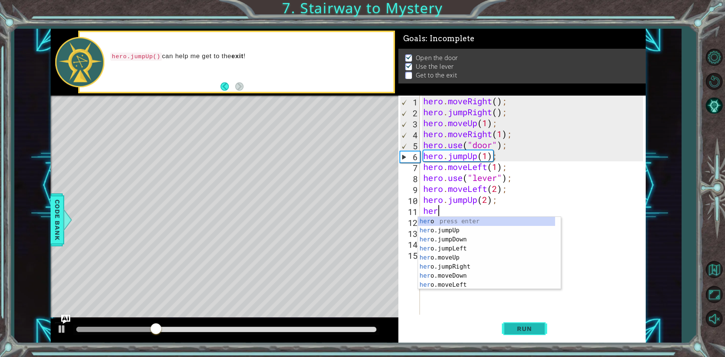
type textarea "hero"
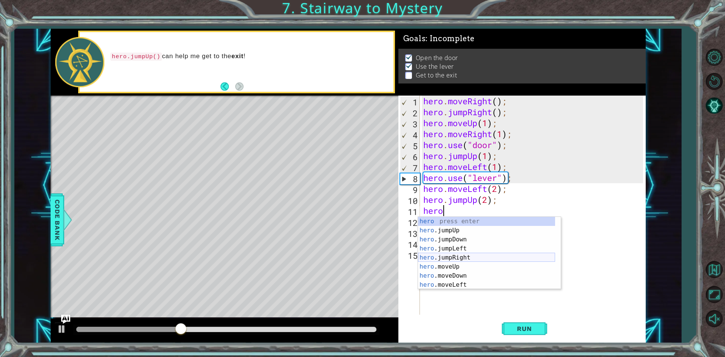
click at [476, 257] on div "hero press enter hero .jumpUp press enter hero .jumpDown press enter hero .jump…" at bounding box center [486, 262] width 137 height 91
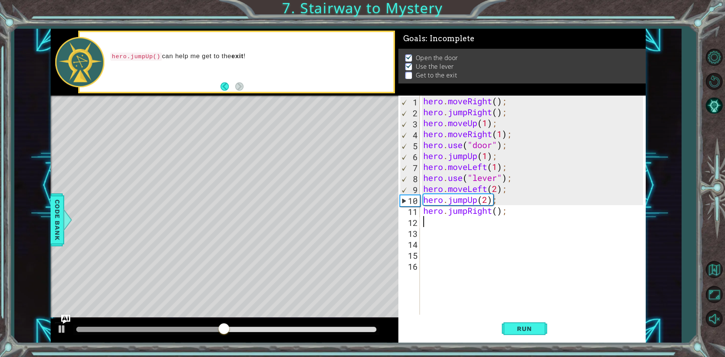
click at [495, 213] on div "hero . moveRight ( ) ; hero . jumpRight ( ) ; hero . moveUp ( 1 ) ; hero . move…" at bounding box center [534, 216] width 225 height 241
click at [498, 211] on div "hero . moveRight ( ) ; hero . jumpRight ( ) ; hero . moveUp ( 1 ) ; hero . move…" at bounding box center [534, 216] width 225 height 241
click at [487, 201] on div "hero . moveRight ( ) ; hero . jumpRight ( ) ; hero . moveUp ( 1 ) ; hero . move…" at bounding box center [534, 216] width 225 height 241
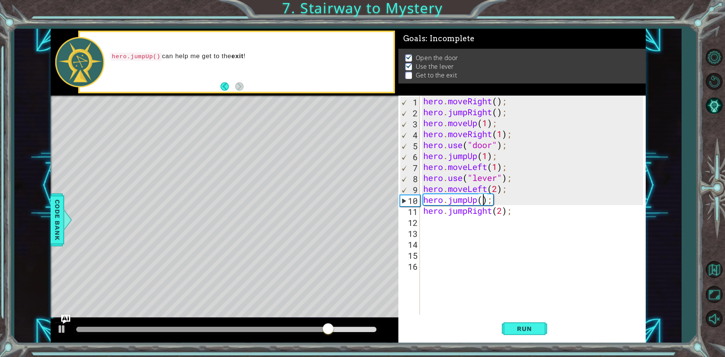
type textarea "hero.jumpUp(1);"
click at [511, 249] on div "hero . moveRight ( ) ; hero . jumpRight ( ) ; hero . moveUp ( 1 ) ; hero . move…" at bounding box center [534, 216] width 225 height 241
click at [423, 221] on div "hero . moveRight ( ) ; hero . jumpRight ( ) ; hero . moveUp ( 1 ) ; hero . move…" at bounding box center [534, 216] width 225 height 241
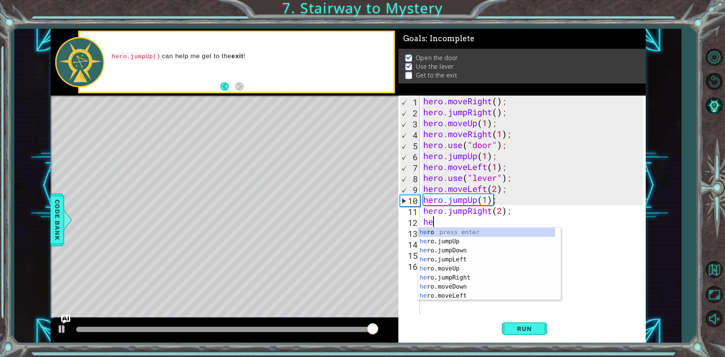
scroll to position [0, 0]
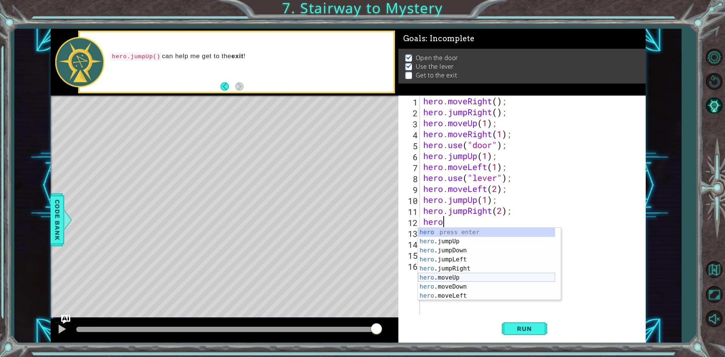
click at [450, 280] on div "hero press enter hero .jumpUp press enter hero .jumpDown press enter hero .jump…" at bounding box center [486, 273] width 137 height 91
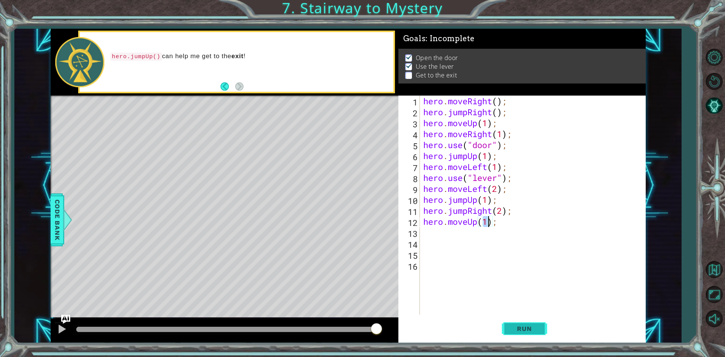
type textarea "hero.moveUp(1);"
click at [527, 327] on span "Run" at bounding box center [524, 329] width 30 height 8
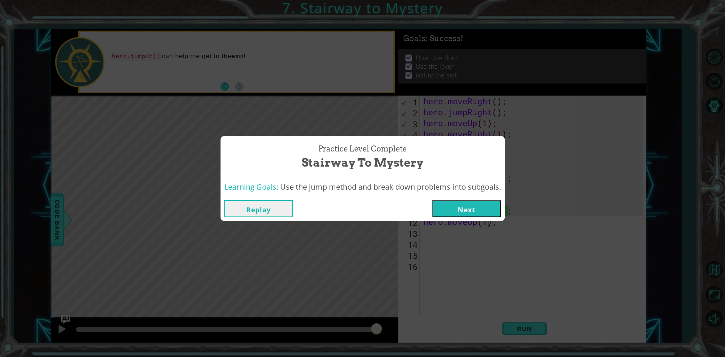
click at [475, 212] on button "Next" at bounding box center [466, 208] width 69 height 17
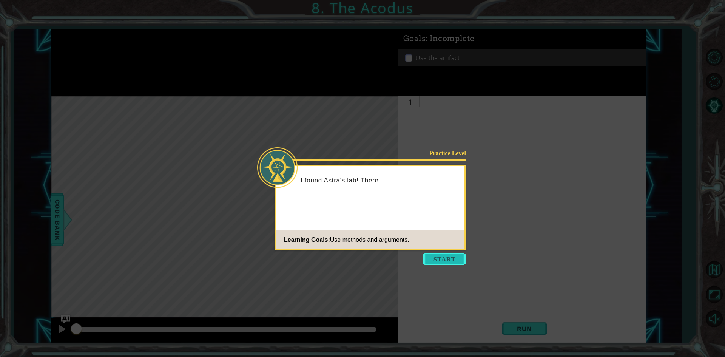
click at [446, 257] on button "Start" at bounding box center [444, 259] width 43 height 12
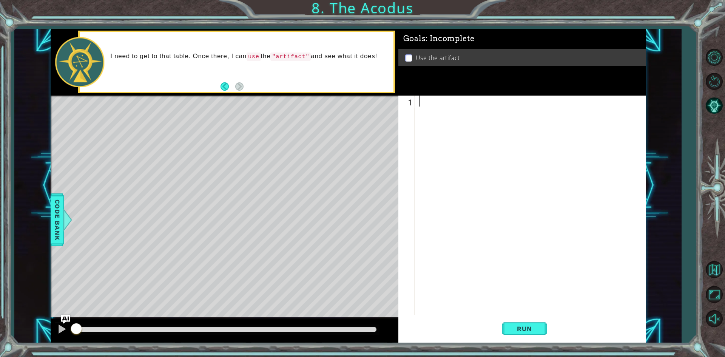
type textarea "m"
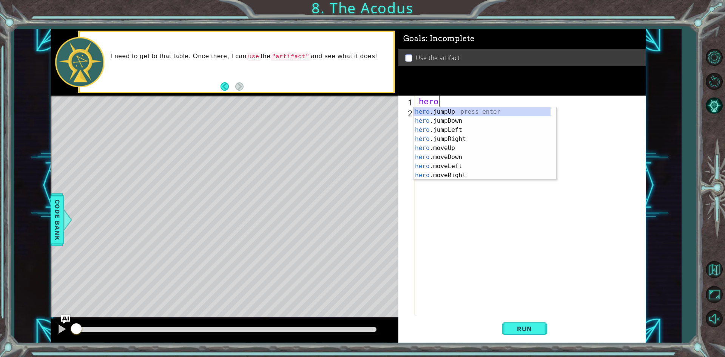
scroll to position [0, 0]
click at [468, 149] on div "hero .jumpUp press enter hero .jumpDown press enter hero .jumpLeft press enter …" at bounding box center [481, 152] width 137 height 91
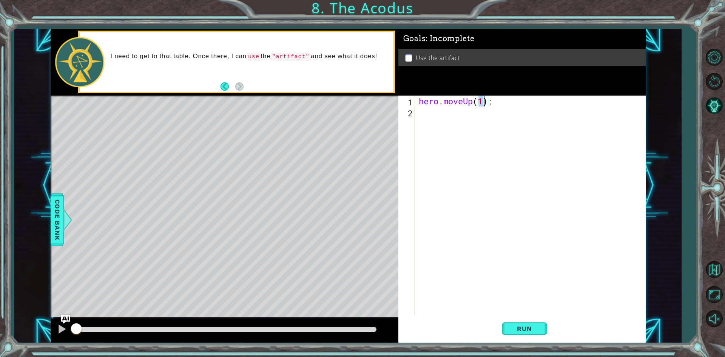
type textarea "hero.moveUp(2);"
click at [433, 117] on div "hero . moveUp ( 2 ) ;" at bounding box center [532, 216] width 230 height 241
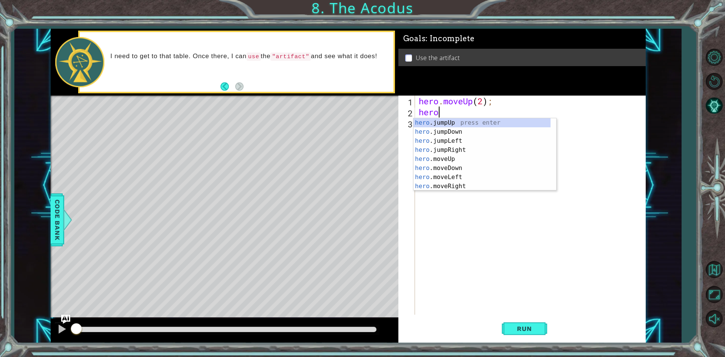
scroll to position [0, 0]
click at [465, 176] on div "hero .jumpUp press enter hero .jumpDown press enter hero .jumpLeft press enter …" at bounding box center [481, 163] width 137 height 91
type textarea "hero.moveLeft(1);"
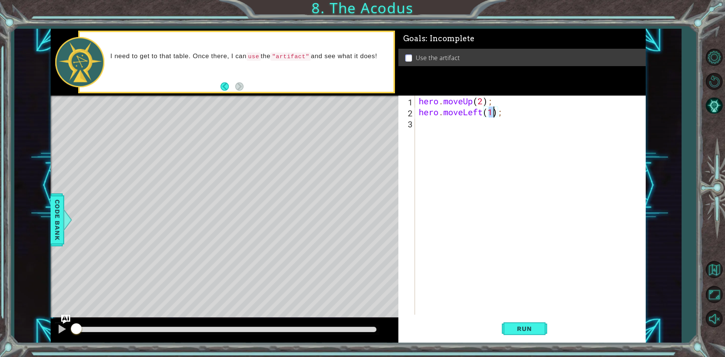
click at [429, 134] on div "hero . moveUp ( 2 ) ; hero . moveLeft ( 1 ) ;" at bounding box center [532, 216] width 230 height 241
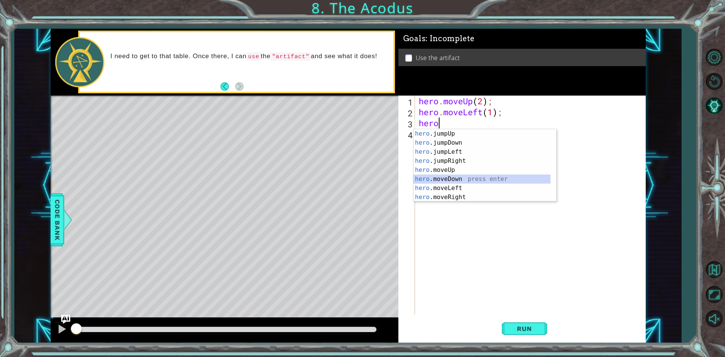
click at [455, 178] on div "hero .jumpUp press enter hero .jumpDown press enter hero .jumpLeft press enter …" at bounding box center [481, 174] width 137 height 91
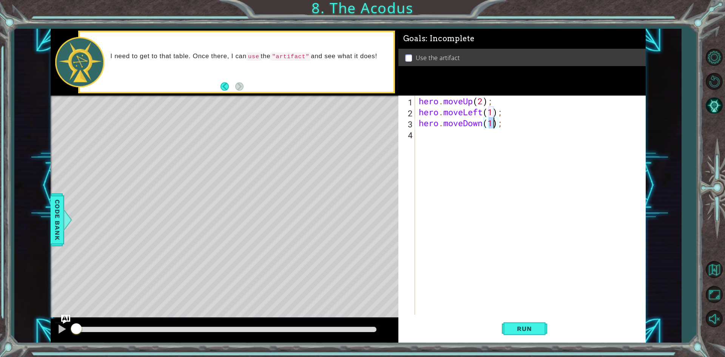
type textarea "hero.moveDown(2);"
click at [423, 141] on div "hero . moveUp ( 2 ) ; hero . moveLeft ( 1 ) ; hero . moveDown ( 2 ) ;" at bounding box center [532, 216] width 230 height 241
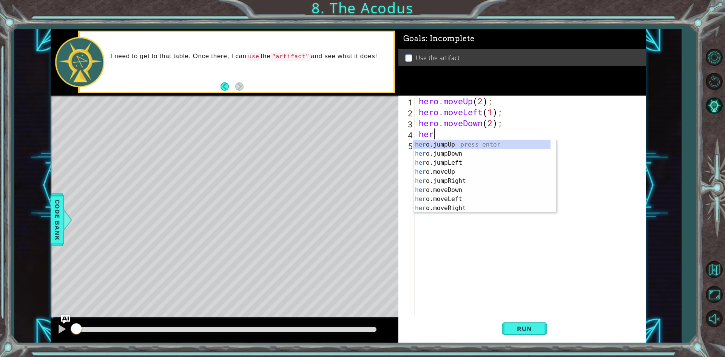
type textarea "hero"
click at [444, 163] on div "hero .jumpUp press enter hero .jumpDown press enter hero .jumpLeft press enter …" at bounding box center [481, 185] width 137 height 91
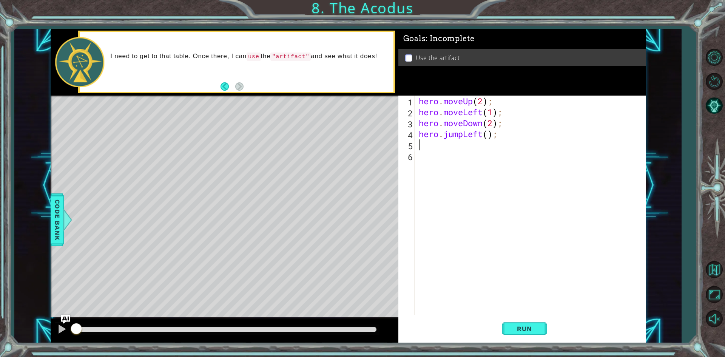
scroll to position [0, 0]
click at [489, 138] on div "hero . moveUp ( 2 ) ; hero . moveLeft ( 1 ) ; hero . moveDown ( 2 ) ; hero . ju…" at bounding box center [532, 216] width 230 height 241
type textarea "hero.jumpLeft(1);"
click at [422, 144] on div "hero . moveUp ( 2 ) ; hero . moveLeft ( 1 ) ; hero . moveDown ( 2 ) ; hero . ju…" at bounding box center [532, 216] width 230 height 241
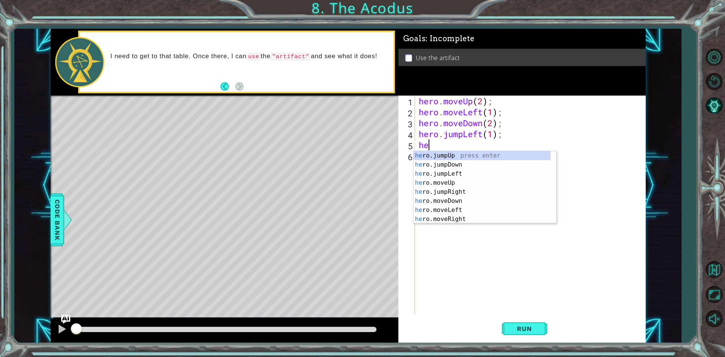
scroll to position [0, 0]
click at [450, 197] on div "hero .jumpUp press enter hero .jumpDown press enter hero .jumpLeft press enter …" at bounding box center [481, 196] width 137 height 91
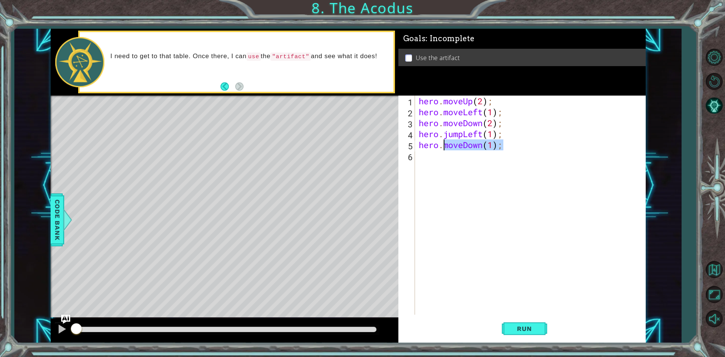
drag, startPoint x: 496, startPoint y: 147, endPoint x: 444, endPoint y: 149, distance: 52.5
click at [444, 149] on div "hero . moveUp ( 2 ) ; hero . moveLeft ( 1 ) ; hero . moveDown ( 2 ) ; hero . ju…" at bounding box center [532, 216] width 230 height 241
type textarea "hero."
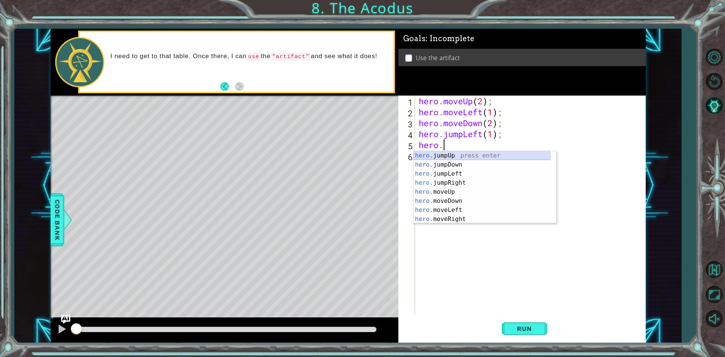
click at [451, 152] on div "hero. jumpUp press enter hero. jumpDown press enter hero. jumpLeft press enter …" at bounding box center [481, 196] width 137 height 91
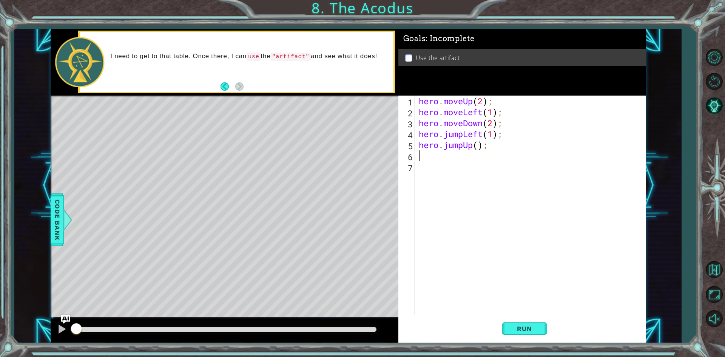
scroll to position [0, 0]
click at [479, 145] on div "hero . moveUp ( 2 ) ; hero . moveLeft ( 1 ) ; hero . moveDown ( 2 ) ; hero . ju…" at bounding box center [532, 216] width 230 height 241
type textarea "hero.jumpUp(2);"
click at [424, 159] on div "hero . moveUp ( 2 ) ; hero . moveLeft ( 1 ) ; hero . moveDown ( 2 ) ; hero . ju…" at bounding box center [532, 216] width 230 height 241
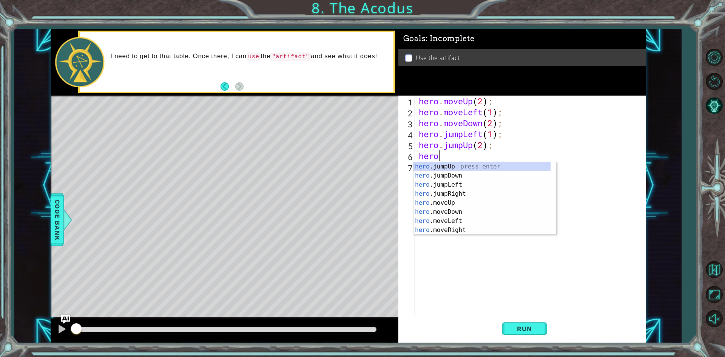
scroll to position [0, 0]
click at [464, 217] on div "hero .jumpUp press enter hero .jumpDown press enter hero .jumpLeft press enter …" at bounding box center [481, 207] width 137 height 91
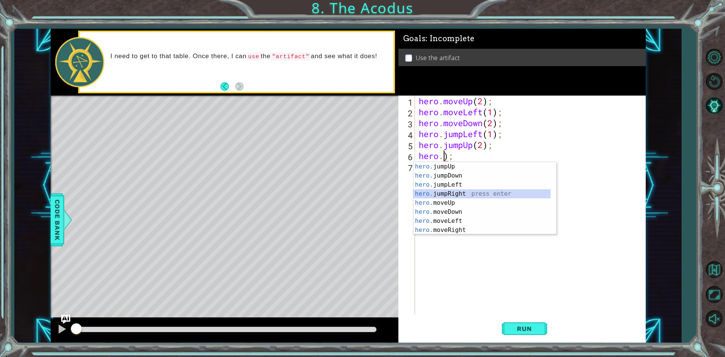
click at [486, 194] on div "hero. jumpUp press enter hero. jumpDown press enter hero. jumpLeft press enter …" at bounding box center [481, 207] width 137 height 91
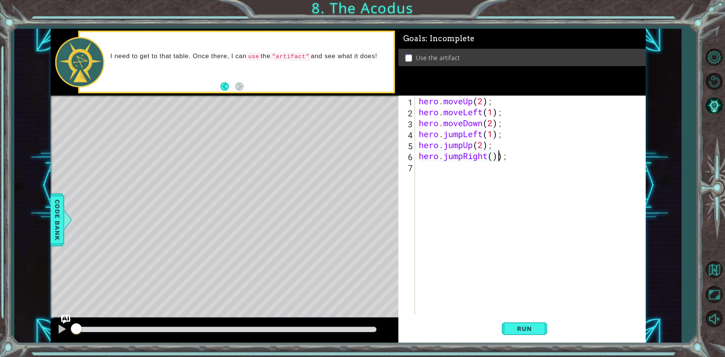
click at [491, 157] on div "hero . moveUp ( 2 ) ; hero . moveLeft ( 1 ) ; hero . moveDown ( 2 ) ; hero . ju…" at bounding box center [532, 216] width 230 height 241
click at [493, 157] on div "hero . moveUp ( 2 ) ; hero . moveLeft ( 1 ) ; hero . moveDown ( 2 ) ; hero . ju…" at bounding box center [532, 216] width 230 height 241
drag, startPoint x: 510, startPoint y: 158, endPoint x: 444, endPoint y: 157, distance: 66.1
click at [444, 157] on div "hero . moveUp ( 2 ) ; hero . moveLeft ( 1 ) ; hero . moveDown ( 2 ) ; hero . ju…" at bounding box center [532, 216] width 230 height 241
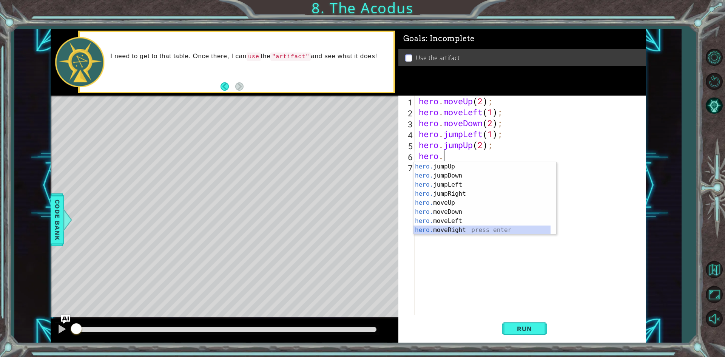
click at [462, 227] on div "hero. jumpUp press enter hero. jumpDown press enter hero. jumpLeft press enter …" at bounding box center [481, 207] width 137 height 91
type textarea "hero.moveRight(1);"
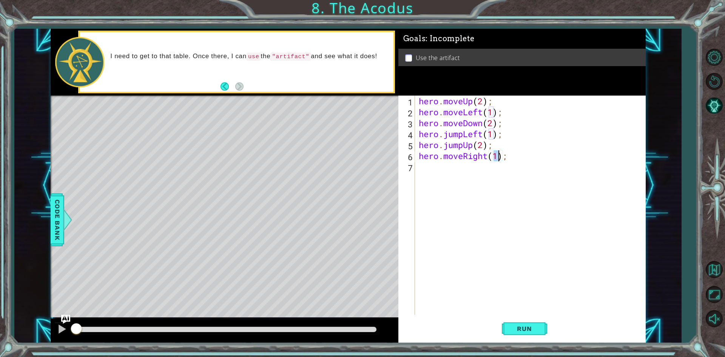
click at [519, 245] on div "hero . moveUp ( 2 ) ; hero . moveLeft ( 1 ) ; hero . moveDown ( 2 ) ; hero . ju…" at bounding box center [532, 216] width 230 height 241
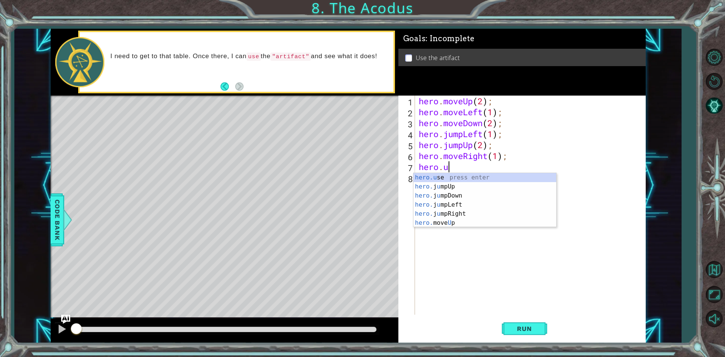
scroll to position [0, 1]
click at [482, 178] on div "hero.use press enter" at bounding box center [484, 186] width 143 height 27
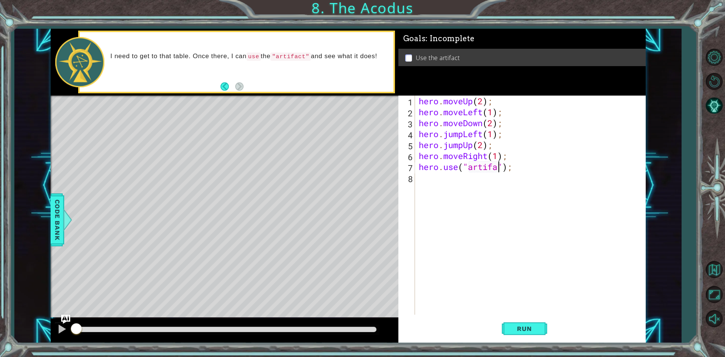
scroll to position [0, 4]
type textarea "hero.use("artifact");"
click at [531, 327] on span "Run" at bounding box center [524, 329] width 30 height 8
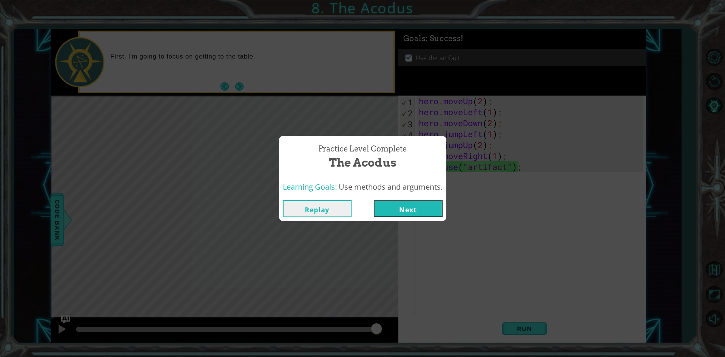
click at [403, 212] on button "Next" at bounding box center [408, 208] width 69 height 17
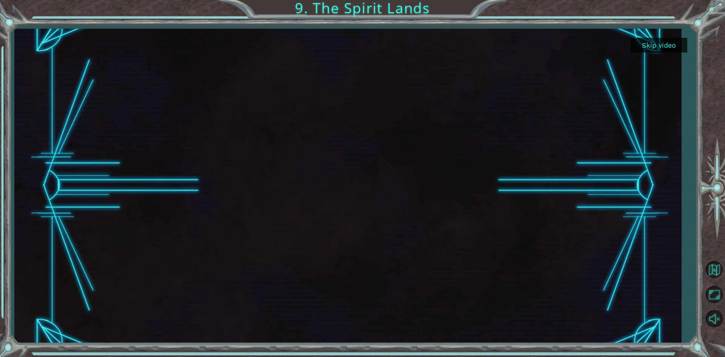
click at [663, 45] on button "Skip video" at bounding box center [658, 45] width 57 height 15
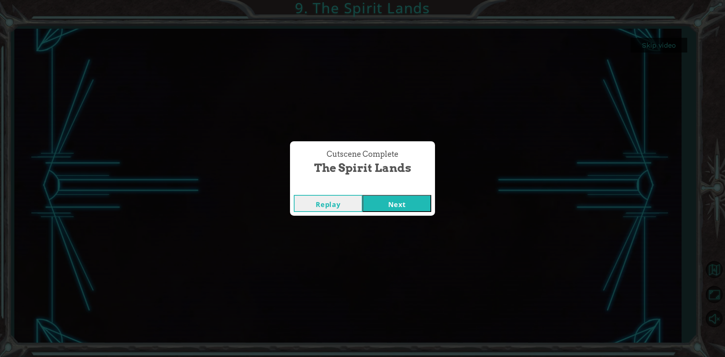
click at [413, 205] on button "Next" at bounding box center [396, 203] width 69 height 17
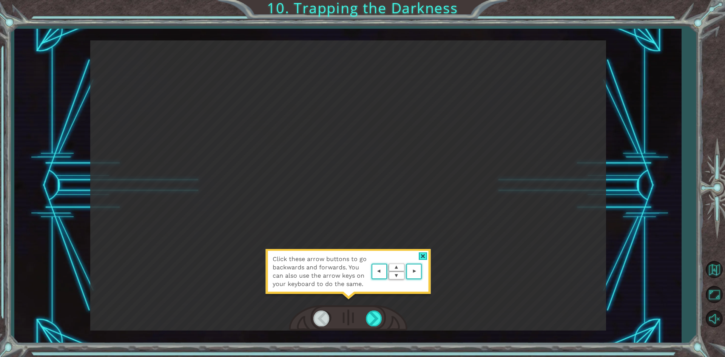
click at [425, 254] on div at bounding box center [423, 256] width 9 height 8
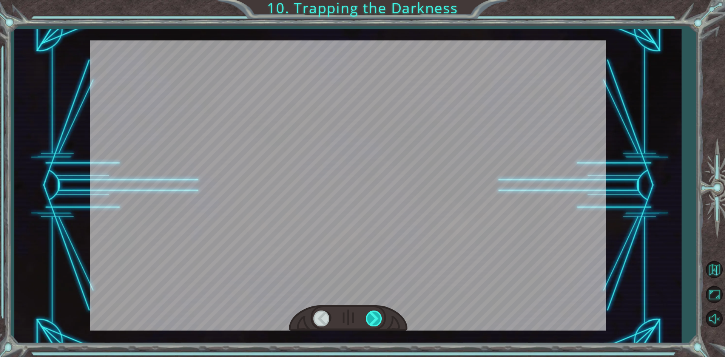
click at [381, 316] on div at bounding box center [374, 317] width 17 height 15
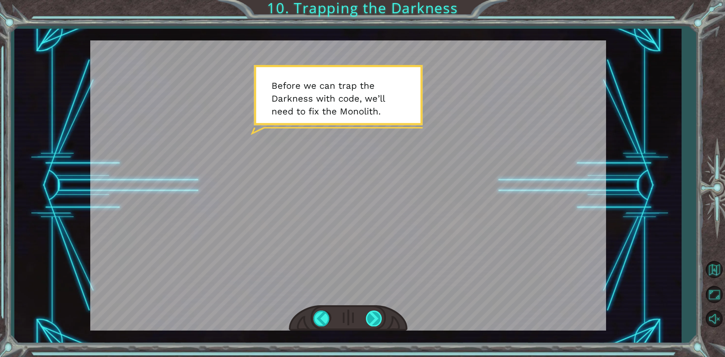
click at [379, 317] on div at bounding box center [374, 317] width 17 height 15
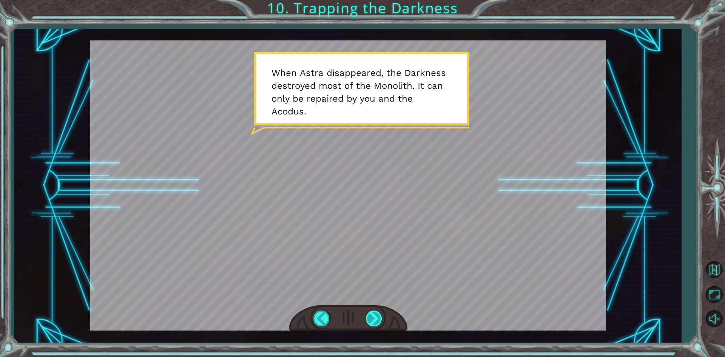
click at [369, 318] on div at bounding box center [374, 317] width 17 height 15
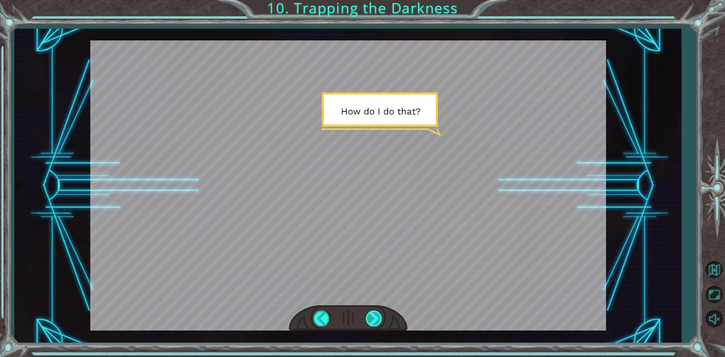
click at [369, 318] on div at bounding box center [374, 317] width 17 height 15
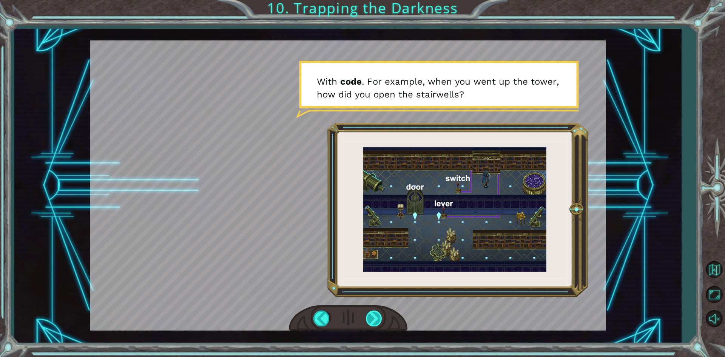
click at [375, 315] on div at bounding box center [374, 317] width 17 height 15
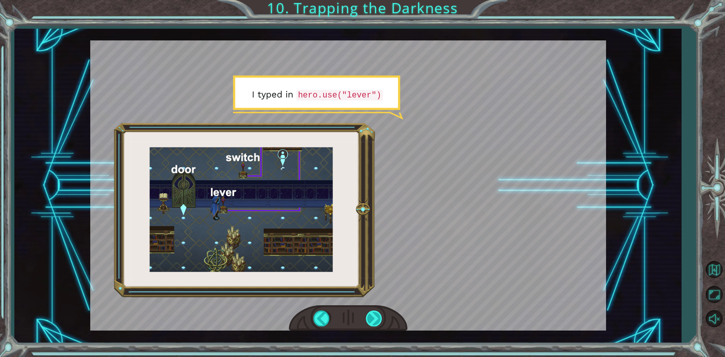
click at [375, 316] on div at bounding box center [374, 317] width 17 height 15
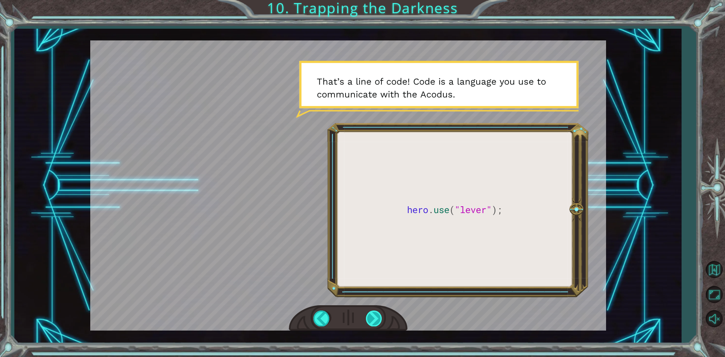
click at [374, 316] on div at bounding box center [374, 317] width 17 height 15
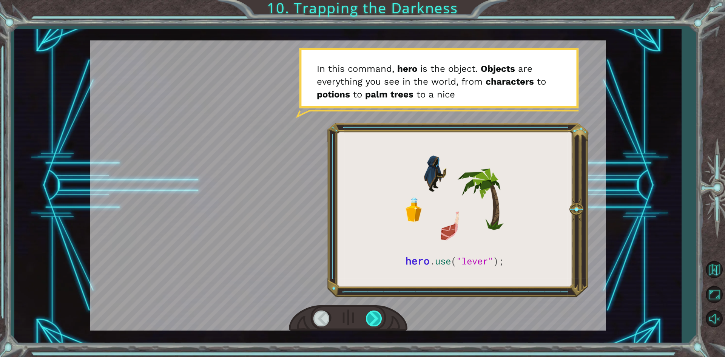
click at [375, 316] on div at bounding box center [374, 317] width 17 height 15
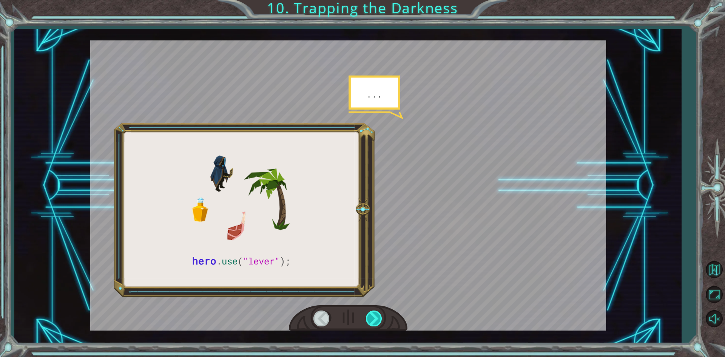
click at [375, 316] on div at bounding box center [374, 317] width 17 height 15
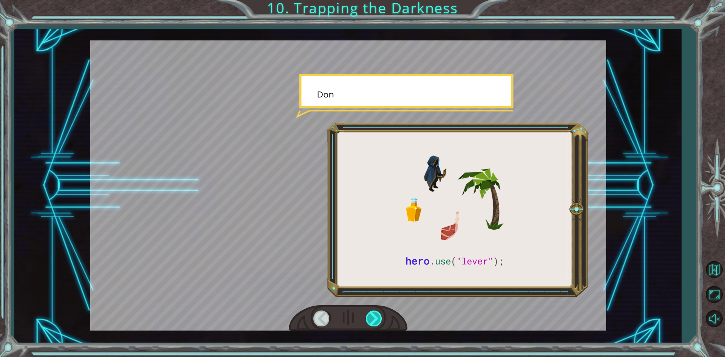
click at [375, 316] on div at bounding box center [374, 317] width 17 height 15
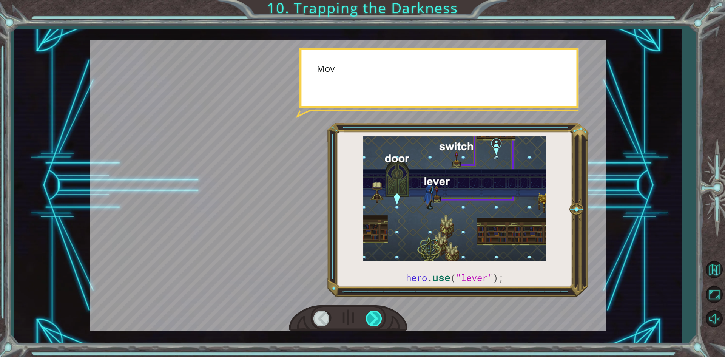
click at [375, 316] on div at bounding box center [374, 317] width 17 height 15
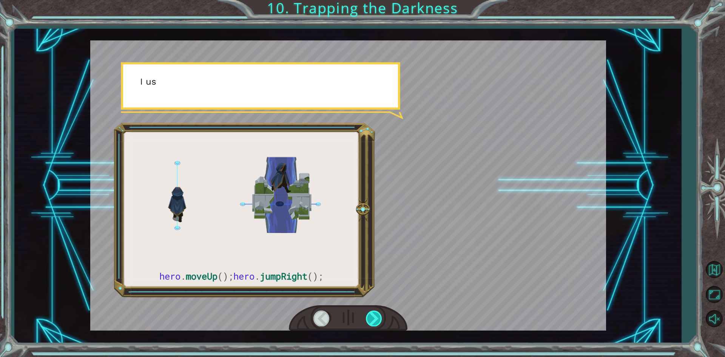
click at [375, 316] on div at bounding box center [374, 317] width 17 height 15
click at [374, 315] on div at bounding box center [374, 317] width 17 height 15
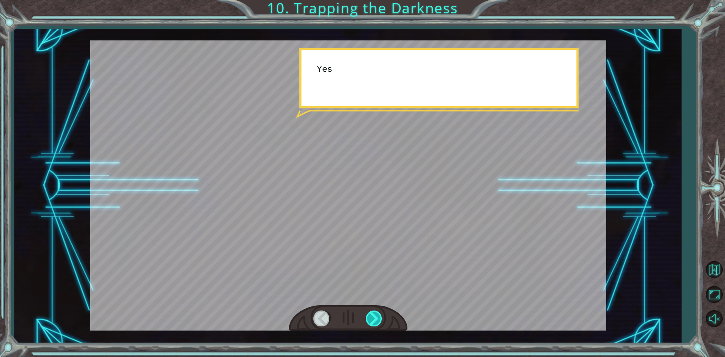
click at [374, 315] on div at bounding box center [374, 317] width 17 height 15
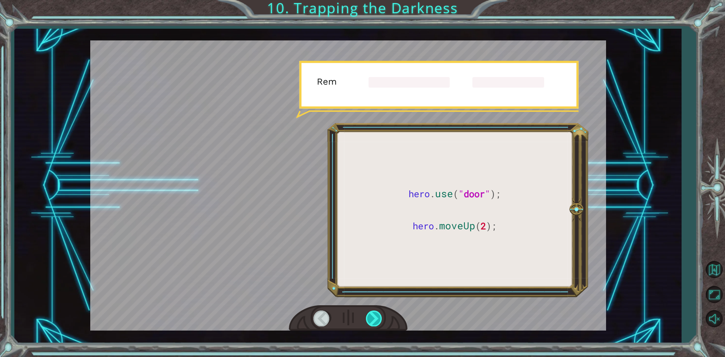
click at [374, 315] on div at bounding box center [374, 317] width 17 height 15
click at [373, 314] on div at bounding box center [374, 317] width 17 height 15
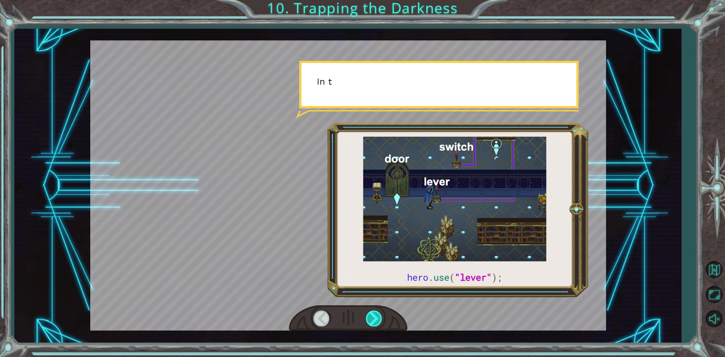
click at [373, 314] on div at bounding box center [374, 317] width 17 height 15
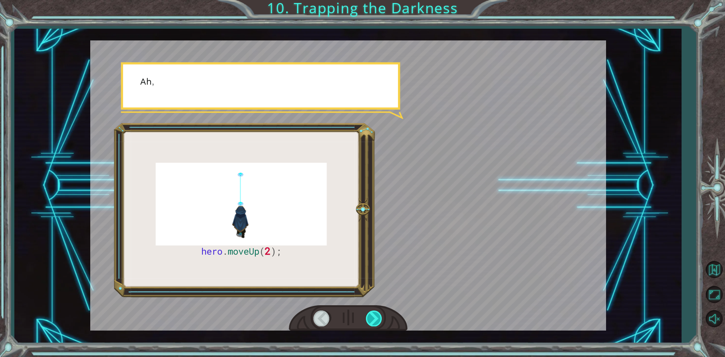
click at [373, 314] on div at bounding box center [374, 317] width 17 height 15
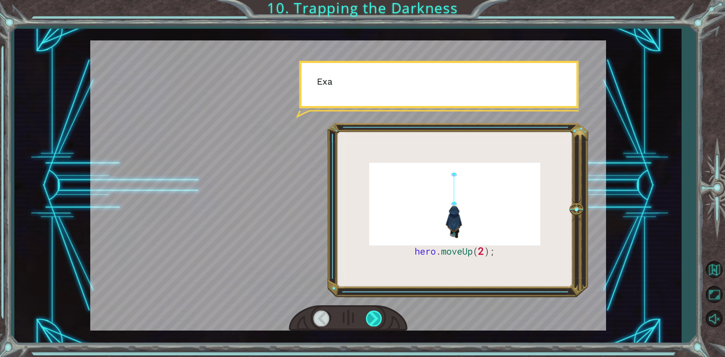
click at [373, 314] on div at bounding box center [374, 317] width 17 height 15
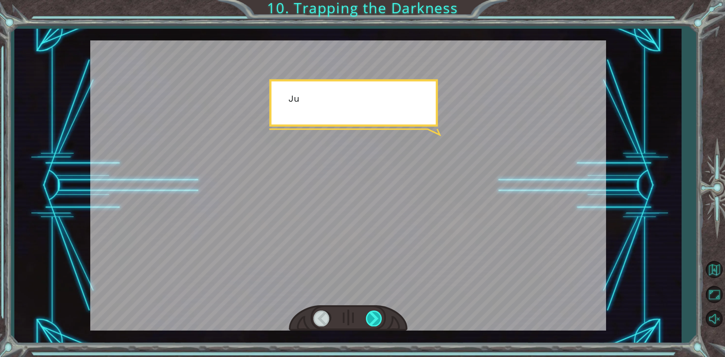
click at [373, 314] on div at bounding box center [374, 317] width 17 height 15
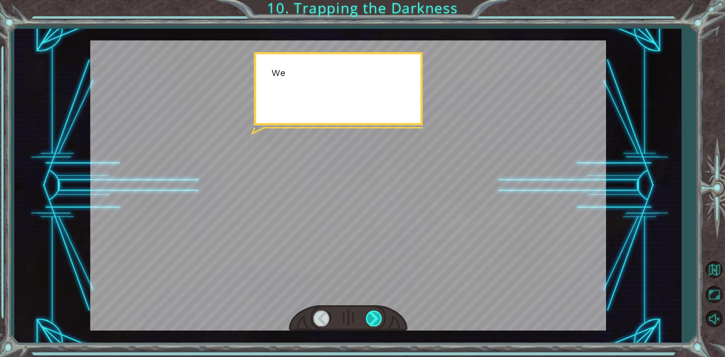
click at [373, 314] on div at bounding box center [374, 317] width 17 height 15
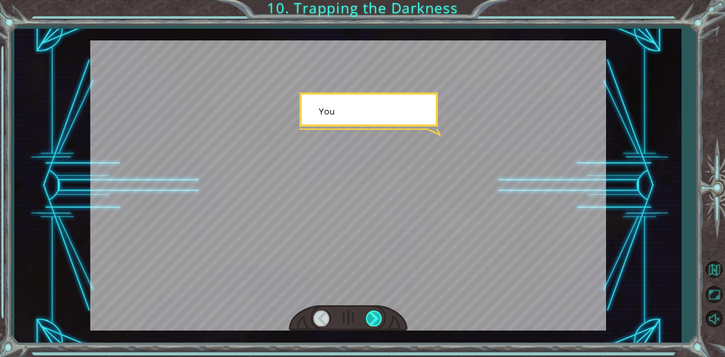
click at [373, 314] on div at bounding box center [374, 317] width 17 height 15
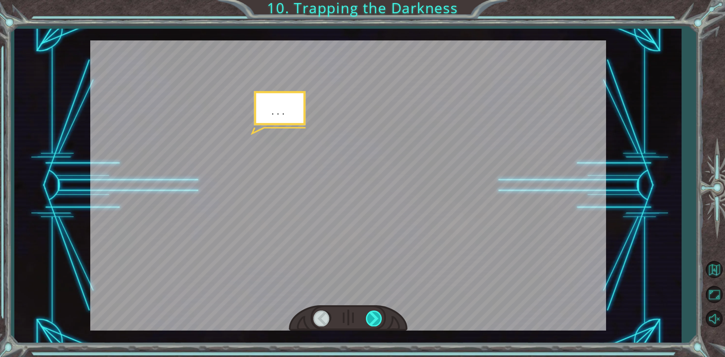
click at [373, 314] on div at bounding box center [374, 317] width 17 height 15
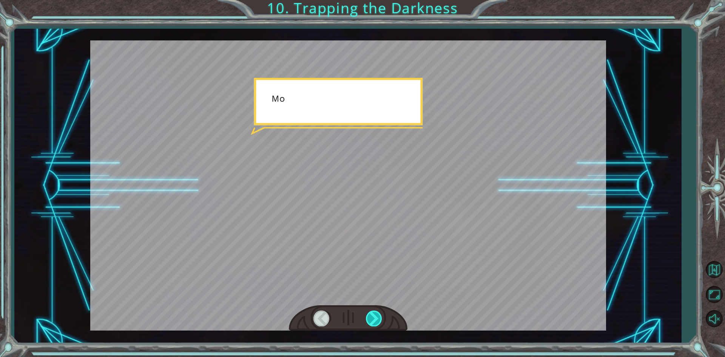
click at [373, 314] on div at bounding box center [374, 317] width 17 height 15
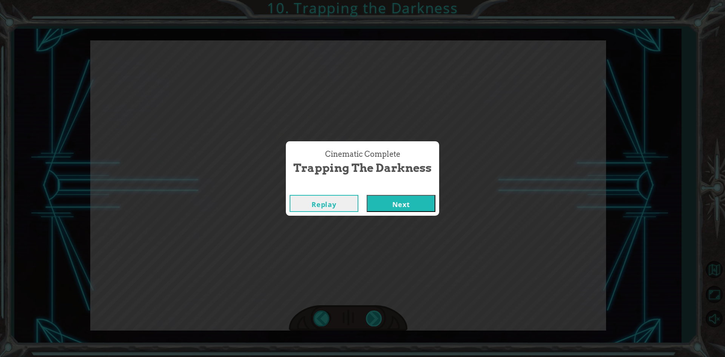
click at [373, 314] on div "Cinematic Complete Trapping the Darkness Replay Next" at bounding box center [362, 178] width 725 height 357
click at [395, 203] on button "Next" at bounding box center [401, 203] width 69 height 17
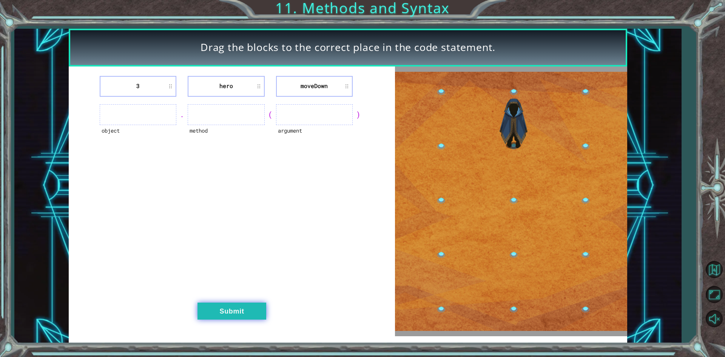
click at [243, 310] on button "Submit" at bounding box center [231, 310] width 69 height 17
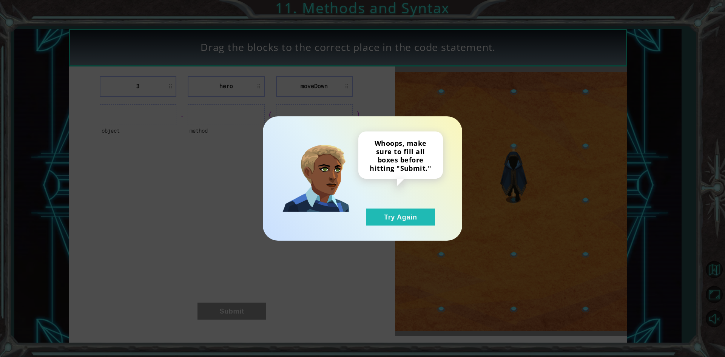
click at [488, 277] on div "Whoops, make sure to fill all boxes before hitting "Submit." Try Again" at bounding box center [362, 178] width 725 height 357
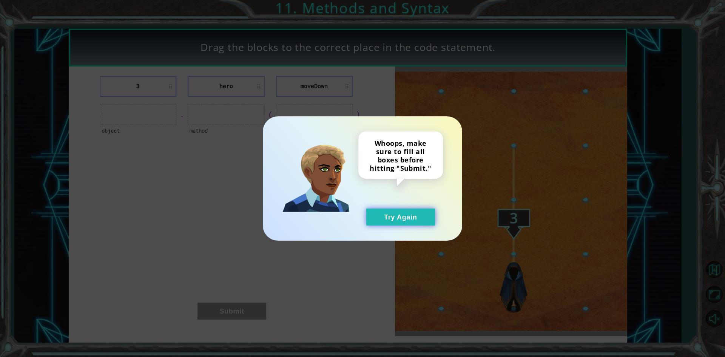
click at [409, 220] on button "Try Again" at bounding box center [400, 216] width 69 height 17
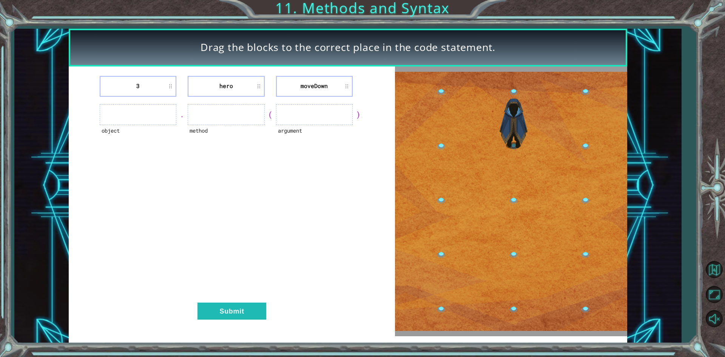
click at [156, 84] on li "3" at bounding box center [138, 86] width 77 height 21
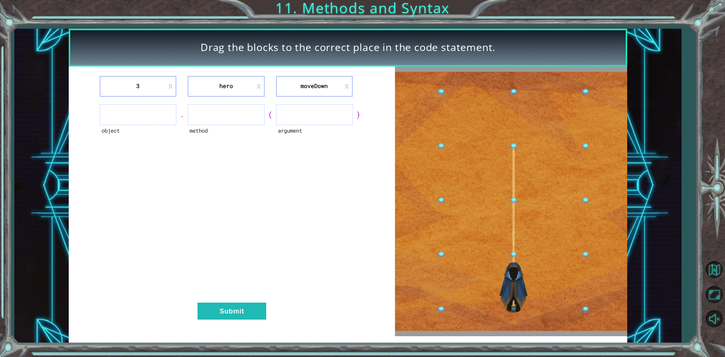
click at [322, 88] on li "moveDown" at bounding box center [314, 86] width 77 height 21
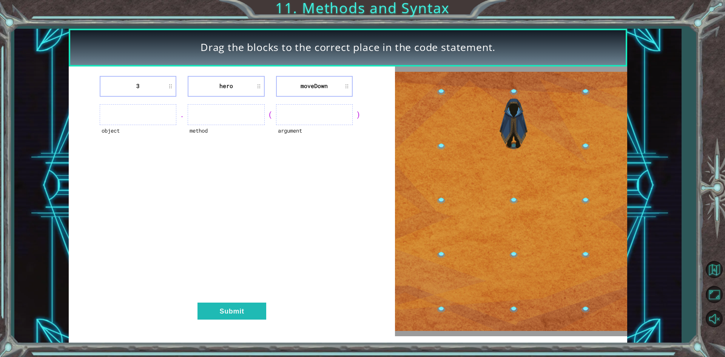
click at [148, 84] on li "3" at bounding box center [138, 86] width 77 height 21
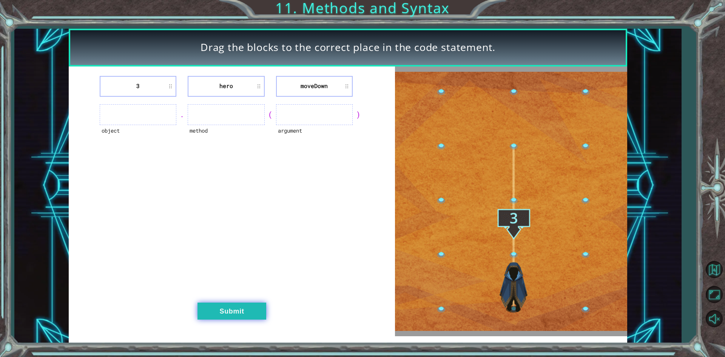
click at [226, 312] on button "Submit" at bounding box center [231, 310] width 69 height 17
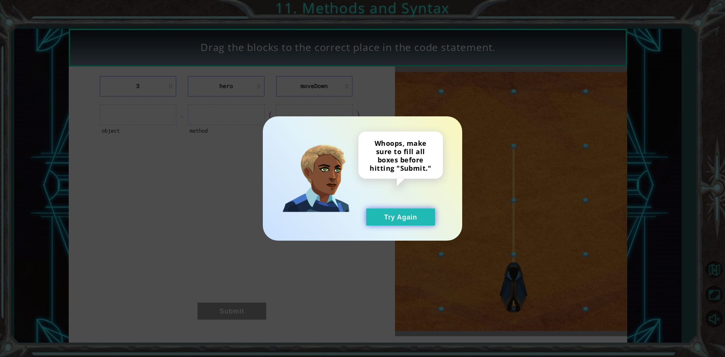
click at [408, 217] on button "Try Again" at bounding box center [400, 216] width 69 height 17
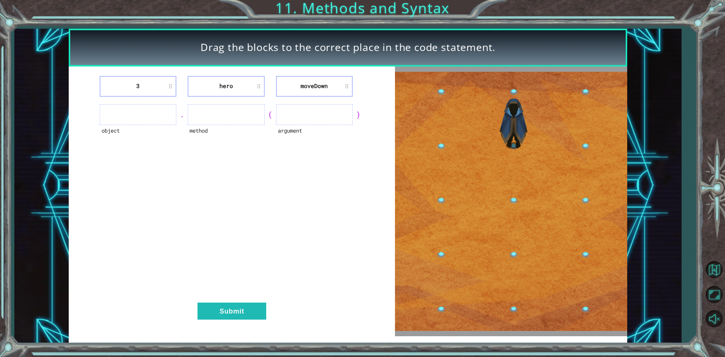
click at [168, 86] on li "3" at bounding box center [138, 86] width 77 height 21
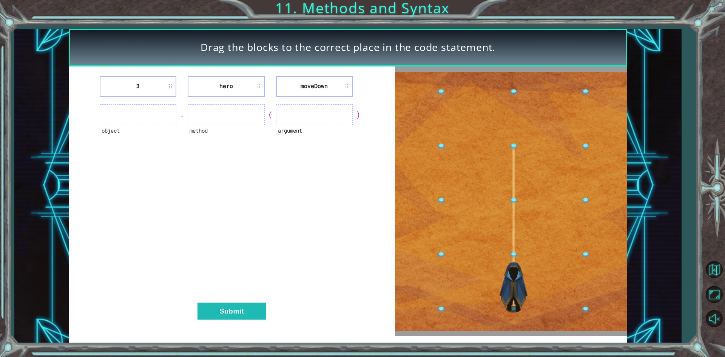
click at [158, 113] on ul at bounding box center [138, 114] width 77 height 21
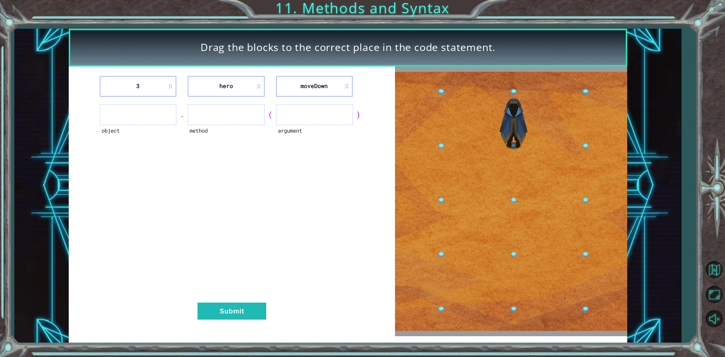
click at [129, 114] on ul at bounding box center [138, 114] width 77 height 21
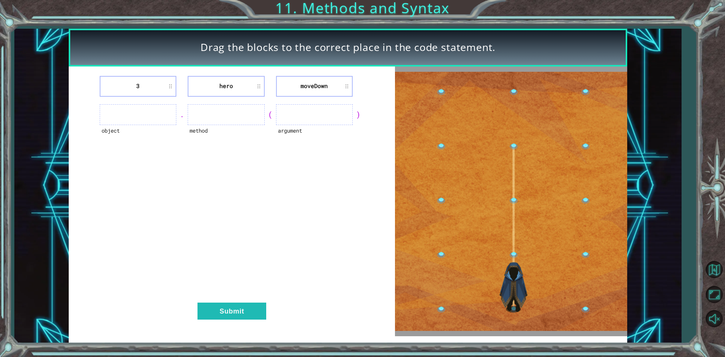
click at [321, 113] on ul at bounding box center [314, 114] width 77 height 21
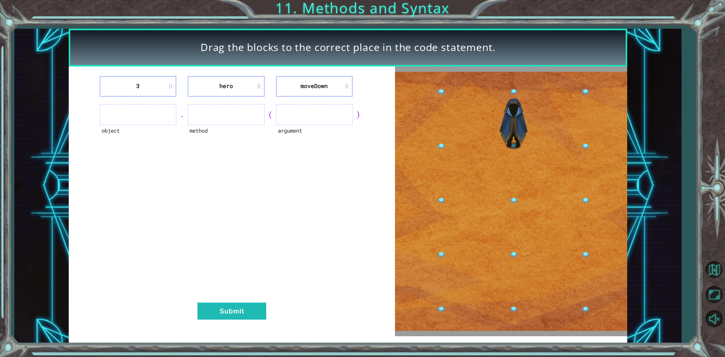
click at [140, 108] on ul at bounding box center [138, 114] width 77 height 21
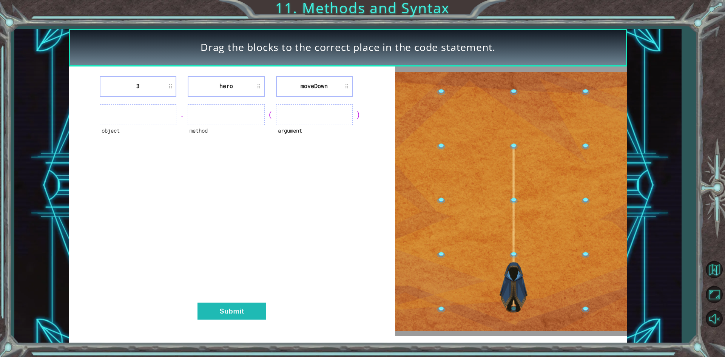
click at [305, 102] on div "3 hero [GEOGRAPHIC_DATA] object . method ( argument ) Submit" at bounding box center [232, 201] width 326 height 270
drag, startPoint x: 344, startPoint y: 107, endPoint x: 352, endPoint y: 111, distance: 8.9
click at [352, 111] on ul at bounding box center [314, 114] width 77 height 21
drag, startPoint x: 179, startPoint y: 133, endPoint x: 137, endPoint y: 136, distance: 42.0
click at [137, 136] on div "3 hero [GEOGRAPHIC_DATA] object . method ( argument ) Submit" at bounding box center [232, 201] width 326 height 270
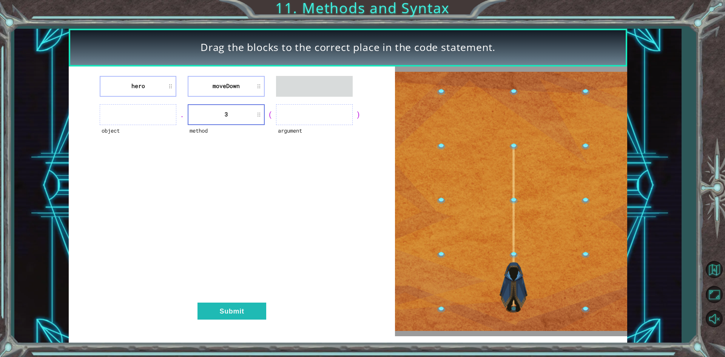
click at [258, 86] on li "moveDown" at bounding box center [226, 86] width 77 height 21
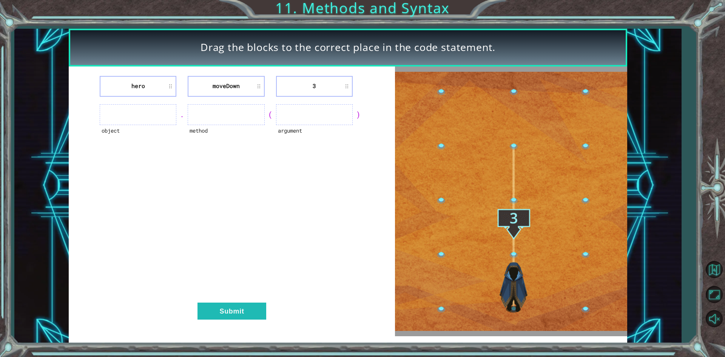
click at [142, 120] on ul at bounding box center [138, 114] width 77 height 21
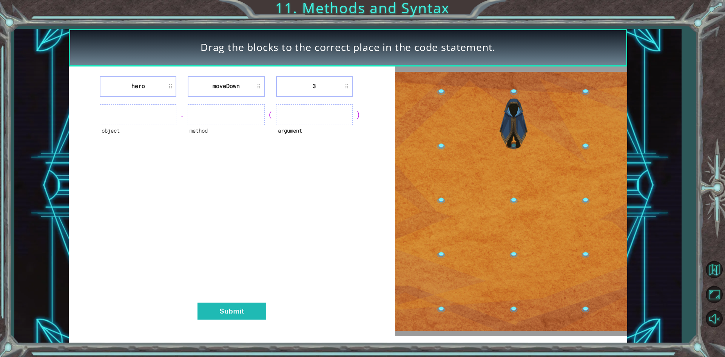
drag, startPoint x: 161, startPoint y: 115, endPoint x: 51, endPoint y: 29, distance: 139.3
click at [160, 114] on ul at bounding box center [138, 114] width 77 height 21
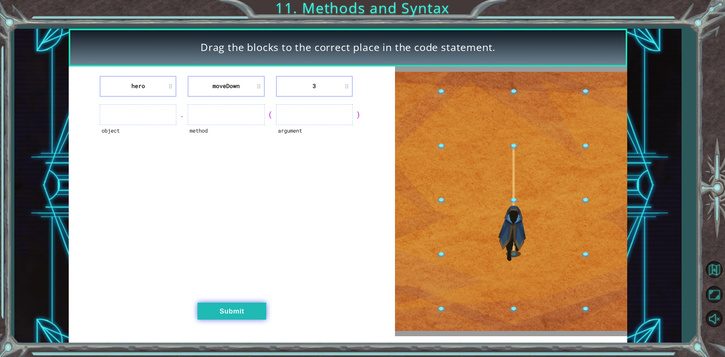
click at [244, 310] on button "Submit" at bounding box center [231, 310] width 69 height 17
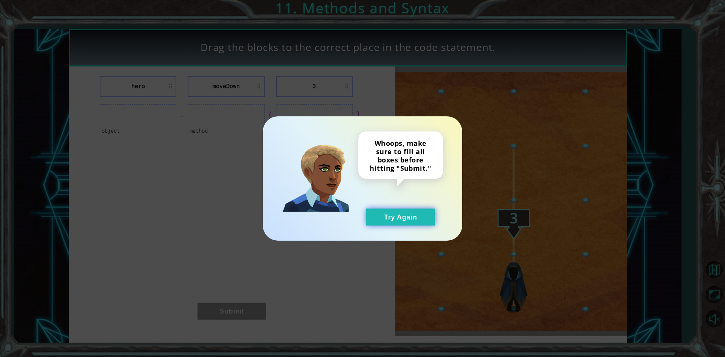
click at [408, 217] on button "Try Again" at bounding box center [400, 216] width 69 height 17
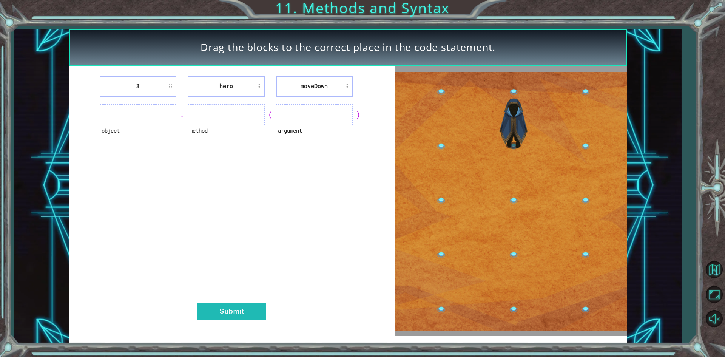
click at [695, 25] on div "Drag the blocks to the correct place in the code statement. 3 hero [GEOGRAPHIC_…" at bounding box center [362, 178] width 725 height 357
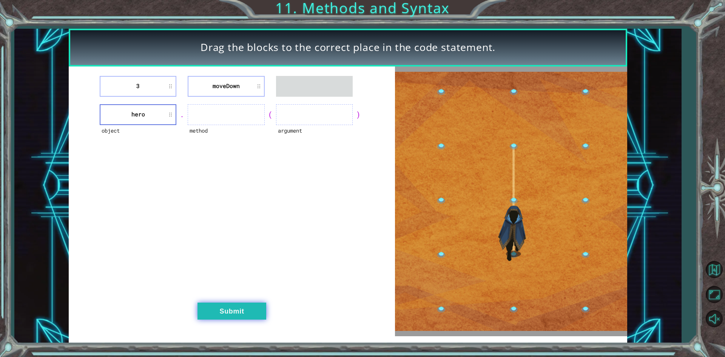
click at [247, 304] on button "Submit" at bounding box center [231, 310] width 69 height 17
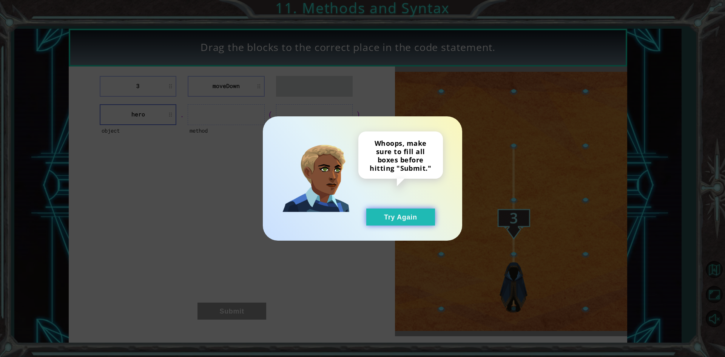
click at [421, 209] on button "Try Again" at bounding box center [400, 216] width 69 height 17
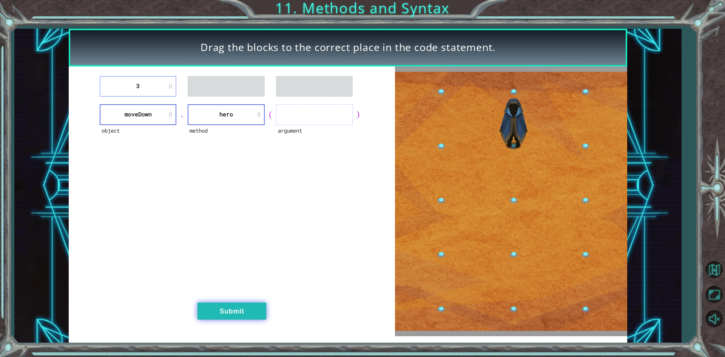
click at [240, 317] on button "Submit" at bounding box center [231, 310] width 69 height 17
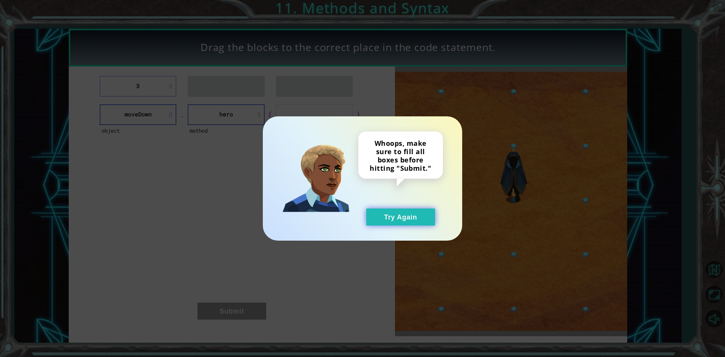
click at [404, 216] on button "Try Again" at bounding box center [400, 216] width 69 height 17
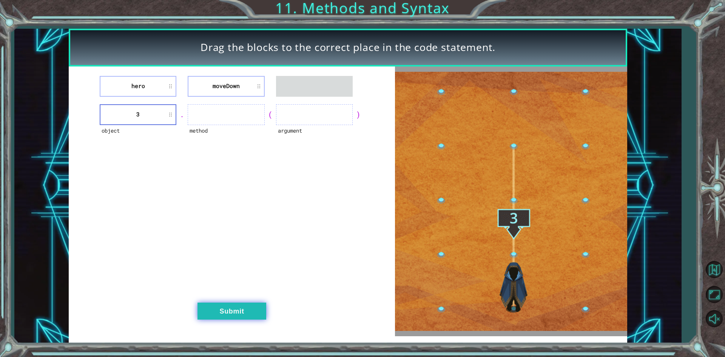
click at [253, 314] on button "Submit" at bounding box center [231, 310] width 69 height 17
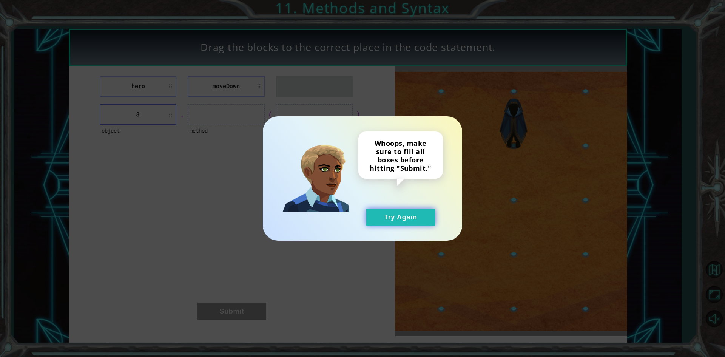
click at [392, 215] on button "Try Again" at bounding box center [400, 216] width 69 height 17
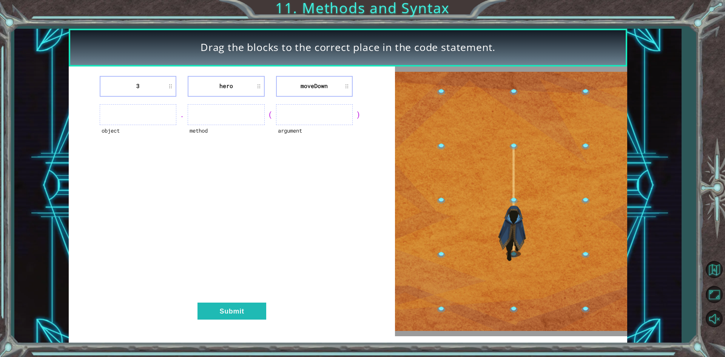
drag, startPoint x: 0, startPoint y: 170, endPoint x: 659, endPoint y: 271, distance: 666.4
click at [439, 260] on div "Drag the blocks to the correct place in the code statement. 3 hero [GEOGRAPHIC_…" at bounding box center [362, 178] width 725 height 357
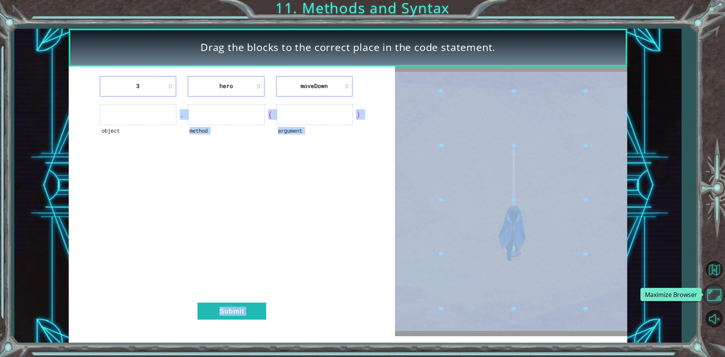
click at [713, 291] on button "Maximize Browser" at bounding box center [714, 294] width 22 height 22
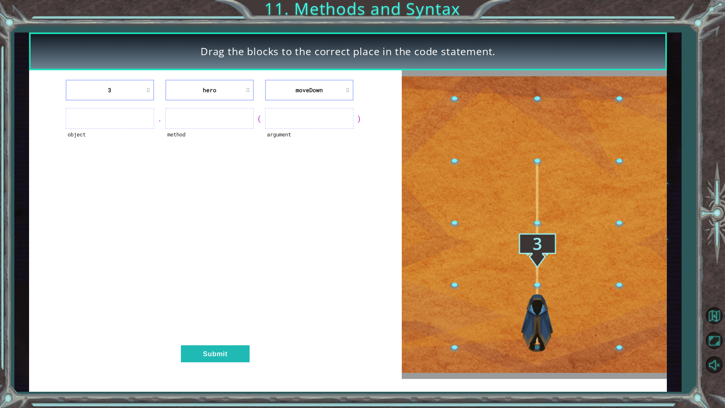
click at [442, 60] on div "Drag the blocks to the correct place in the code statement." at bounding box center [348, 51] width 638 height 38
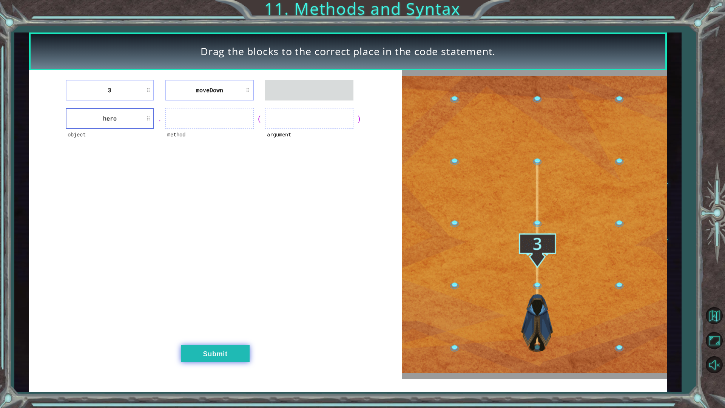
click at [222, 348] on button "Submit" at bounding box center [215, 353] width 69 height 17
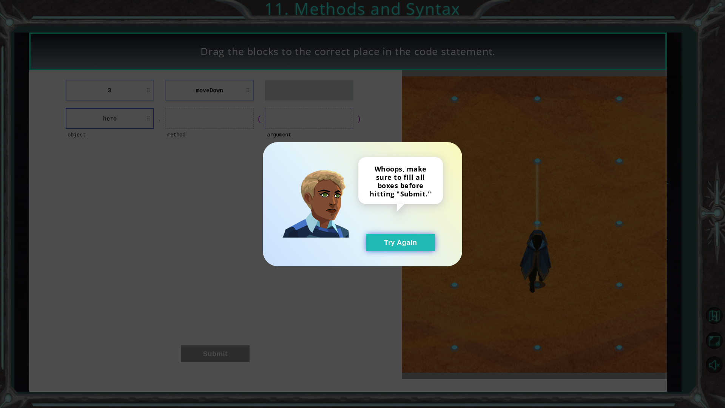
click at [416, 237] on button "Try Again" at bounding box center [400, 242] width 69 height 17
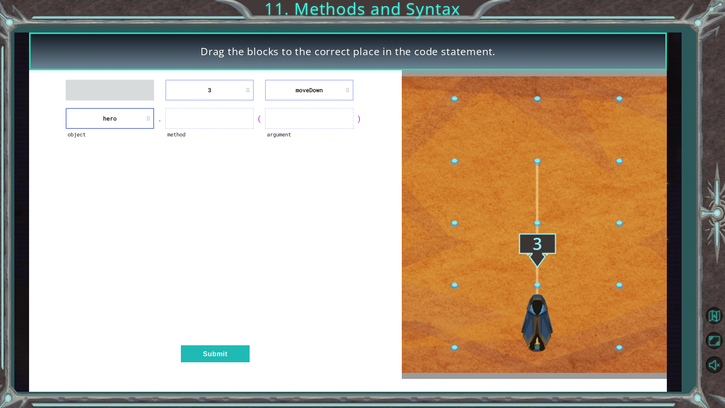
drag, startPoint x: 314, startPoint y: 73, endPoint x: 275, endPoint y: 86, distance: 40.7
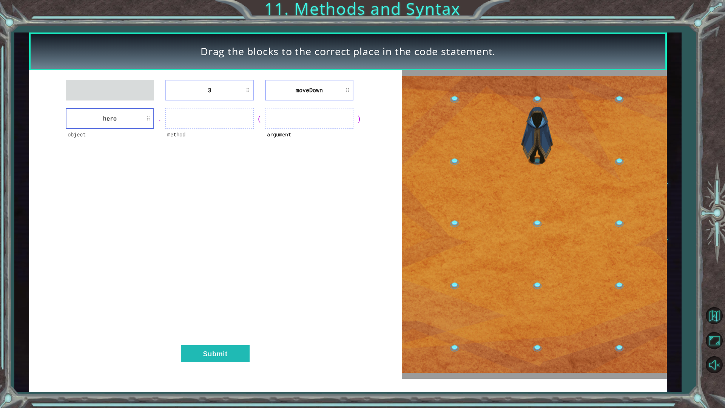
click at [209, 87] on div "3 [GEOGRAPHIC_DATA] object hero . method ( argument ) Submit" at bounding box center [215, 224] width 373 height 308
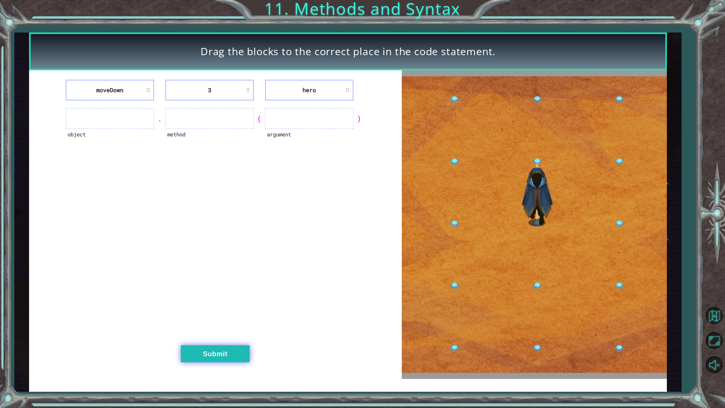
click at [226, 356] on button "Submit" at bounding box center [215, 353] width 69 height 17
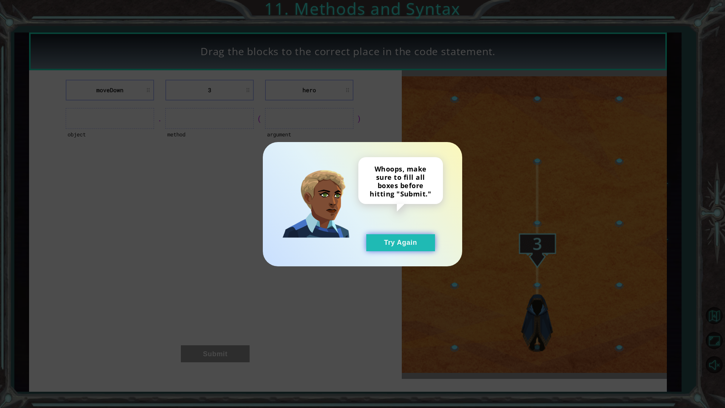
click at [417, 242] on button "Try Again" at bounding box center [400, 242] width 69 height 17
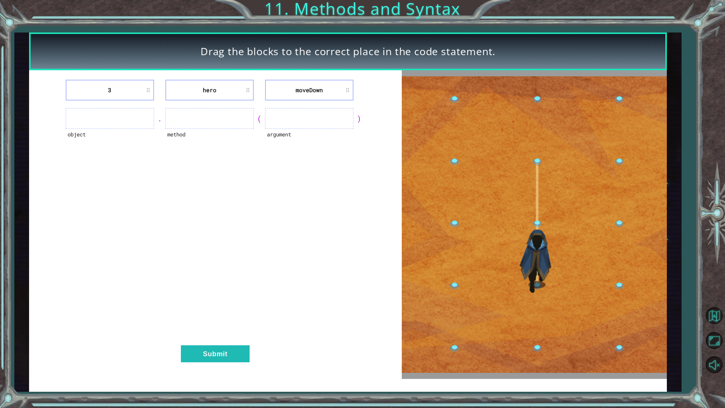
click at [301, 125] on ul at bounding box center [309, 118] width 88 height 21
drag, startPoint x: 360, startPoint y: 114, endPoint x: 295, endPoint y: 133, distance: 68.0
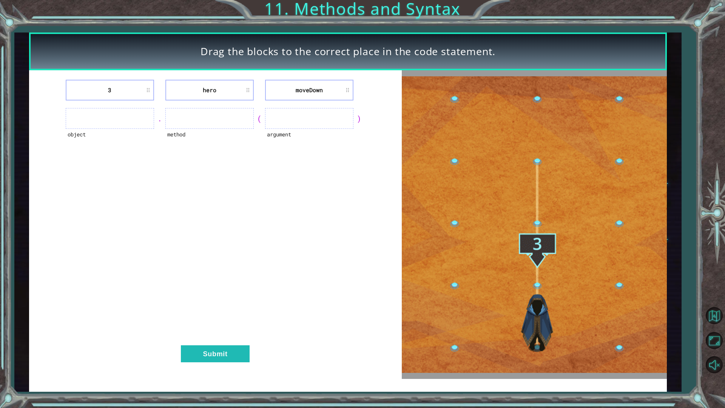
click at [295, 129] on div "object . method ( argument )" at bounding box center [216, 118] width 354 height 21
click at [287, 118] on ul at bounding box center [309, 118] width 88 height 21
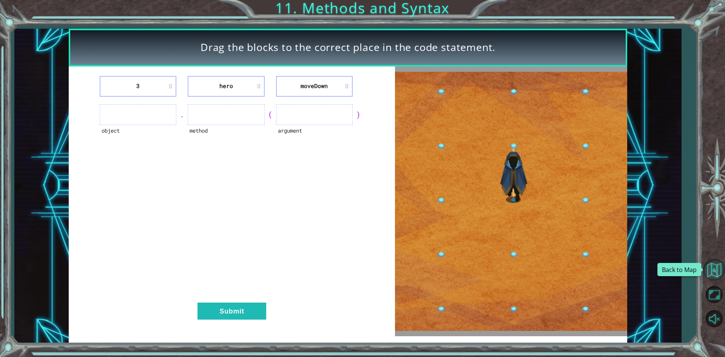
click at [717, 261] on button "Back to Map" at bounding box center [714, 270] width 22 height 22
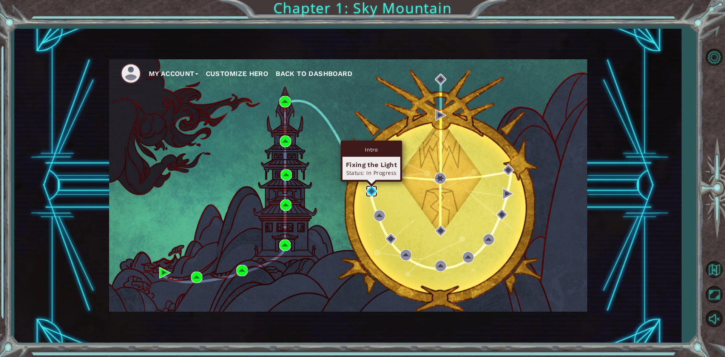
click at [374, 186] on img at bounding box center [371, 190] width 11 height 11
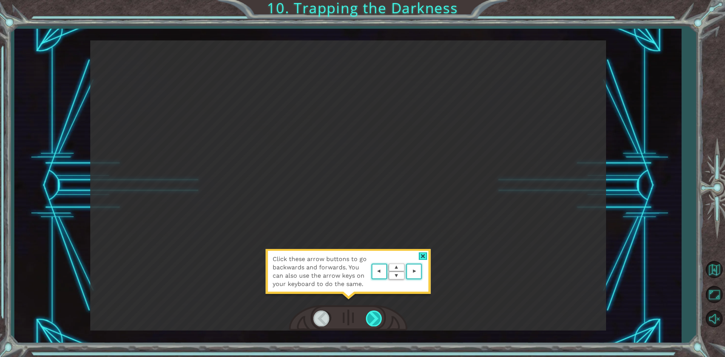
click at [379, 319] on div at bounding box center [374, 317] width 17 height 15
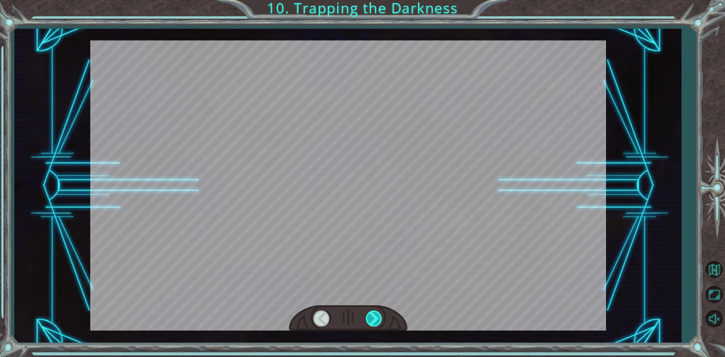
click at [379, 319] on div at bounding box center [374, 317] width 17 height 15
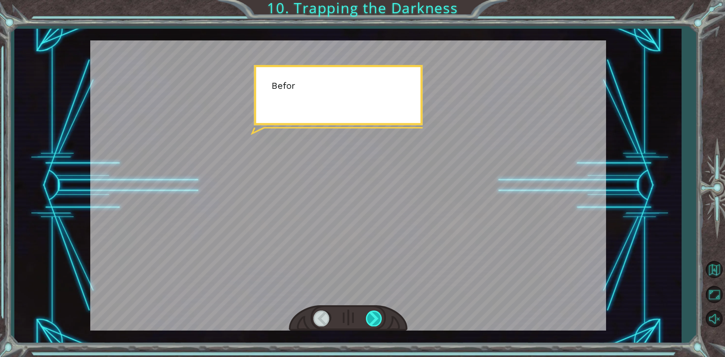
click at [380, 317] on div at bounding box center [374, 317] width 17 height 15
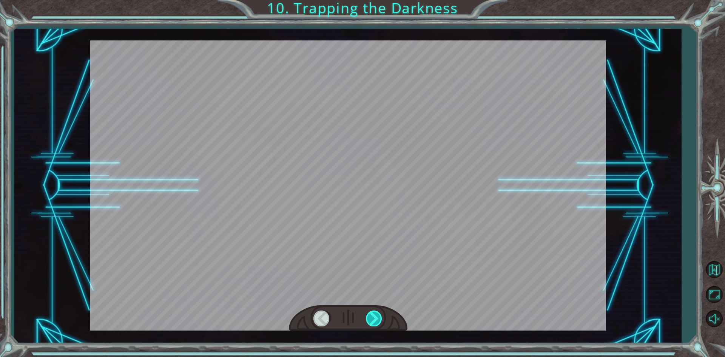
click at [380, 317] on div at bounding box center [374, 317] width 17 height 15
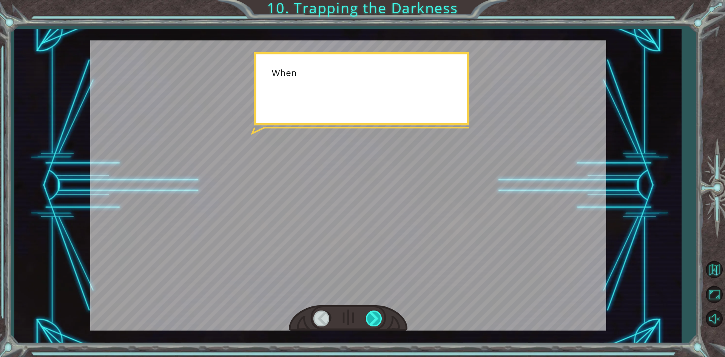
click at [380, 317] on div at bounding box center [374, 317] width 17 height 15
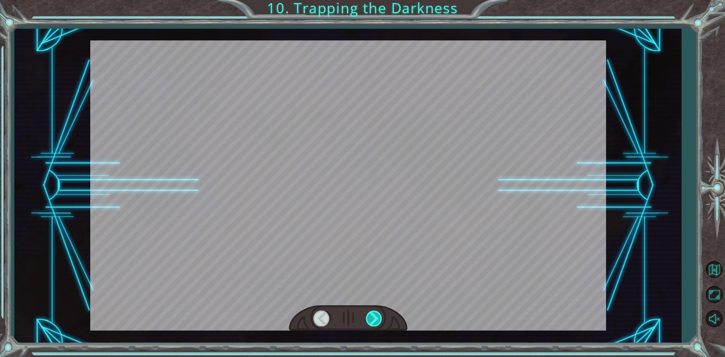
click at [380, 317] on div at bounding box center [374, 317] width 17 height 15
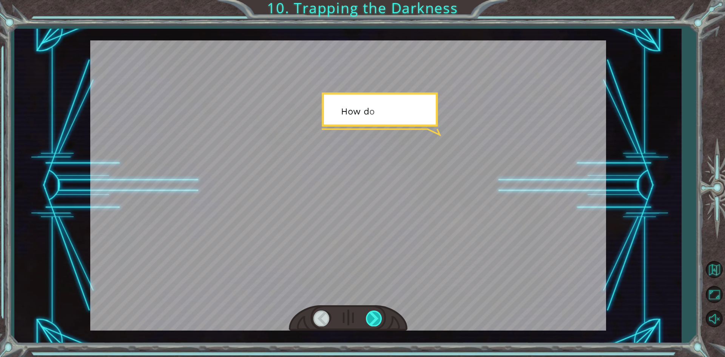
click at [380, 317] on div at bounding box center [374, 317] width 17 height 15
click at [380, 316] on div at bounding box center [374, 317] width 17 height 15
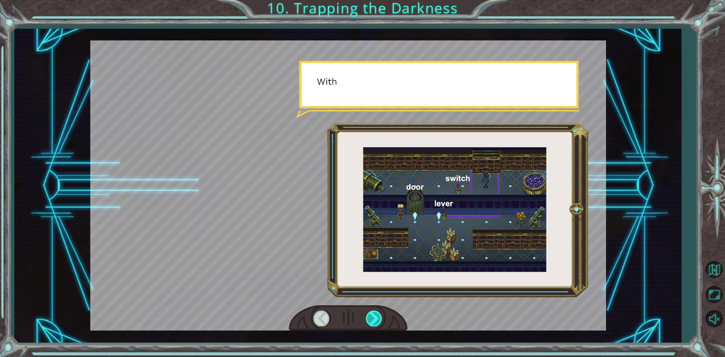
drag, startPoint x: 380, startPoint y: 316, endPoint x: 376, endPoint y: 314, distance: 4.1
click at [379, 316] on div at bounding box center [374, 317] width 17 height 15
click at [376, 314] on div at bounding box center [374, 317] width 17 height 15
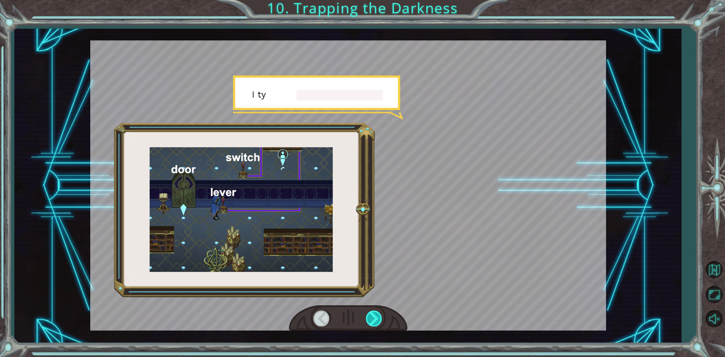
click at [376, 314] on div at bounding box center [374, 317] width 17 height 15
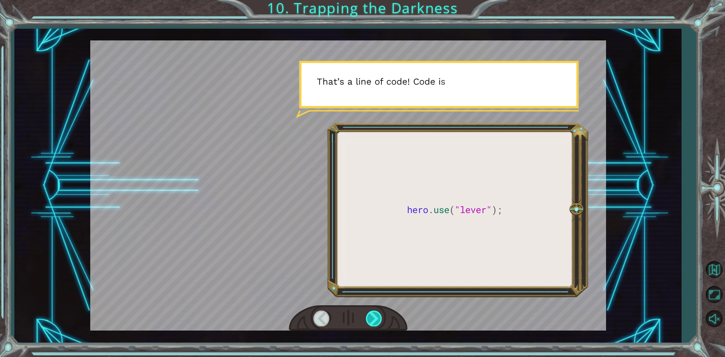
click at [376, 314] on div at bounding box center [374, 317] width 17 height 15
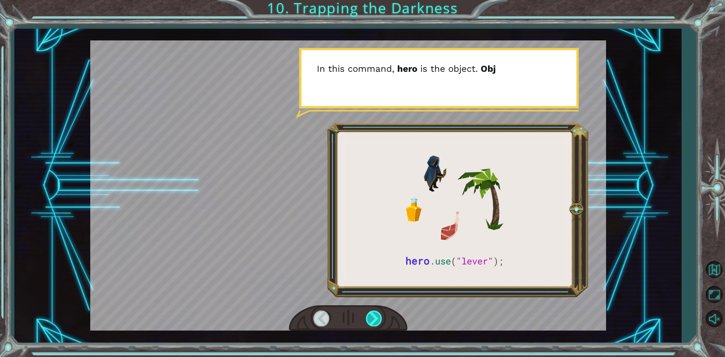
click at [376, 314] on div at bounding box center [374, 317] width 17 height 15
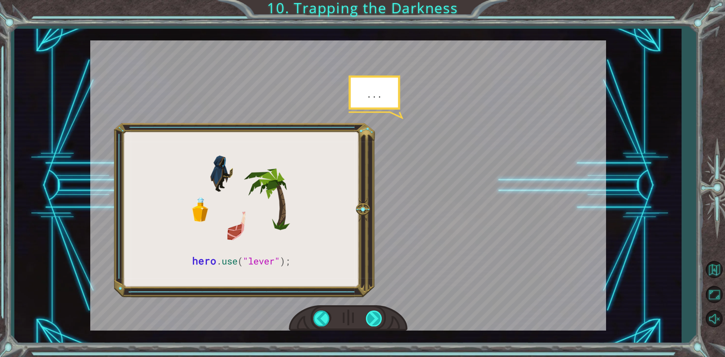
click at [376, 314] on div at bounding box center [374, 317] width 17 height 15
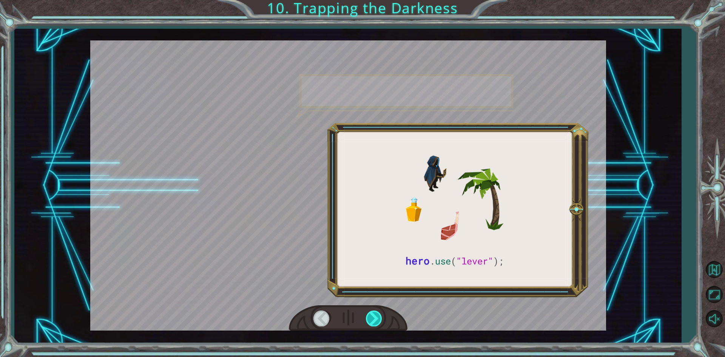
click at [376, 314] on div at bounding box center [374, 317] width 17 height 15
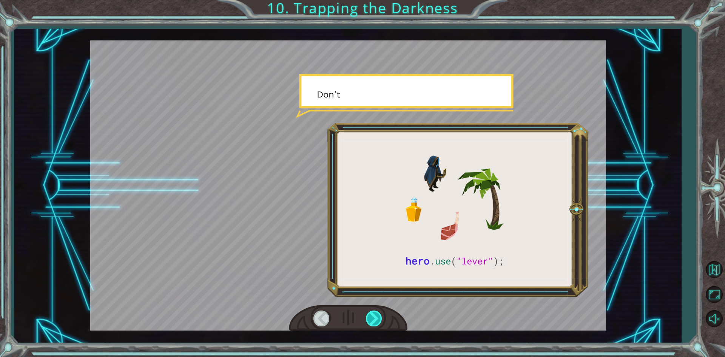
click at [376, 314] on div at bounding box center [374, 317] width 17 height 15
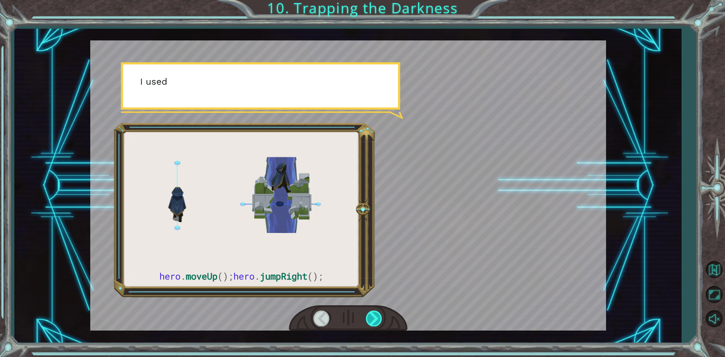
click at [376, 314] on div at bounding box center [374, 317] width 17 height 15
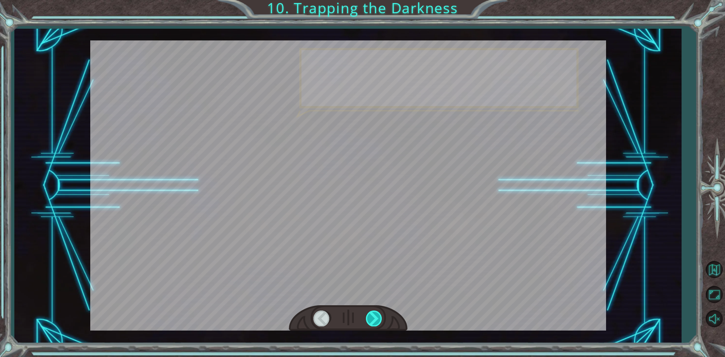
click at [376, 314] on div at bounding box center [374, 317] width 17 height 15
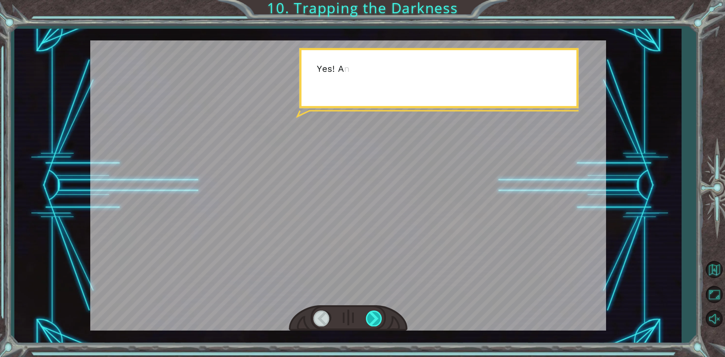
click at [376, 314] on div at bounding box center [374, 317] width 17 height 15
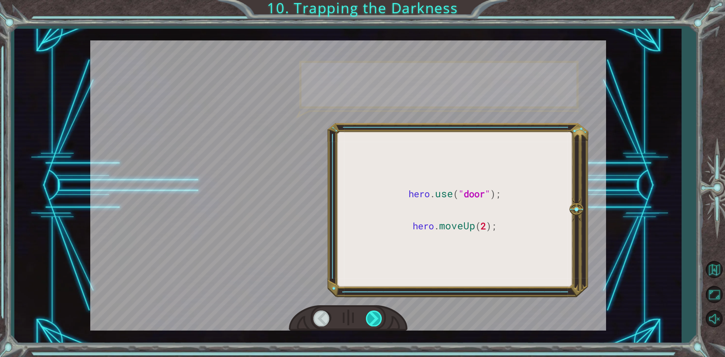
click at [376, 314] on div at bounding box center [374, 317] width 17 height 15
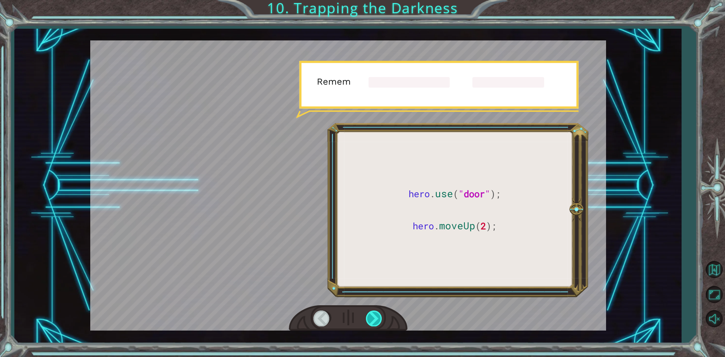
click at [376, 314] on div at bounding box center [374, 317] width 17 height 15
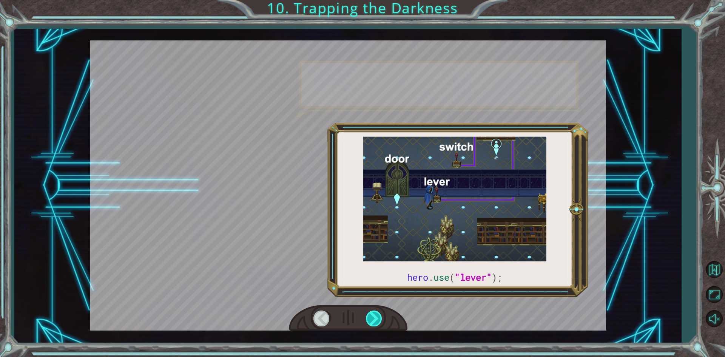
click at [376, 314] on div at bounding box center [374, 317] width 17 height 15
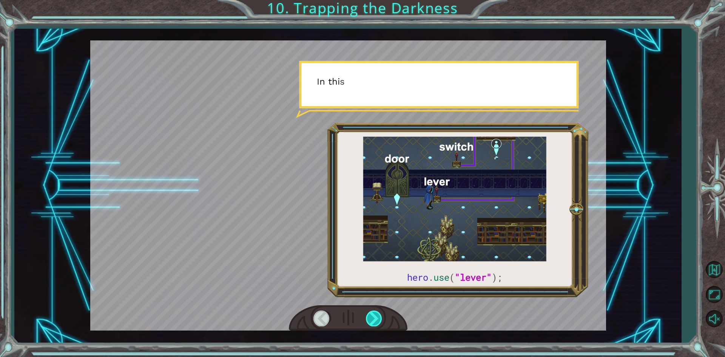
click at [376, 314] on div at bounding box center [374, 317] width 17 height 15
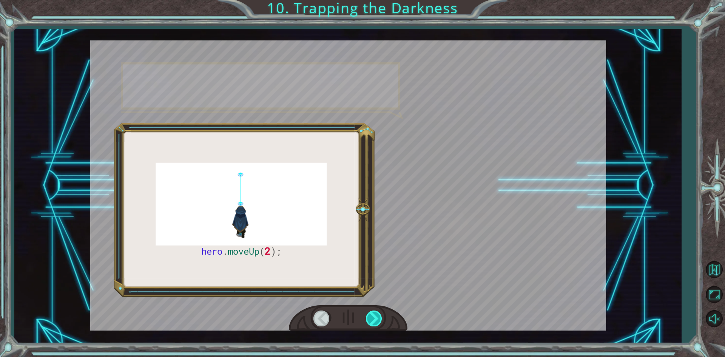
click at [376, 314] on div at bounding box center [374, 317] width 17 height 15
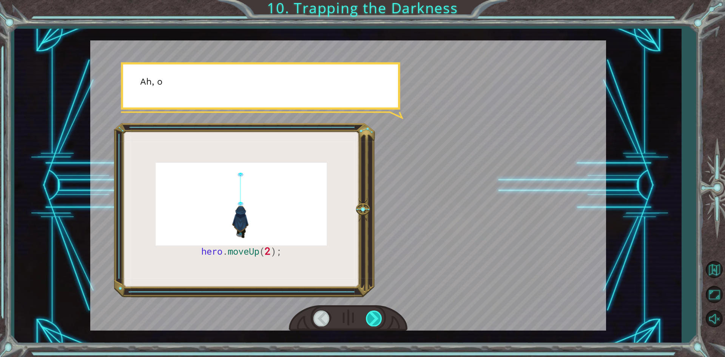
click at [376, 314] on div at bounding box center [374, 317] width 17 height 15
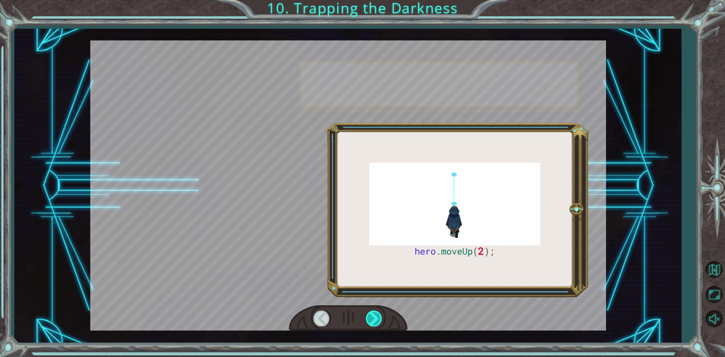
click at [376, 314] on div at bounding box center [374, 317] width 17 height 15
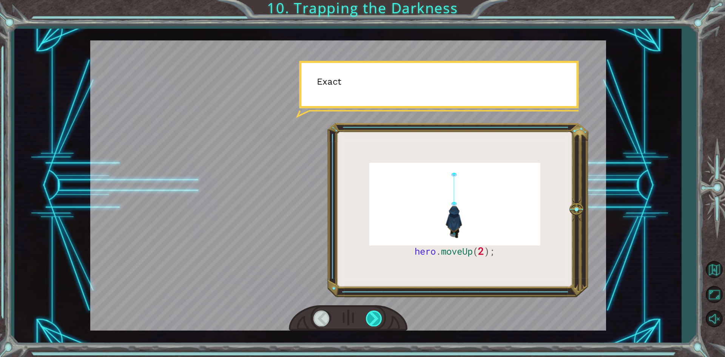
click at [376, 314] on div at bounding box center [374, 317] width 17 height 15
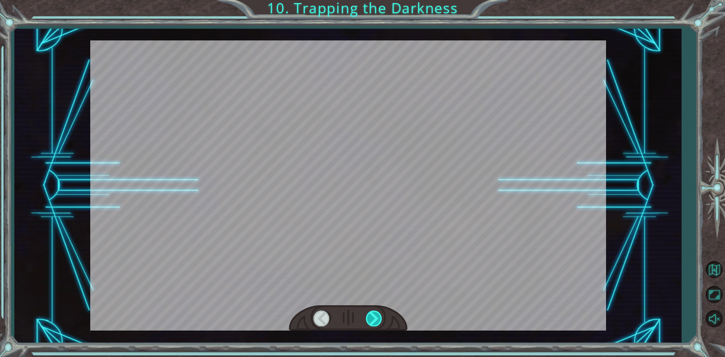
click at [376, 314] on div at bounding box center [374, 317] width 17 height 15
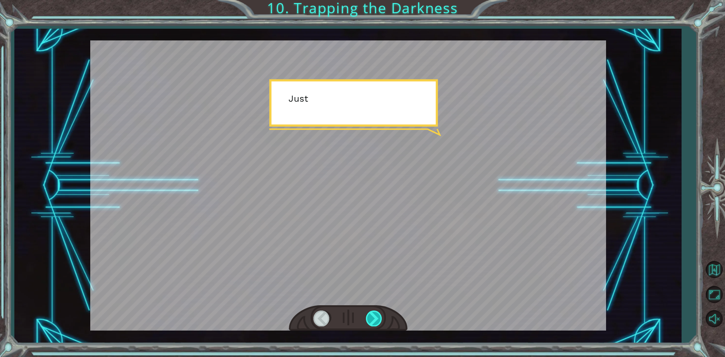
click at [376, 314] on div at bounding box center [374, 317] width 17 height 15
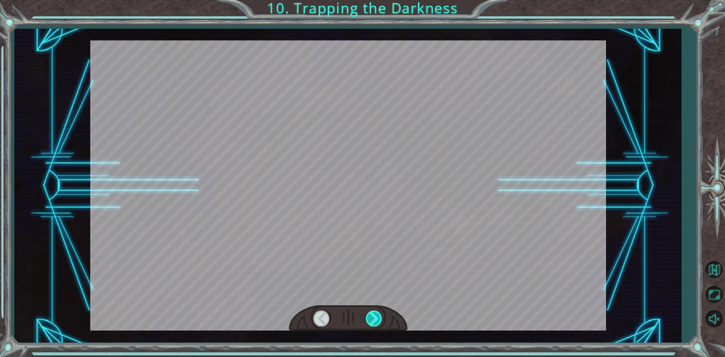
click at [376, 314] on div at bounding box center [374, 317] width 17 height 15
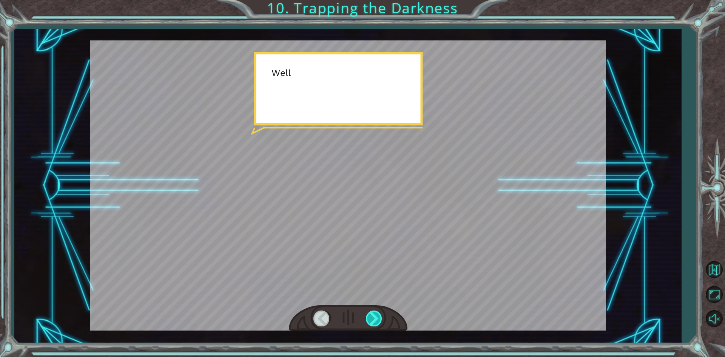
click at [376, 314] on div at bounding box center [374, 317] width 17 height 15
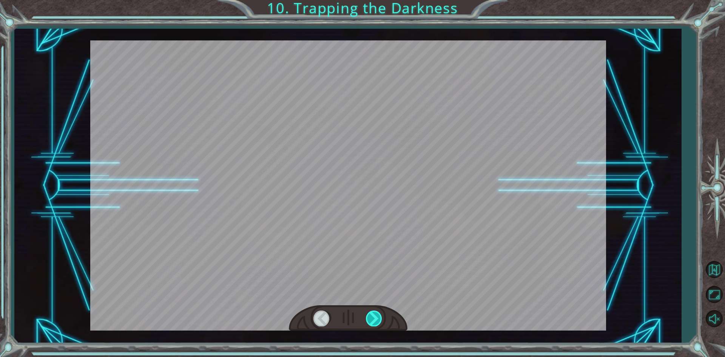
click at [376, 314] on div at bounding box center [374, 317] width 17 height 15
click at [374, 313] on div at bounding box center [374, 317] width 17 height 15
click at [366, 308] on div at bounding box center [348, 318] width 119 height 26
click at [365, 307] on div at bounding box center [348, 318] width 119 height 26
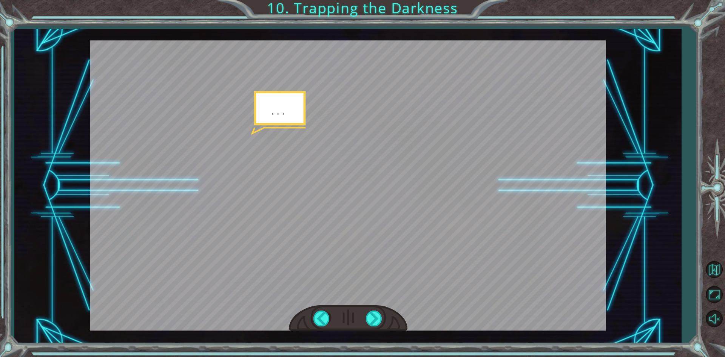
click at [365, 307] on div at bounding box center [348, 318] width 119 height 26
click at [371, 320] on div at bounding box center [374, 317] width 17 height 15
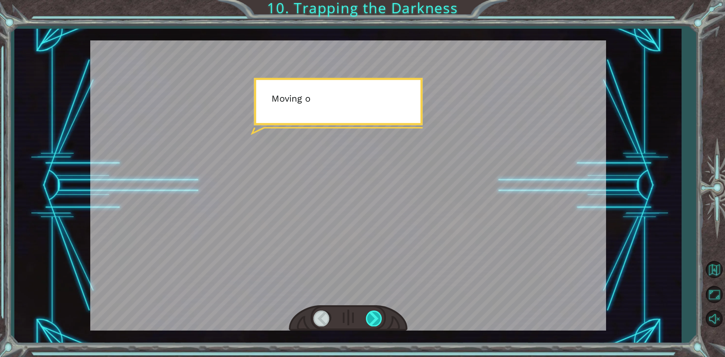
click at [373, 317] on div at bounding box center [374, 317] width 17 height 15
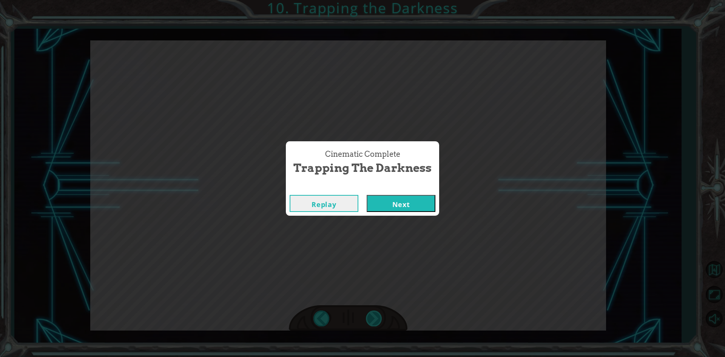
click at [373, 317] on div "Cinematic Complete Trapping the Darkness Replay Next" at bounding box center [362, 178] width 725 height 357
click at [387, 202] on button "Next" at bounding box center [401, 203] width 69 height 17
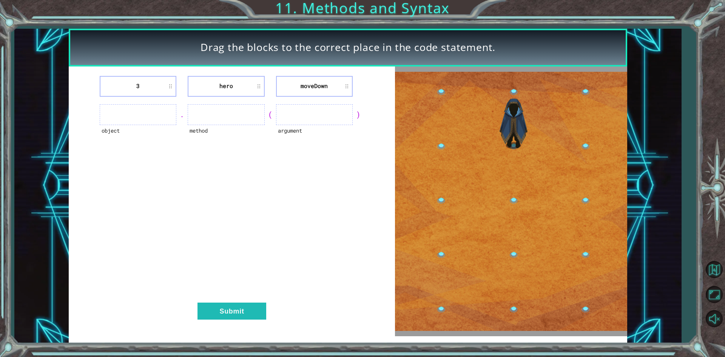
click at [332, 83] on li "moveDown" at bounding box center [314, 86] width 77 height 21
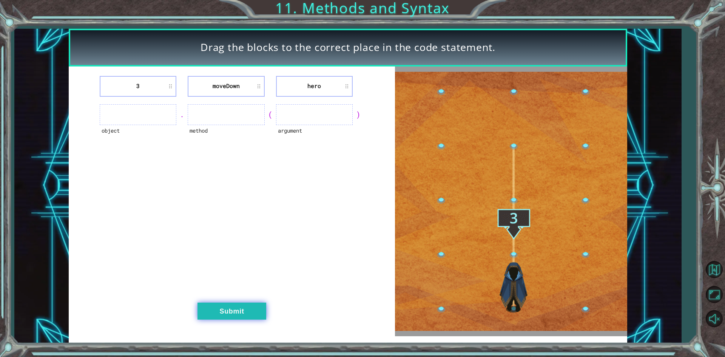
click at [242, 309] on button "Submit" at bounding box center [231, 310] width 69 height 17
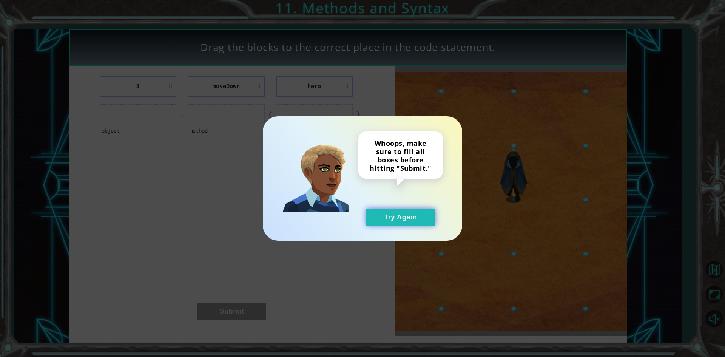
drag, startPoint x: 399, startPoint y: 215, endPoint x: 363, endPoint y: 163, distance: 63.6
click at [398, 215] on button "Try Again" at bounding box center [400, 216] width 69 height 17
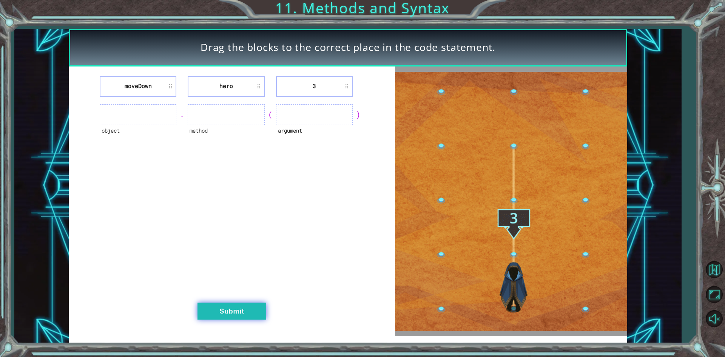
click at [242, 308] on button "Submit" at bounding box center [231, 310] width 69 height 17
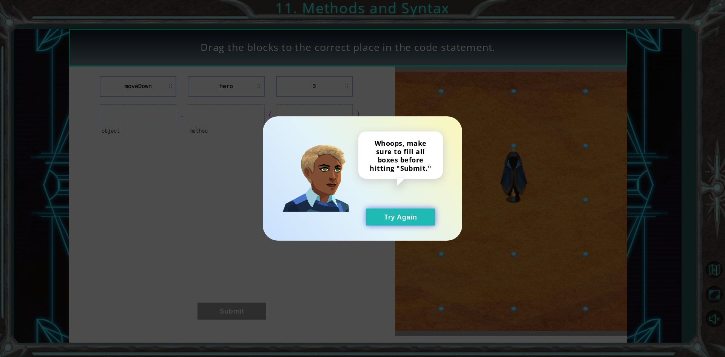
click at [421, 212] on button "Try Again" at bounding box center [400, 216] width 69 height 17
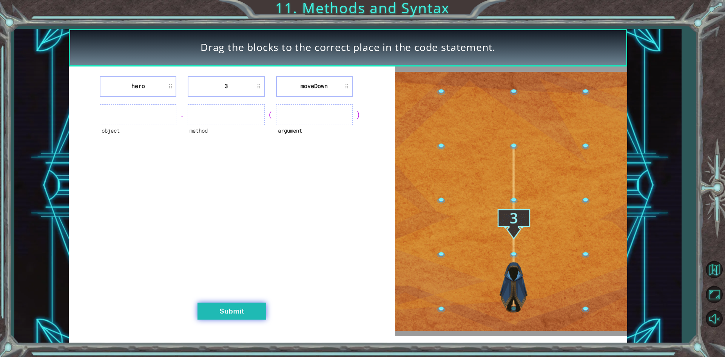
click at [236, 306] on button "Submit" at bounding box center [231, 310] width 69 height 17
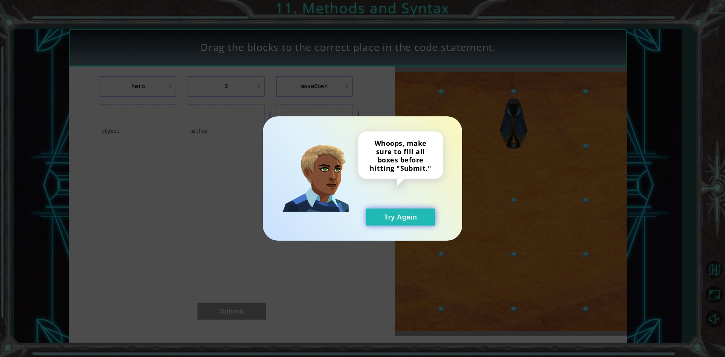
click at [403, 217] on button "Try Again" at bounding box center [400, 216] width 69 height 17
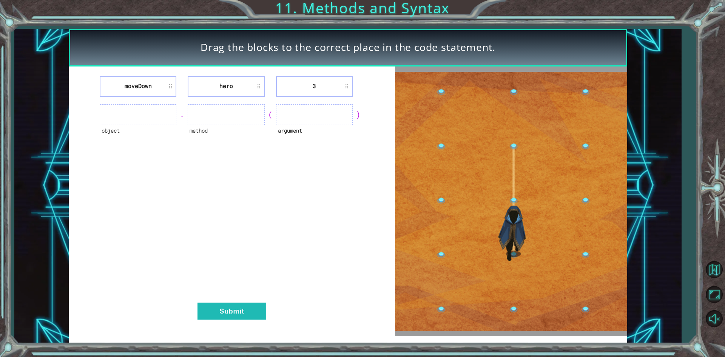
click at [238, 296] on div "moveDown hero 3 object . method ( argument ) Submit" at bounding box center [232, 201] width 326 height 270
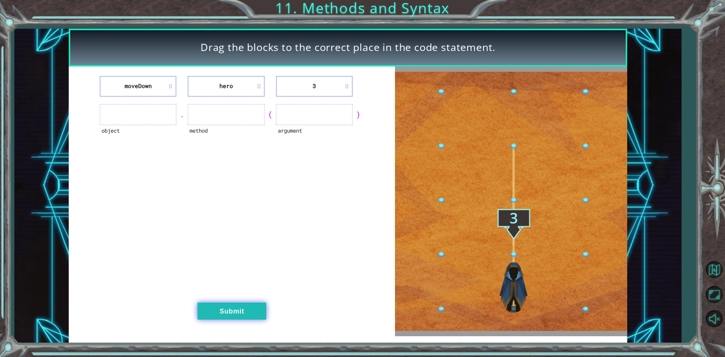
click at [232, 308] on button "Submit" at bounding box center [231, 310] width 69 height 17
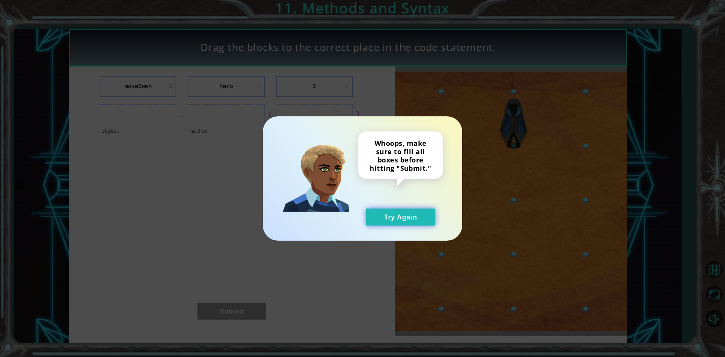
click at [410, 222] on button "Try Again" at bounding box center [400, 216] width 69 height 17
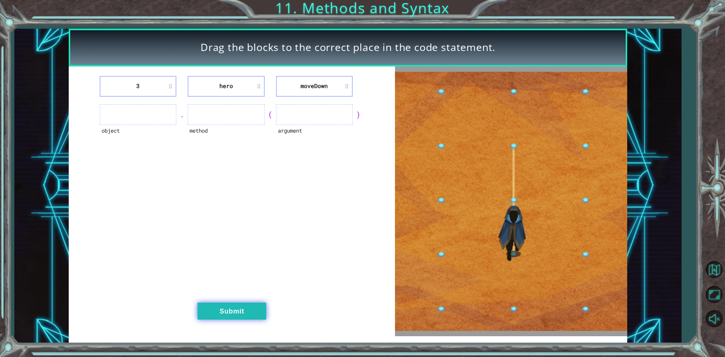
click at [235, 306] on button "Submit" at bounding box center [231, 310] width 69 height 17
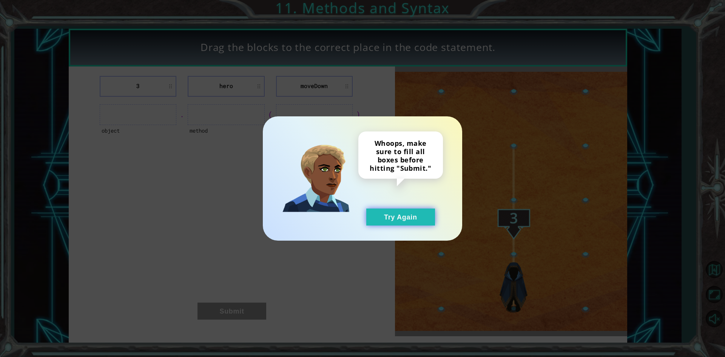
click at [416, 213] on button "Try Again" at bounding box center [400, 216] width 69 height 17
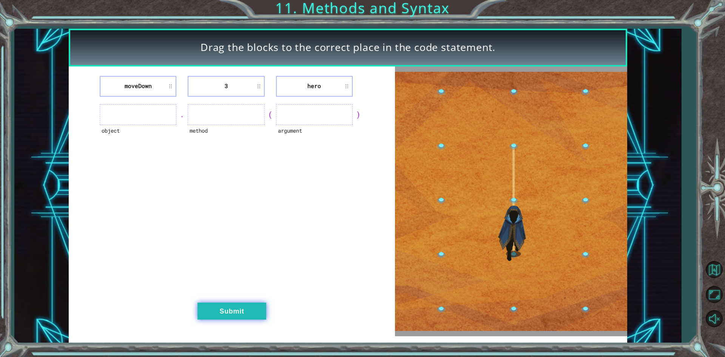
click at [241, 315] on button "Submit" at bounding box center [231, 310] width 69 height 17
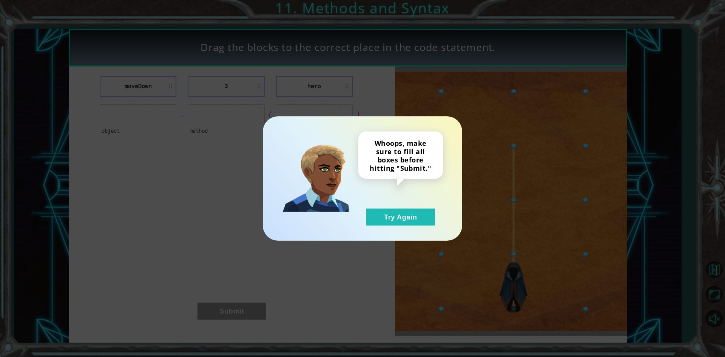
click at [405, 206] on div "Whoops, make sure to fill all boxes before hitting "Submit." Try Again" at bounding box center [400, 178] width 85 height 94
click at [393, 214] on button "Try Again" at bounding box center [400, 216] width 69 height 17
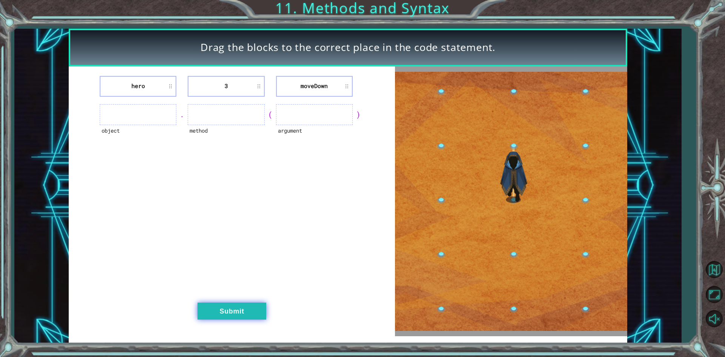
click at [254, 315] on button "Submit" at bounding box center [231, 310] width 69 height 17
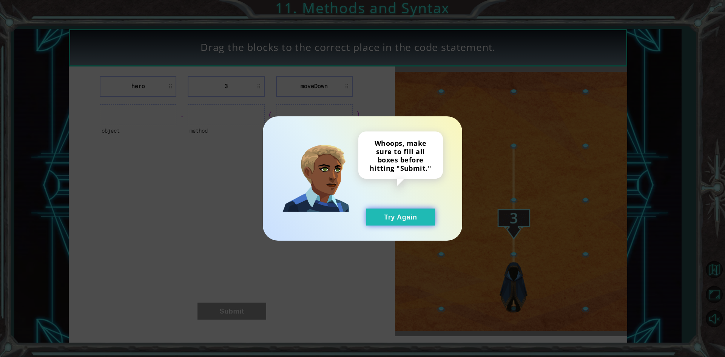
click at [409, 214] on button "Try Again" at bounding box center [400, 216] width 69 height 17
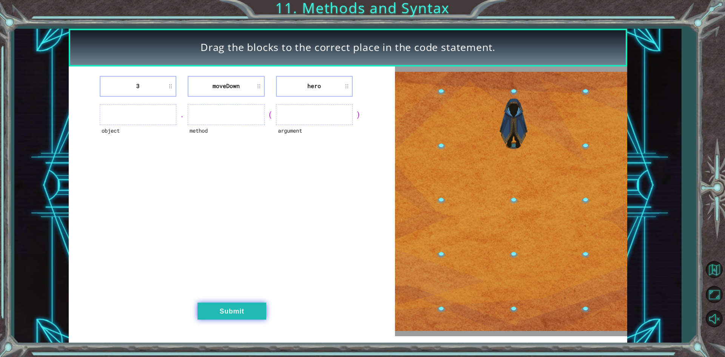
click at [237, 310] on button "Submit" at bounding box center [231, 310] width 69 height 17
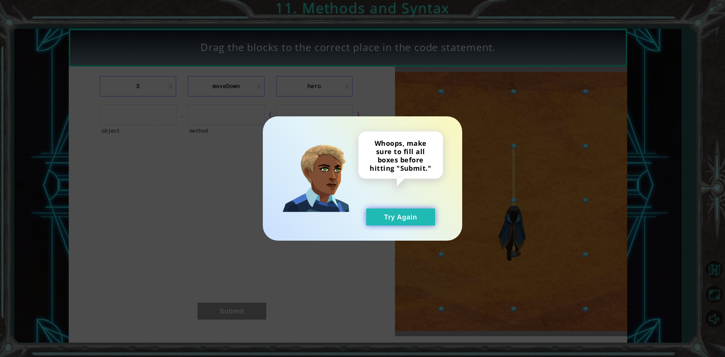
click at [393, 212] on button "Try Again" at bounding box center [400, 216] width 69 height 17
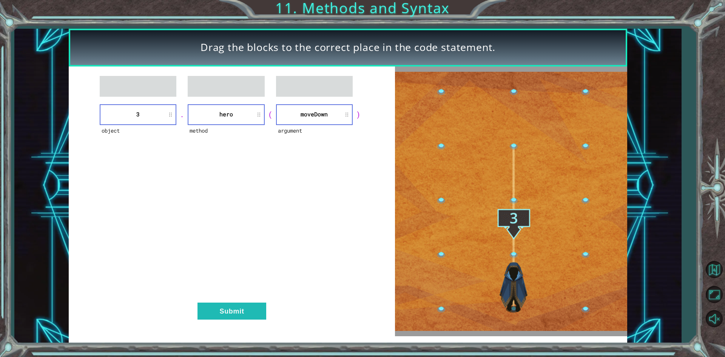
click at [227, 293] on div "object 3 . method hero ( argument [GEOGRAPHIC_DATA] ) Submit" at bounding box center [232, 201] width 326 height 270
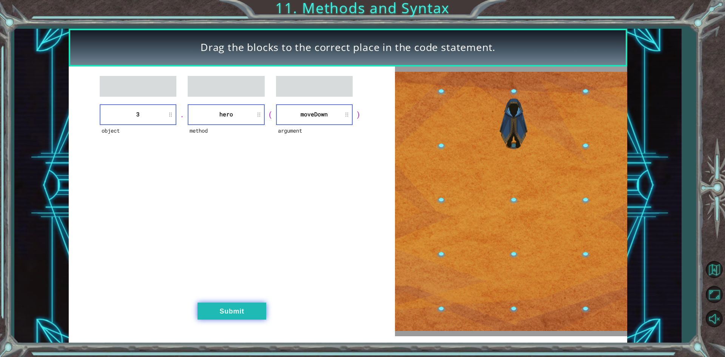
click at [234, 309] on button "Submit" at bounding box center [231, 310] width 69 height 17
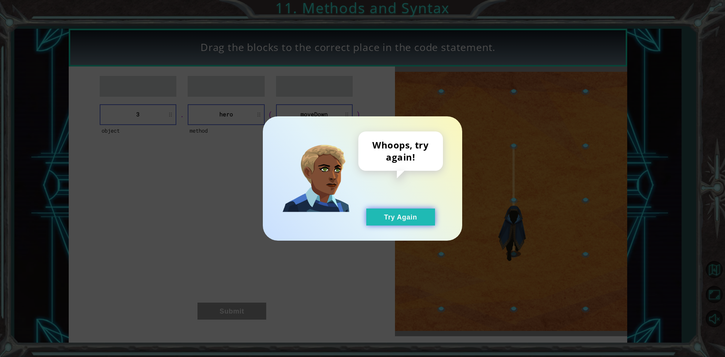
click at [403, 219] on button "Try Again" at bounding box center [400, 216] width 69 height 17
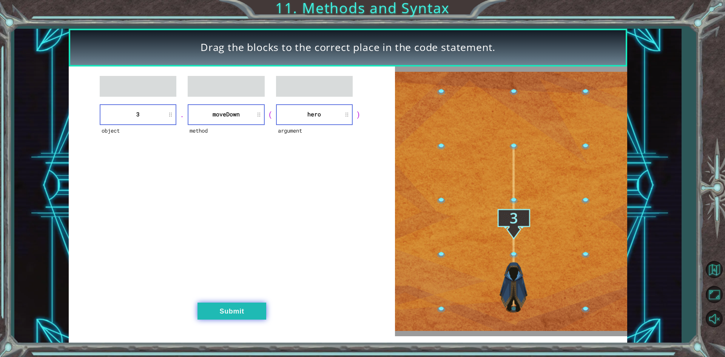
click at [233, 308] on button "Submit" at bounding box center [231, 310] width 69 height 17
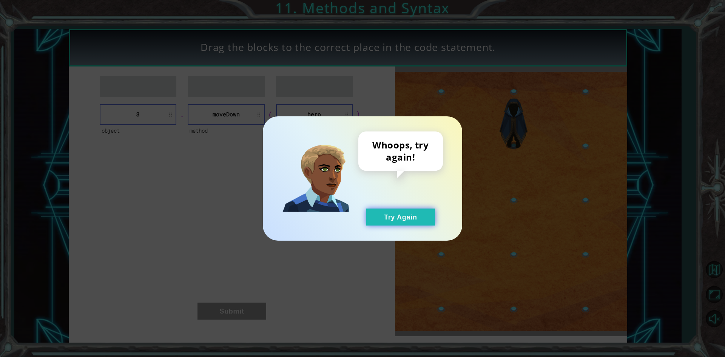
click at [426, 215] on button "Try Again" at bounding box center [400, 216] width 69 height 17
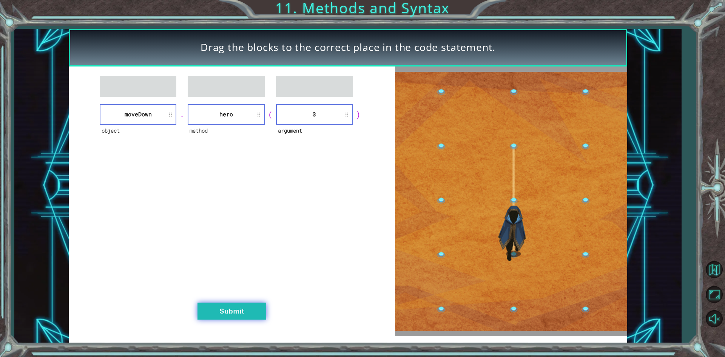
click at [235, 315] on button "Submit" at bounding box center [231, 310] width 69 height 17
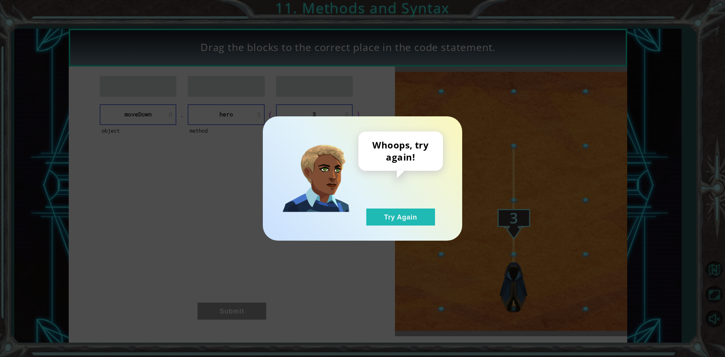
click at [401, 203] on div "Whoops, try again! Try Again" at bounding box center [400, 178] width 85 height 94
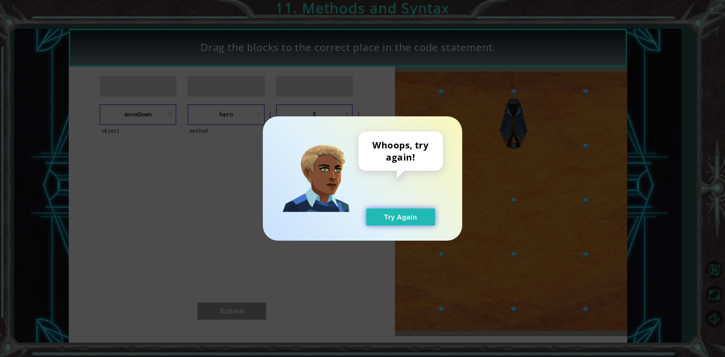
click at [401, 221] on button "Try Again" at bounding box center [400, 216] width 69 height 17
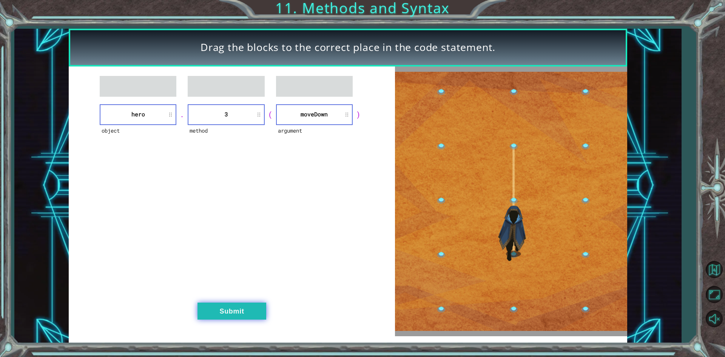
click at [244, 312] on button "Submit" at bounding box center [231, 310] width 69 height 17
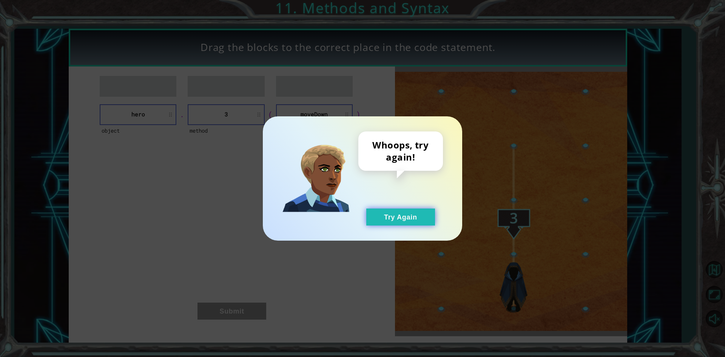
click at [392, 212] on button "Try Again" at bounding box center [400, 216] width 69 height 17
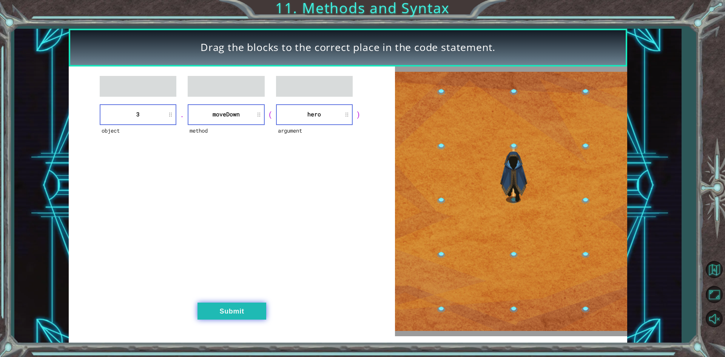
click at [230, 304] on button "Submit" at bounding box center [231, 310] width 69 height 17
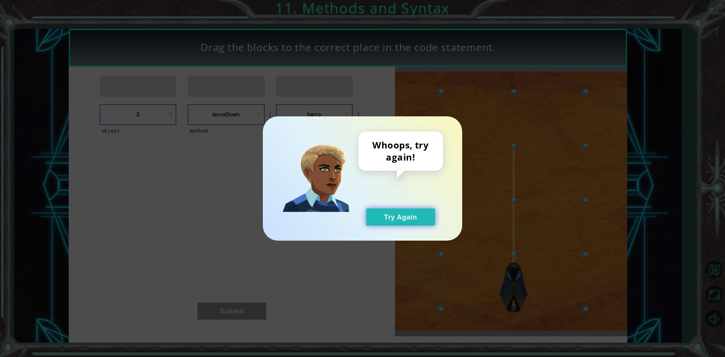
click at [384, 210] on button "Try Again" at bounding box center [400, 216] width 69 height 17
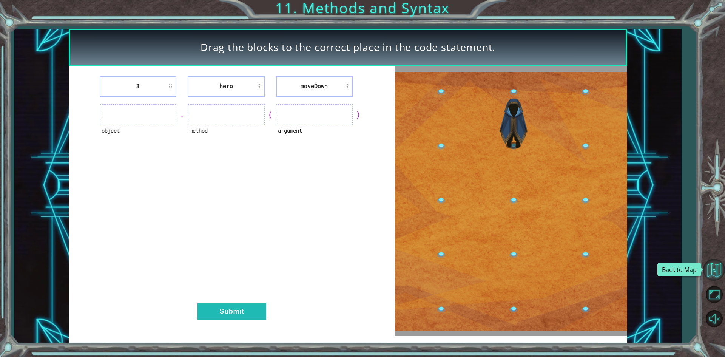
click at [713, 273] on button "Back to Map" at bounding box center [714, 270] width 22 height 22
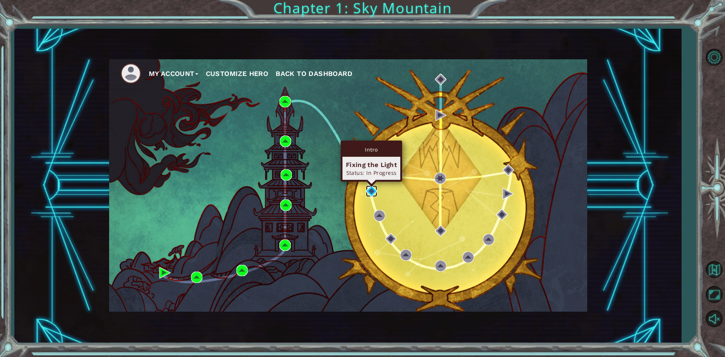
click at [372, 193] on img at bounding box center [371, 190] width 11 height 11
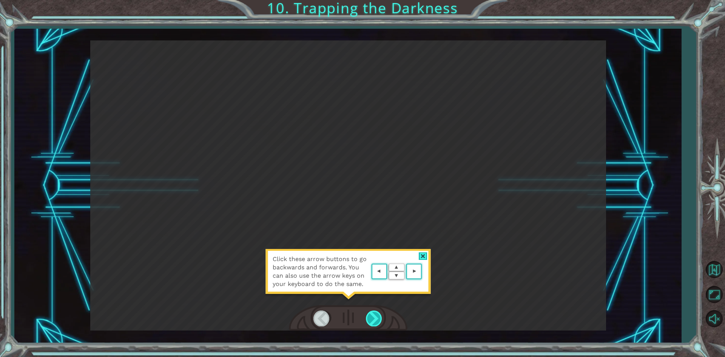
click at [377, 322] on div at bounding box center [374, 317] width 17 height 15
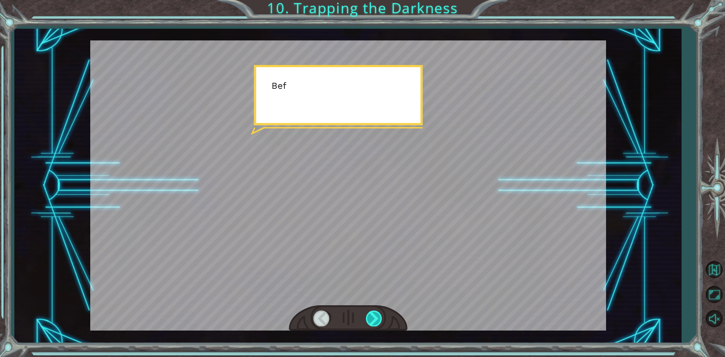
click at [379, 322] on div at bounding box center [374, 317] width 17 height 15
click at [377, 317] on div at bounding box center [374, 317] width 17 height 15
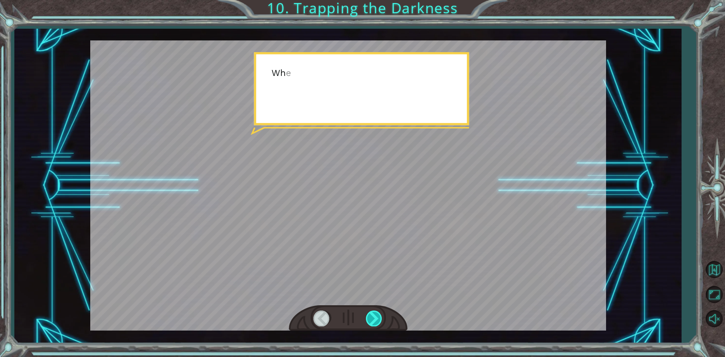
click at [377, 317] on div at bounding box center [374, 317] width 17 height 15
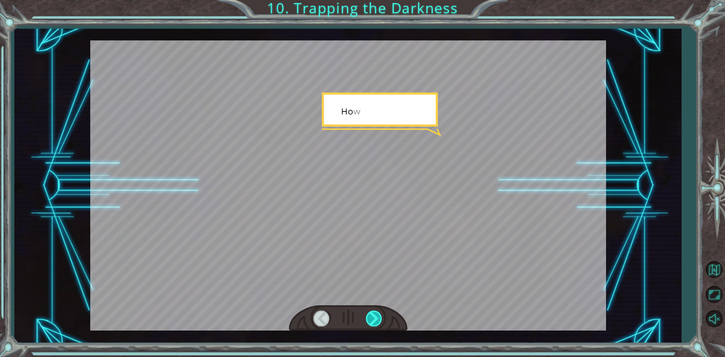
click at [376, 317] on div at bounding box center [374, 317] width 17 height 15
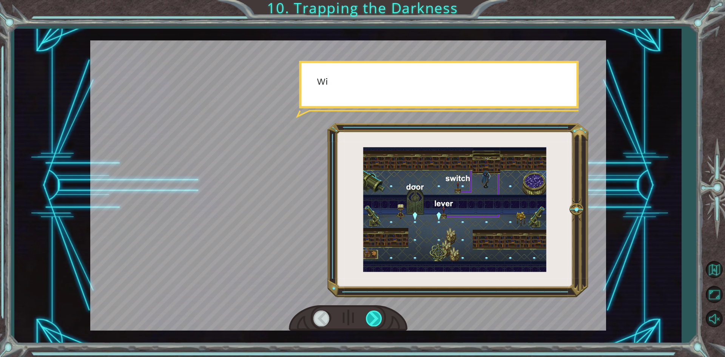
click at [376, 317] on div at bounding box center [374, 317] width 17 height 15
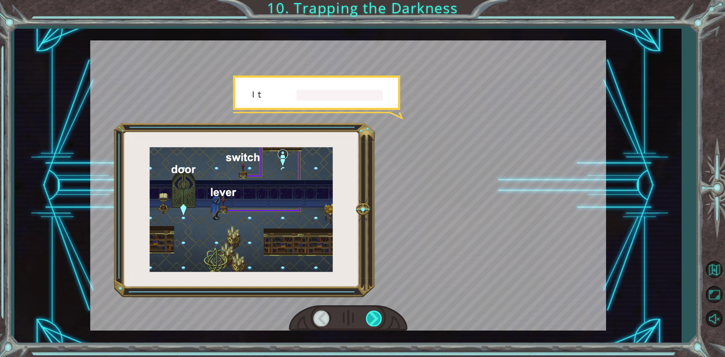
click at [376, 317] on div at bounding box center [374, 317] width 17 height 15
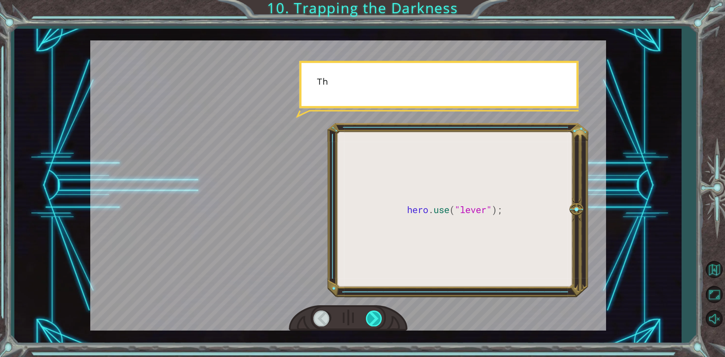
click at [376, 317] on div at bounding box center [374, 317] width 17 height 15
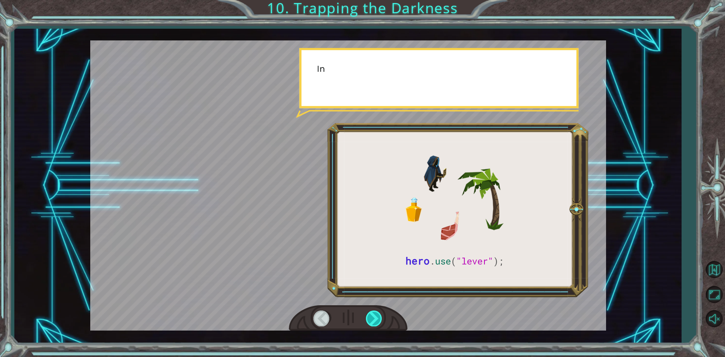
click at [376, 317] on div at bounding box center [374, 317] width 17 height 15
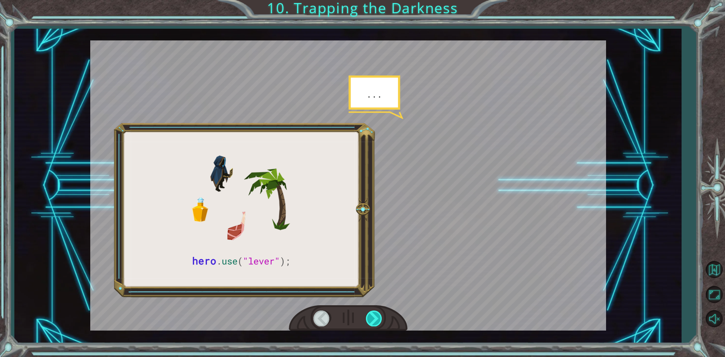
click at [376, 317] on div at bounding box center [374, 317] width 17 height 15
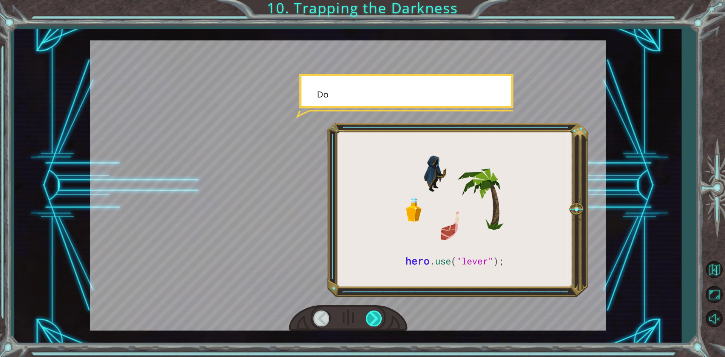
click at [376, 317] on div at bounding box center [374, 317] width 17 height 15
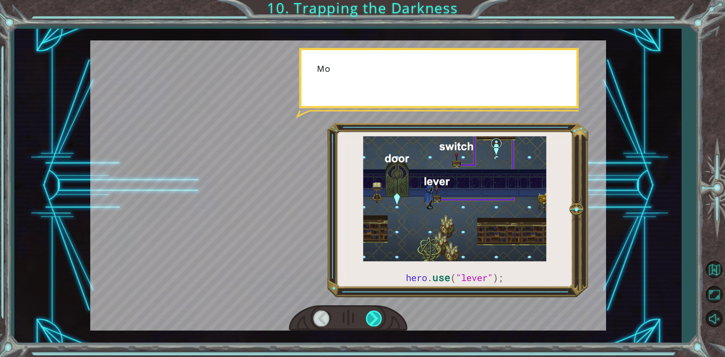
click at [376, 317] on div at bounding box center [374, 317] width 17 height 15
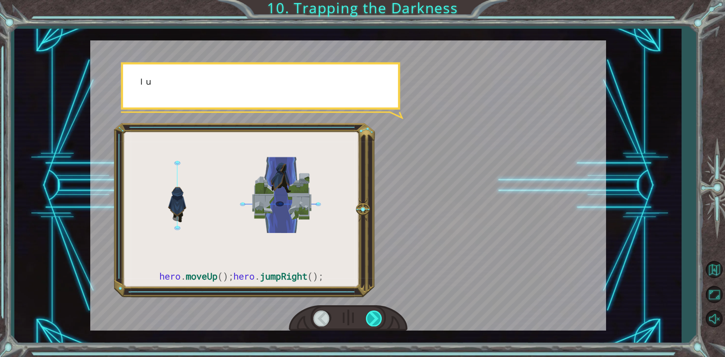
click at [376, 317] on div at bounding box center [374, 317] width 17 height 15
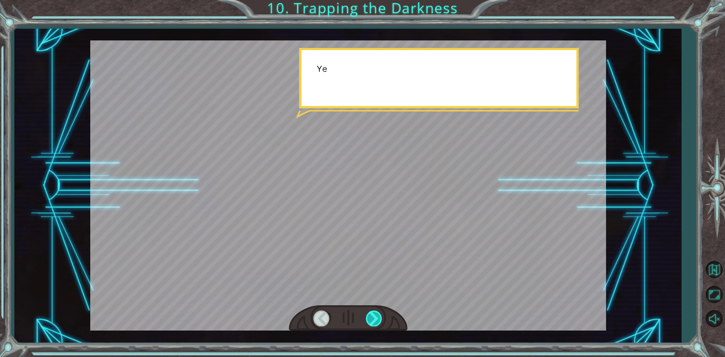
click at [376, 317] on div at bounding box center [374, 317] width 17 height 15
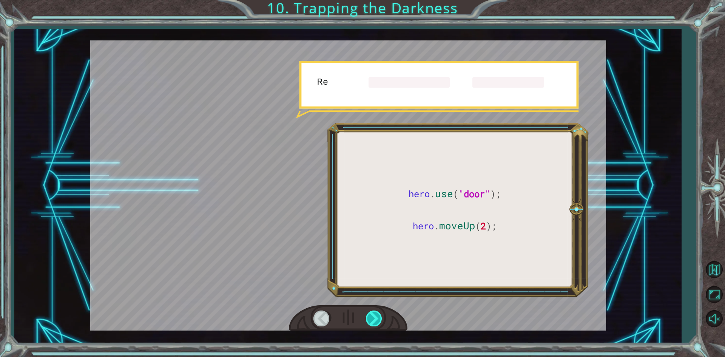
click at [376, 317] on div at bounding box center [374, 317] width 17 height 15
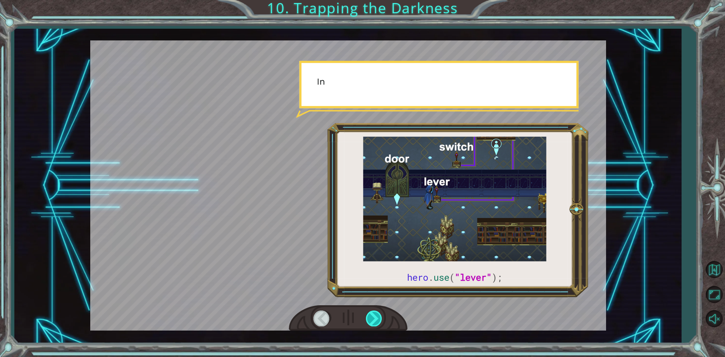
click at [376, 317] on div at bounding box center [374, 317] width 17 height 15
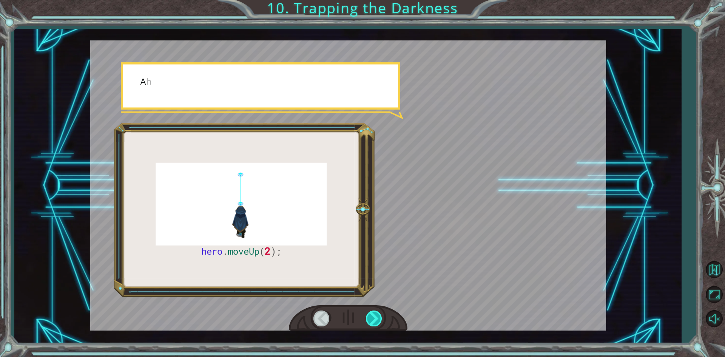
click at [376, 317] on div at bounding box center [374, 317] width 17 height 15
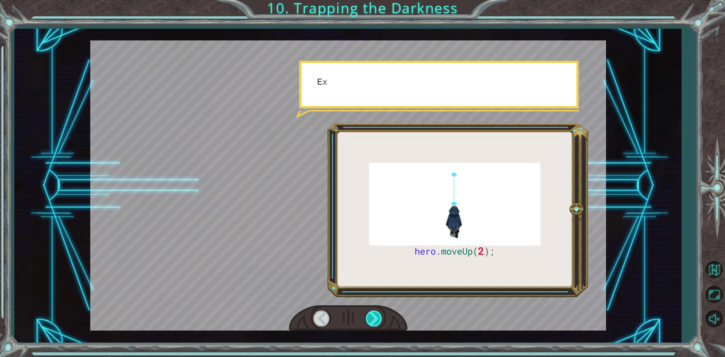
click at [376, 317] on div at bounding box center [374, 317] width 17 height 15
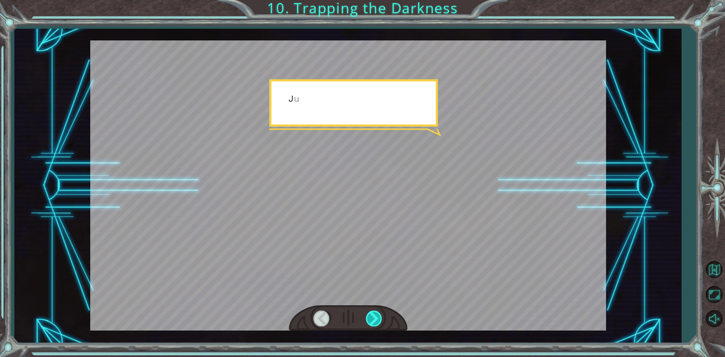
click at [376, 317] on div at bounding box center [374, 317] width 17 height 15
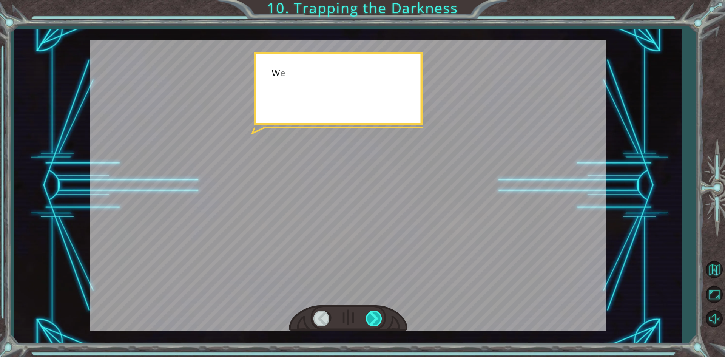
click at [376, 317] on div at bounding box center [374, 317] width 17 height 15
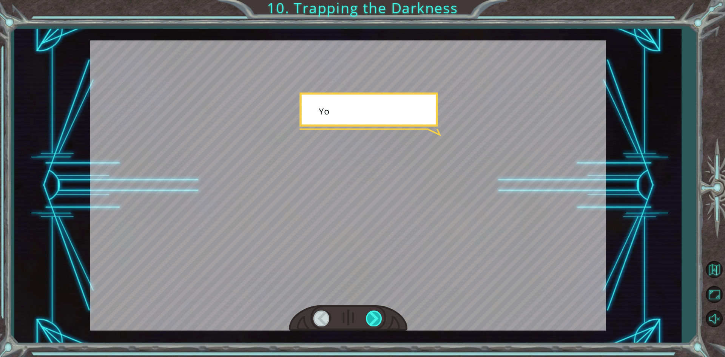
click at [376, 317] on div at bounding box center [374, 317] width 17 height 15
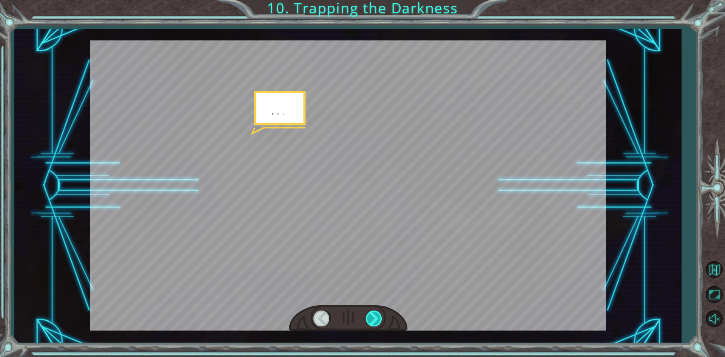
click at [376, 317] on div at bounding box center [374, 317] width 17 height 15
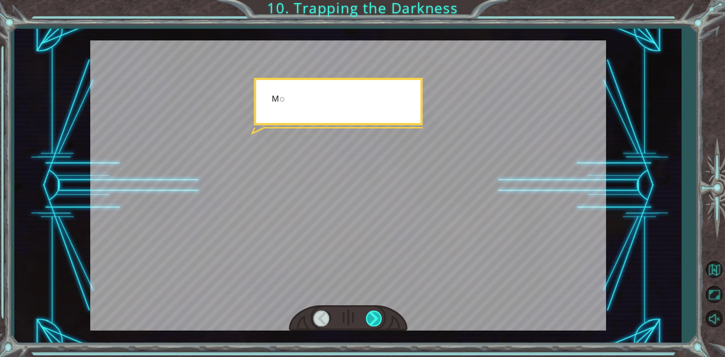
click at [376, 317] on div at bounding box center [374, 317] width 17 height 15
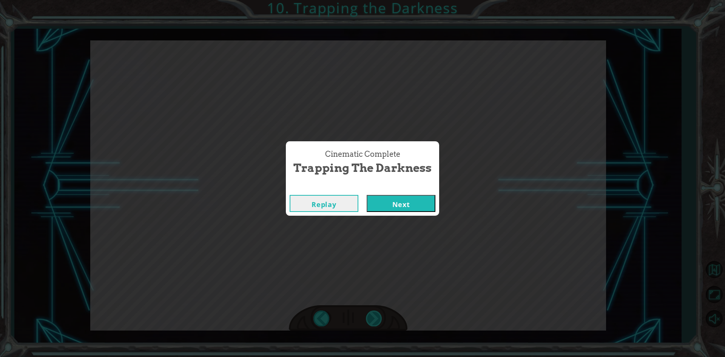
click at [376, 317] on div "Cinematic Complete Trapping the Darkness Replay Next" at bounding box center [362, 178] width 725 height 357
click at [391, 197] on button "Next" at bounding box center [401, 203] width 69 height 17
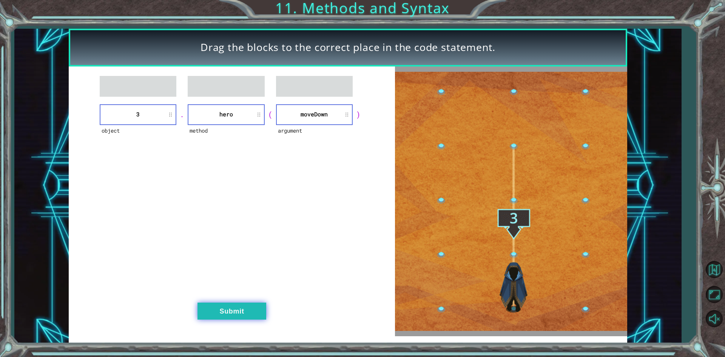
click at [248, 314] on button "Submit" at bounding box center [231, 310] width 69 height 17
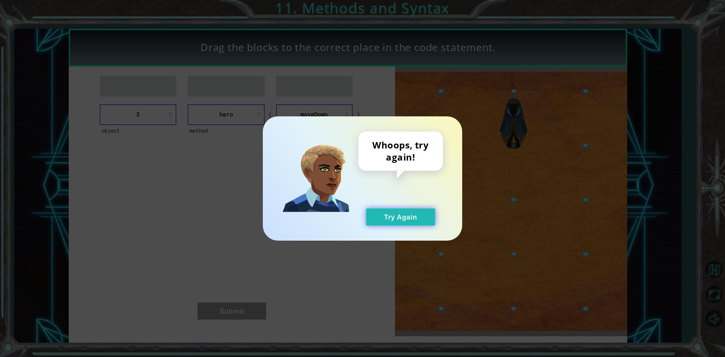
click at [413, 219] on button "Try Again" at bounding box center [400, 216] width 69 height 17
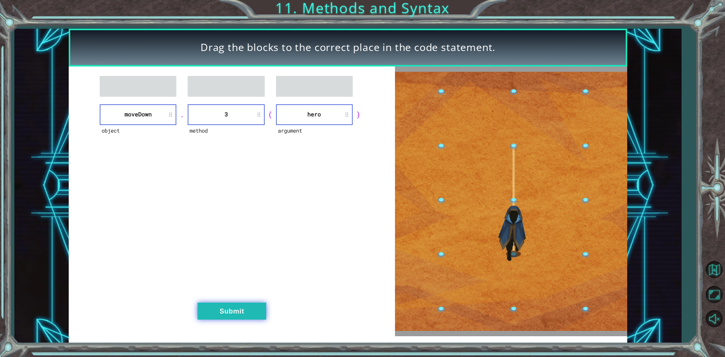
click at [229, 304] on button "Submit" at bounding box center [231, 310] width 69 height 17
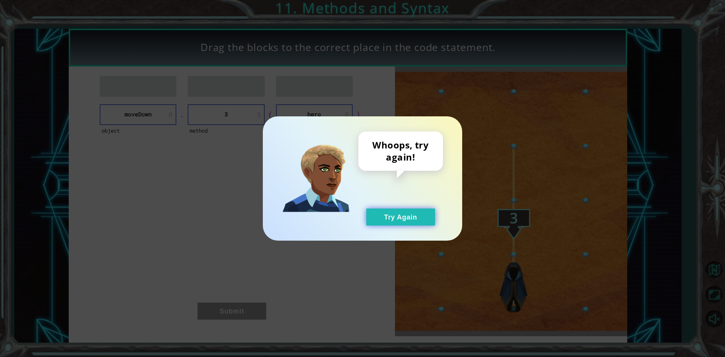
click at [410, 211] on button "Try Again" at bounding box center [400, 216] width 69 height 17
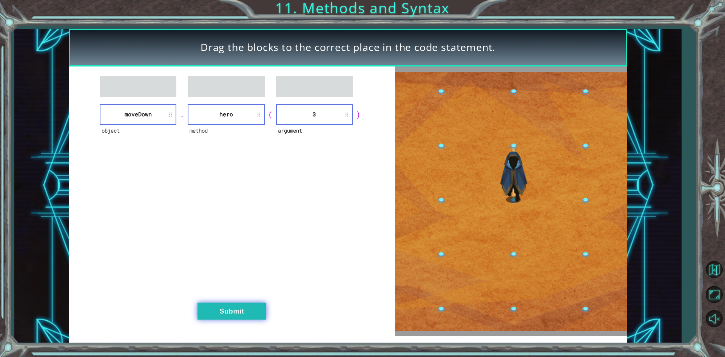
click at [231, 306] on button "Submit" at bounding box center [231, 310] width 69 height 17
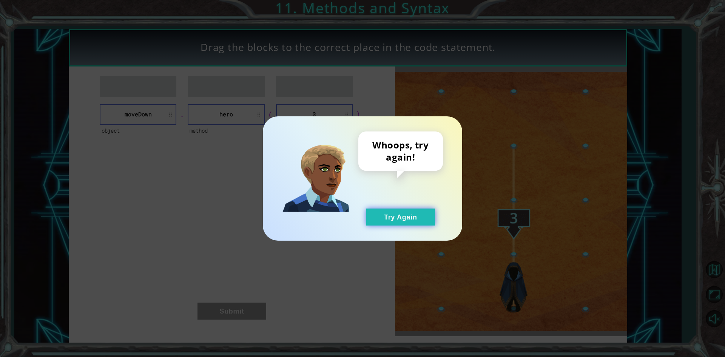
click at [414, 211] on button "Try Again" at bounding box center [400, 216] width 69 height 17
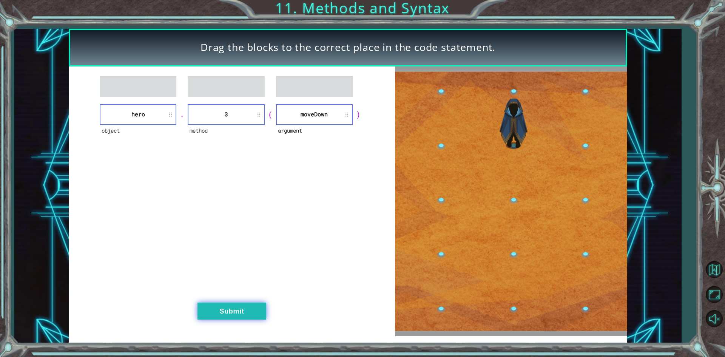
click at [242, 304] on button "Submit" at bounding box center [231, 310] width 69 height 17
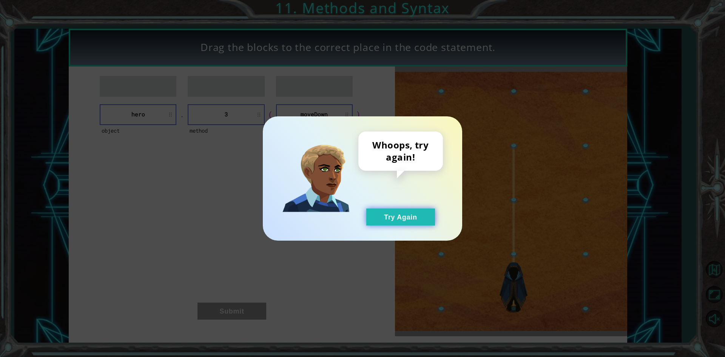
click at [407, 224] on button "Try Again" at bounding box center [400, 216] width 69 height 17
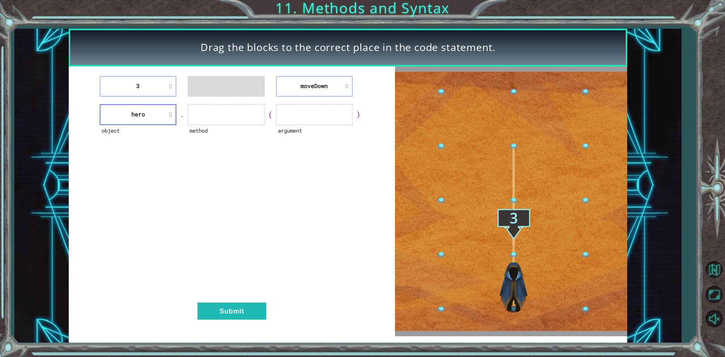
drag, startPoint x: 320, startPoint y: 71, endPoint x: 315, endPoint y: 79, distance: 8.7
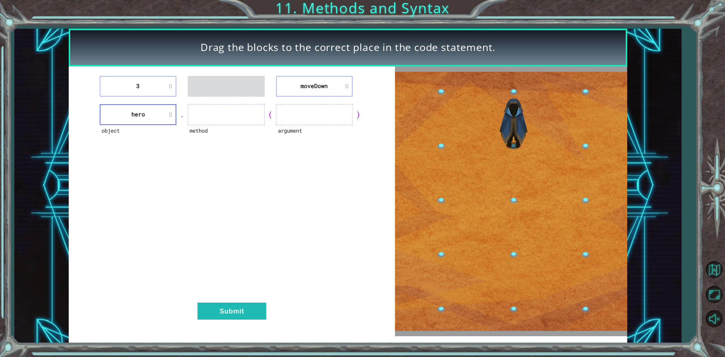
click at [237, 100] on div "3 [GEOGRAPHIC_DATA] object hero . method ( argument ) Submit" at bounding box center [232, 201] width 326 height 270
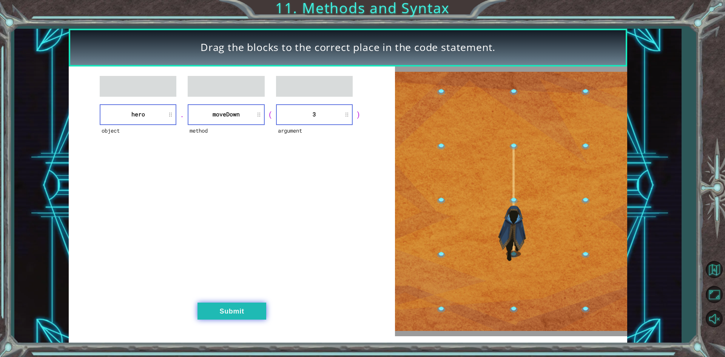
click at [225, 310] on button "Submit" at bounding box center [231, 310] width 69 height 17
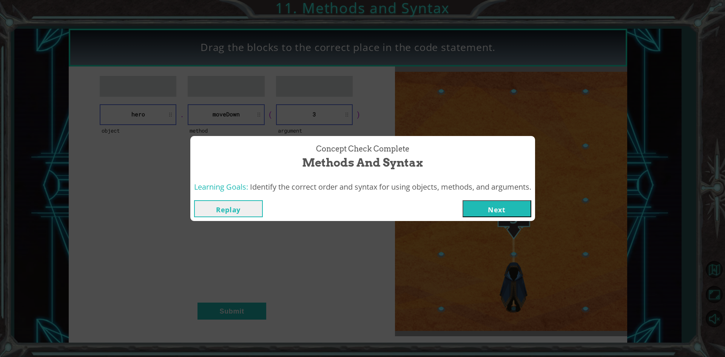
click at [487, 213] on button "Next" at bounding box center [496, 208] width 69 height 17
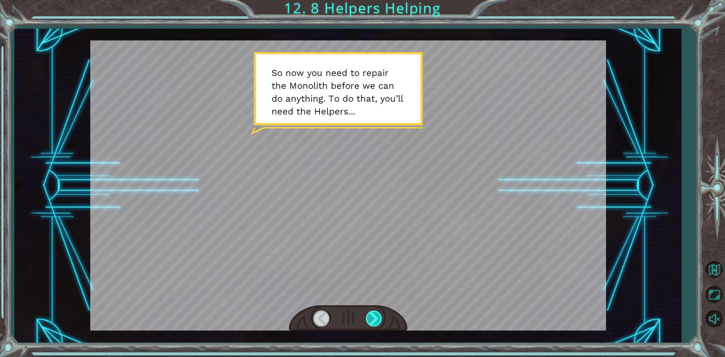
click at [374, 316] on div at bounding box center [374, 317] width 17 height 15
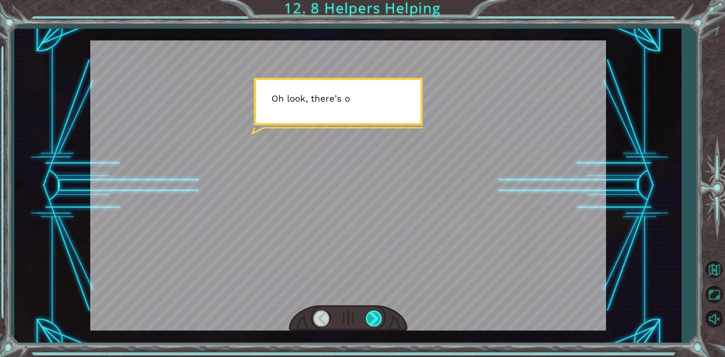
click at [374, 316] on div at bounding box center [374, 317] width 17 height 15
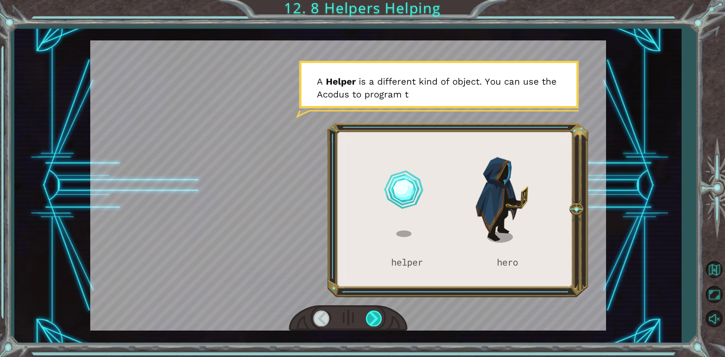
click at [374, 316] on div at bounding box center [374, 317] width 17 height 15
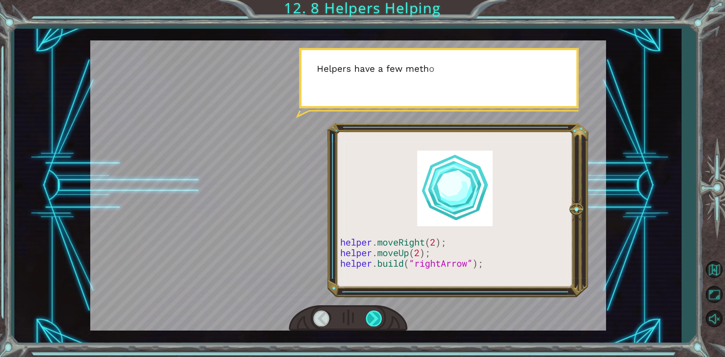
click at [374, 316] on div at bounding box center [374, 317] width 17 height 15
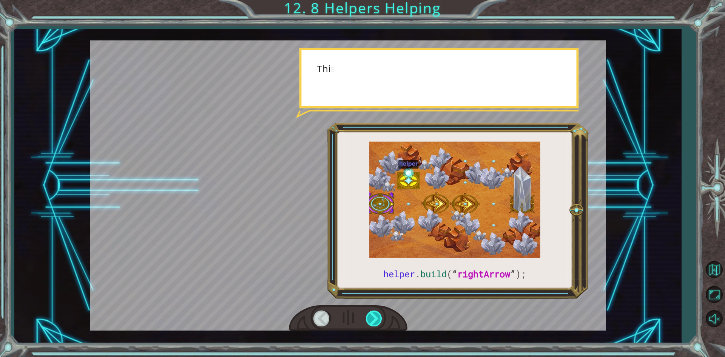
click at [374, 316] on div at bounding box center [374, 317] width 17 height 15
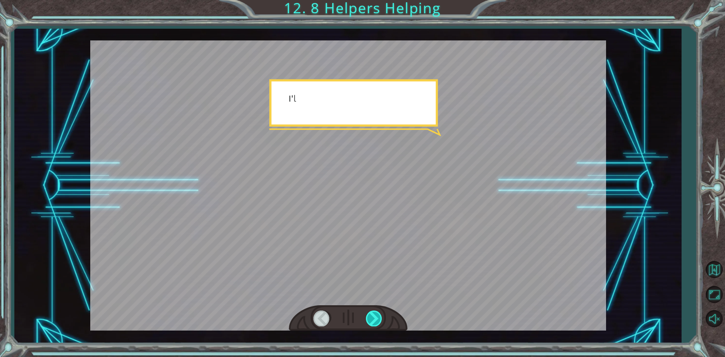
click at [374, 316] on div at bounding box center [374, 317] width 17 height 15
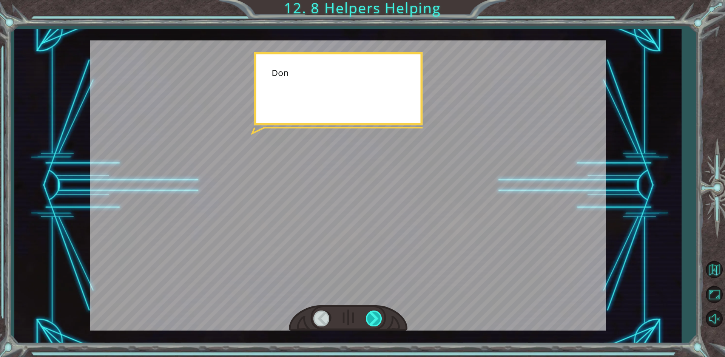
click at [374, 316] on div at bounding box center [374, 317] width 17 height 15
click at [375, 316] on div at bounding box center [374, 317] width 17 height 15
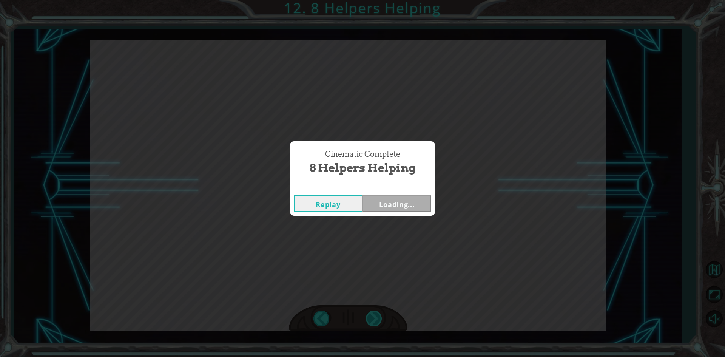
click at [375, 316] on div "Cinematic Complete 8 Helpers Helping Replay Loading..." at bounding box center [362, 178] width 725 height 357
click at [375, 316] on div "Cinematic Complete 8 Helpers Helping Replay Next" at bounding box center [362, 178] width 725 height 357
click at [404, 210] on button "Next" at bounding box center [396, 203] width 69 height 17
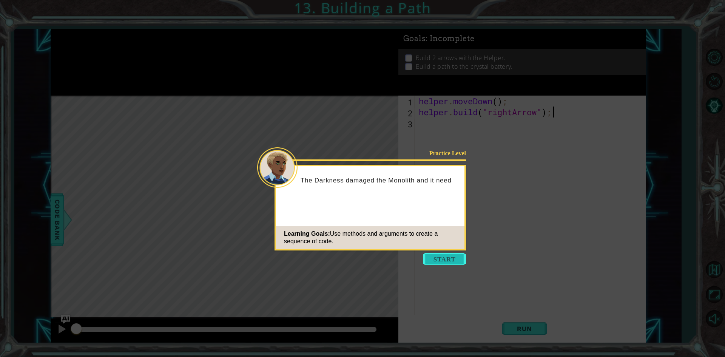
click at [433, 258] on button "Start" at bounding box center [444, 259] width 43 height 12
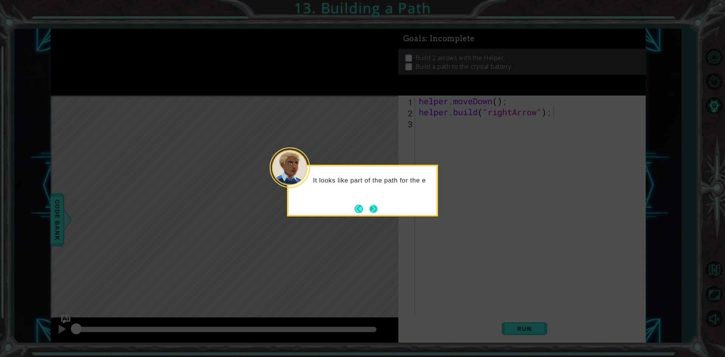
click at [374, 208] on button "Next" at bounding box center [373, 209] width 8 height 8
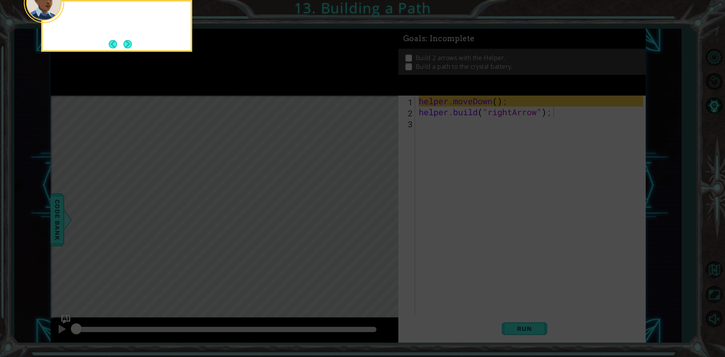
click at [374, 208] on icon at bounding box center [362, 53] width 725 height 607
click at [126, 45] on button "Next" at bounding box center [127, 44] width 8 height 8
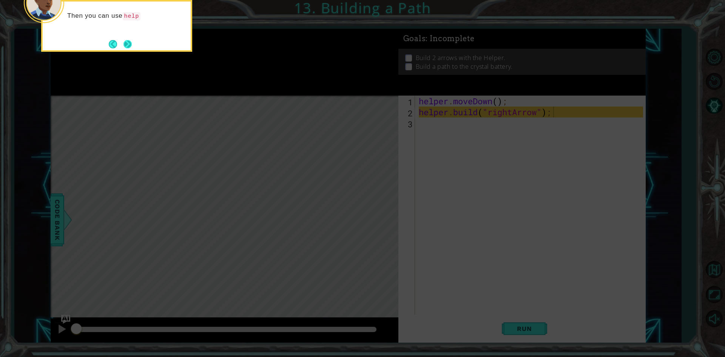
click at [129, 45] on button "Next" at bounding box center [127, 44] width 8 height 8
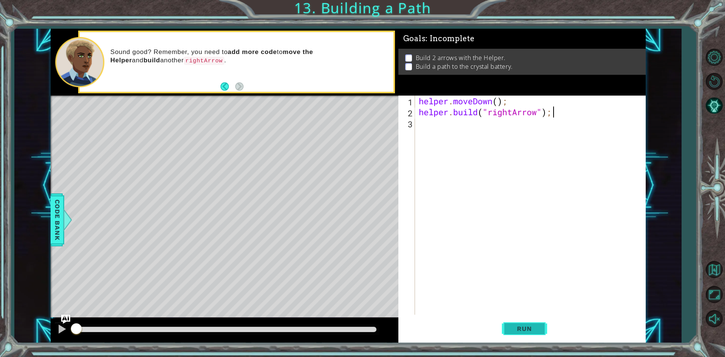
click at [533, 331] on span "Run" at bounding box center [524, 329] width 30 height 8
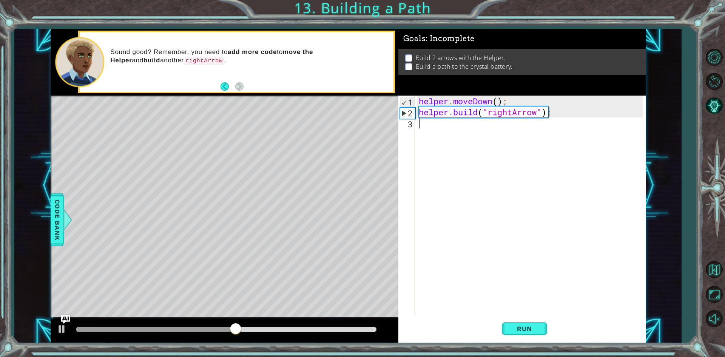
type textarea "[DOMAIN_NAME]("rightArrow");"
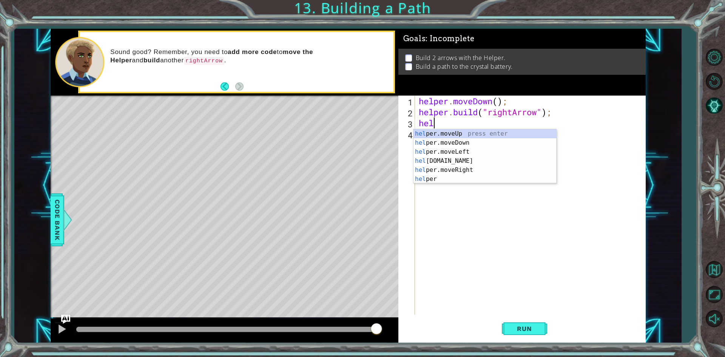
scroll to position [0, 0]
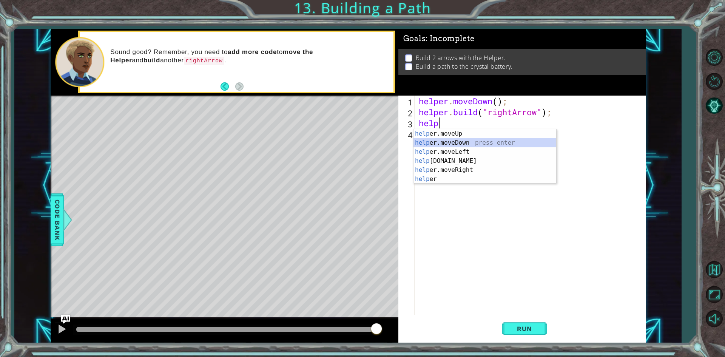
click at [464, 143] on div "help er.moveUp press enter help er.moveDown press enter help er.moveLeft press …" at bounding box center [484, 165] width 143 height 72
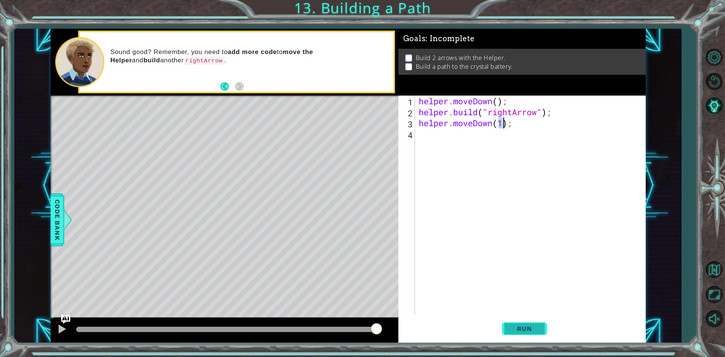
type textarea "helper.moveDown(1);"
click at [542, 328] on button "Run" at bounding box center [524, 328] width 45 height 25
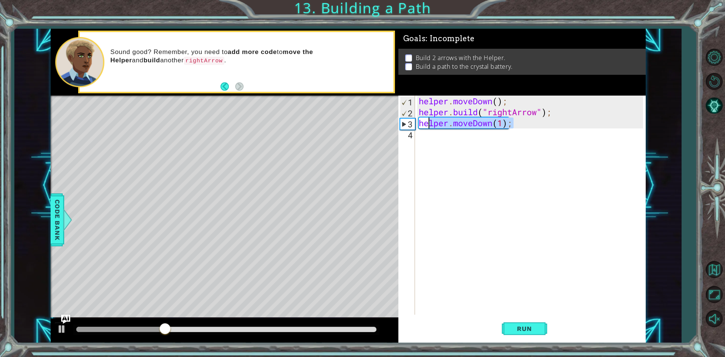
drag, startPoint x: 494, startPoint y: 122, endPoint x: 417, endPoint y: 117, distance: 77.5
click at [417, 120] on div "helper . moveDown ( ) ; helper . build ( "rightArrow" ) ; helper . moveDown ( 1…" at bounding box center [530, 205] width 226 height 219
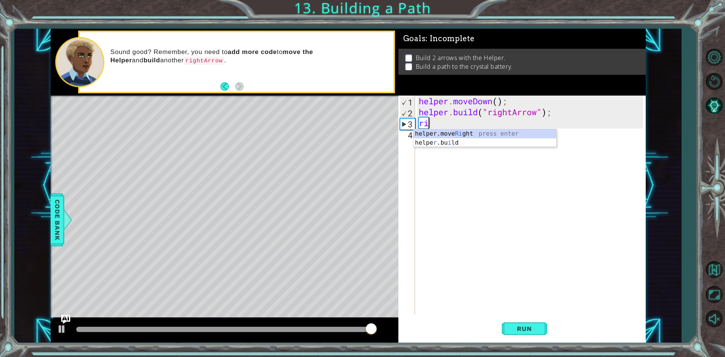
scroll to position [0, 0]
type textarea "r"
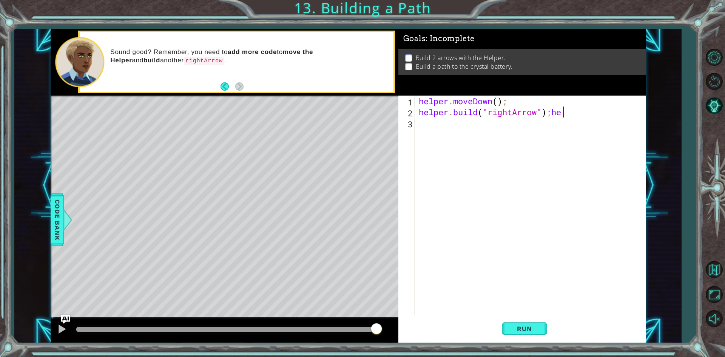
type textarea "[DOMAIN_NAME]("rightArrow");"
click at [431, 126] on div "helper . moveDown ( ) ; helper . build ( "rightArrow" ) ;" at bounding box center [532, 216] width 230 height 241
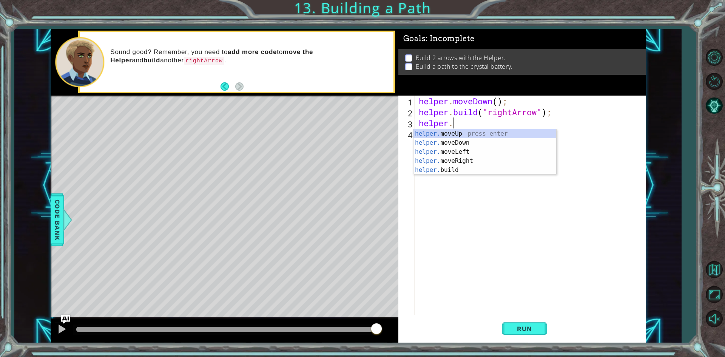
scroll to position [0, 1]
click at [455, 167] on div "helper. moveUp press enter helper. moveDown press enter helper. moveLeft press …" at bounding box center [484, 160] width 143 height 63
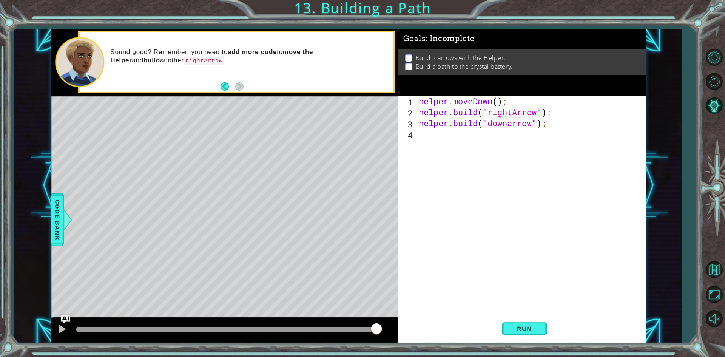
scroll to position [0, 5]
click at [538, 328] on span "Run" at bounding box center [524, 329] width 30 height 8
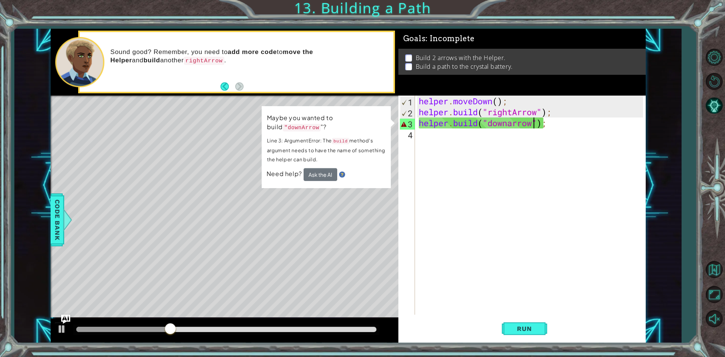
click at [296, 130] on code ""downArrow" at bounding box center [302, 128] width 38 height 8
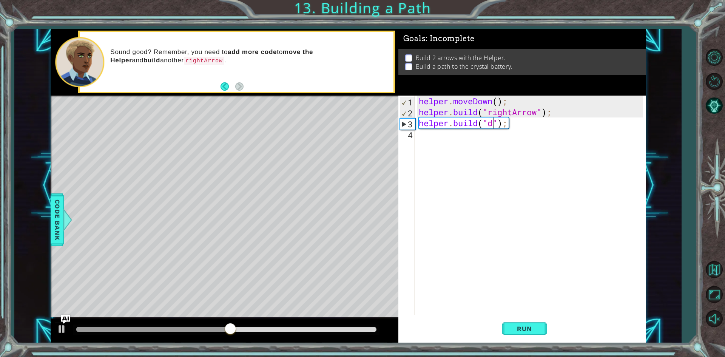
scroll to position [0, 3]
click at [538, 137] on body "1 ההההההההההההההההההההההההההההההההההההההההההההההההההההההההההההההההההההההההההההה…" at bounding box center [362, 178] width 725 height 357
click at [486, 125] on div "helper . moveDown ( ) ; helper . build ( "rightArrow" ) ; helper . build ( "" )…" at bounding box center [532, 216] width 230 height 241
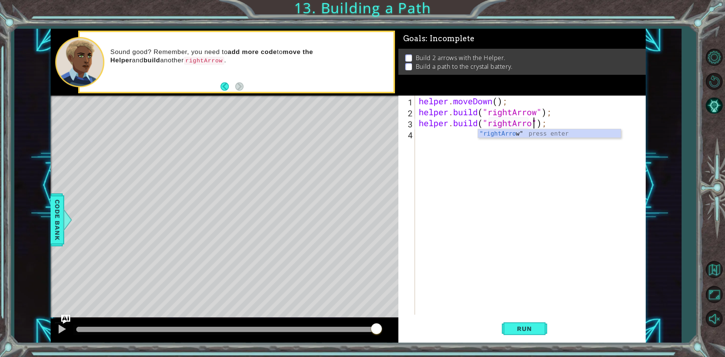
scroll to position [0, 5]
type textarea "[DOMAIN_NAME]("rightArrow");"
click at [536, 327] on span "Run" at bounding box center [524, 329] width 30 height 8
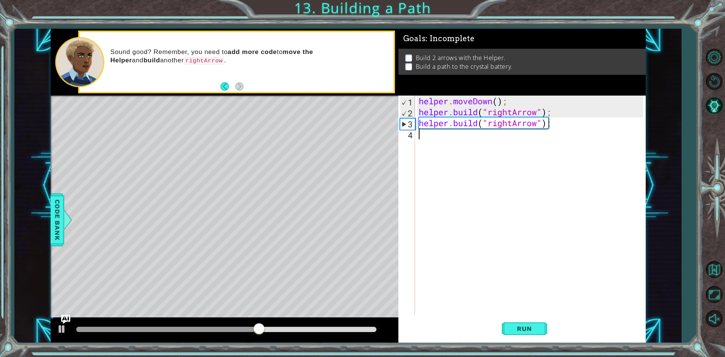
click at [456, 173] on div "helper . moveDown ( ) ; helper . build ( "rightArrow" ) ; helper . build ( "rig…" at bounding box center [532, 216] width 230 height 241
click at [528, 320] on button "Run" at bounding box center [524, 328] width 45 height 25
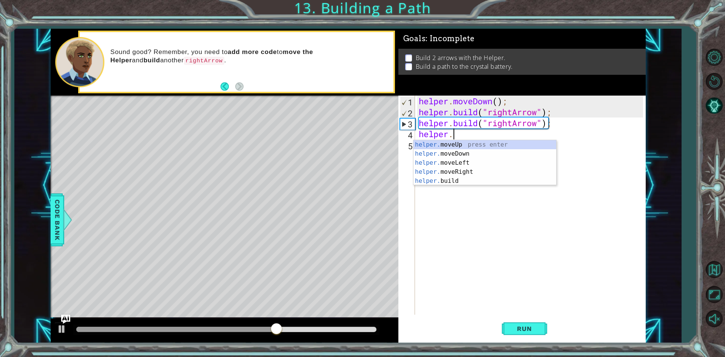
scroll to position [0, 1]
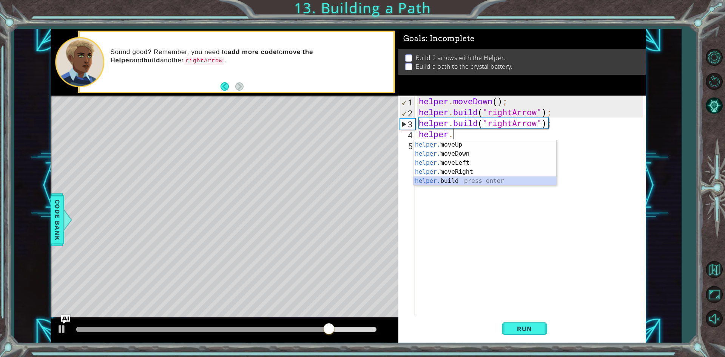
click at [448, 180] on div "helper. moveUp press enter helper. moveDown press enter helper. moveLeft press …" at bounding box center [484, 171] width 143 height 63
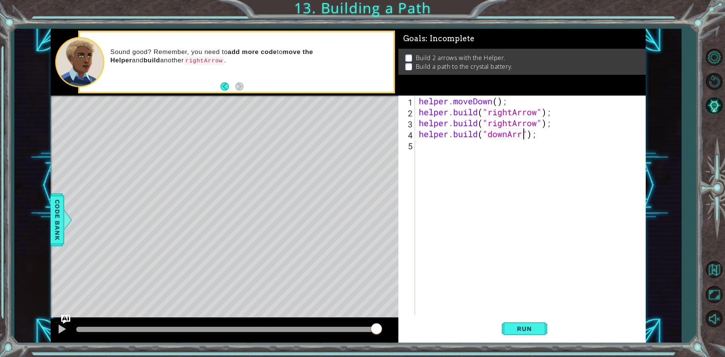
scroll to position [0, 5]
type textarea "[DOMAIN_NAME]("downArrow");"
click at [544, 323] on button "Run" at bounding box center [524, 328] width 45 height 25
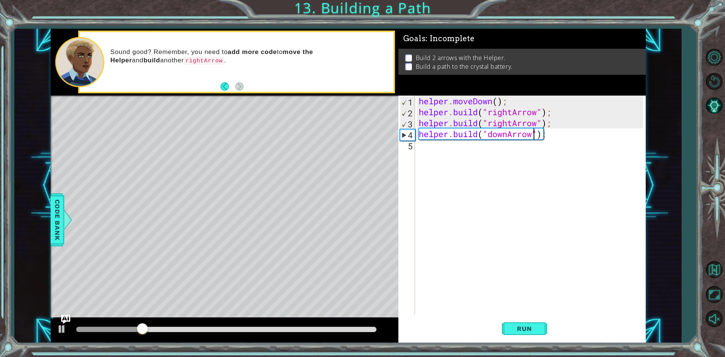
click at [491, 241] on div "helper . moveDown ( ) ; helper . build ( "rightArrow" ) ; helper . build ( "rig…" at bounding box center [532, 216] width 230 height 241
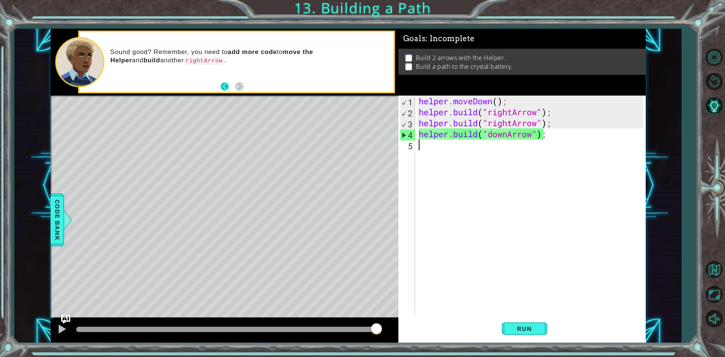
click at [222, 83] on button "Back" at bounding box center [227, 86] width 15 height 8
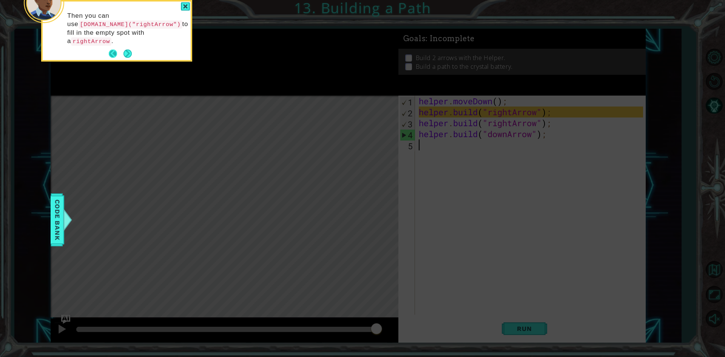
click at [111, 49] on button "Back" at bounding box center [116, 53] width 15 height 8
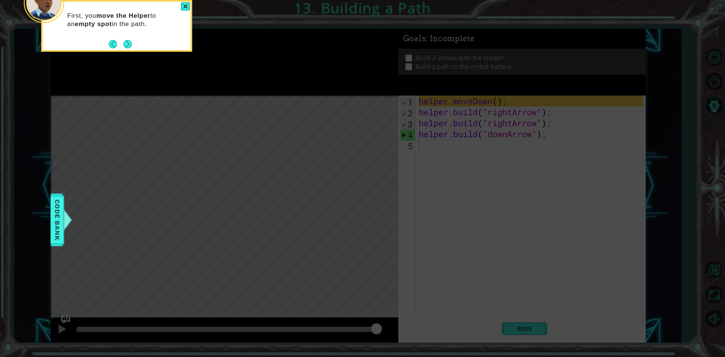
click at [111, 45] on button "Back" at bounding box center [116, 44] width 15 height 8
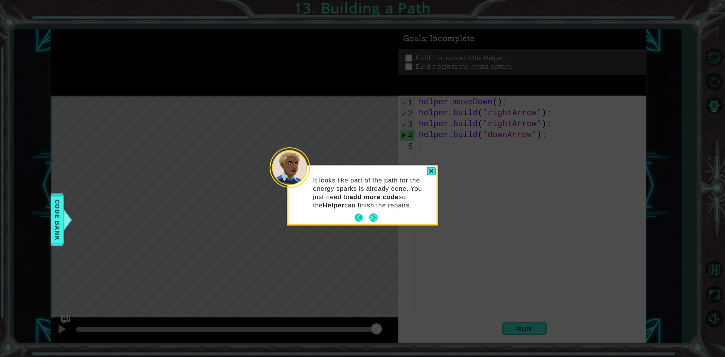
click at [356, 220] on button "Back" at bounding box center [361, 217] width 15 height 8
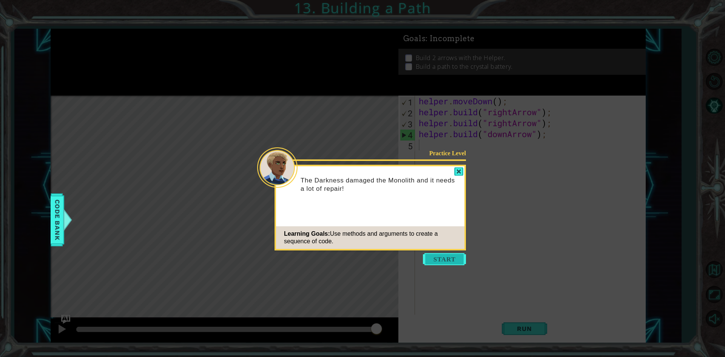
click at [443, 260] on button "Start" at bounding box center [444, 259] width 43 height 12
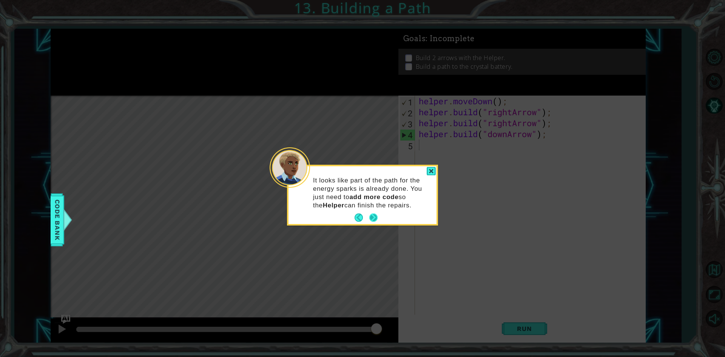
click at [375, 217] on button "Next" at bounding box center [373, 217] width 8 height 8
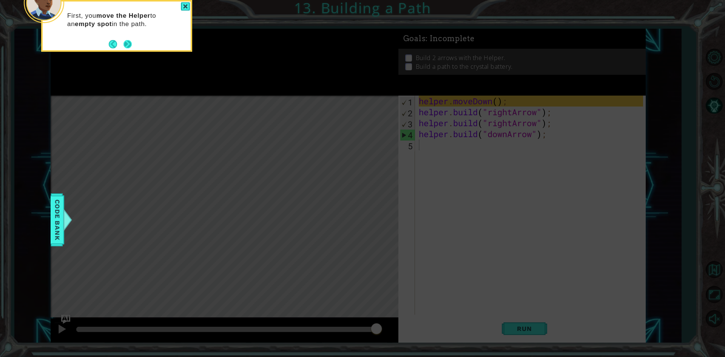
click at [126, 44] on button "Next" at bounding box center [127, 44] width 8 height 8
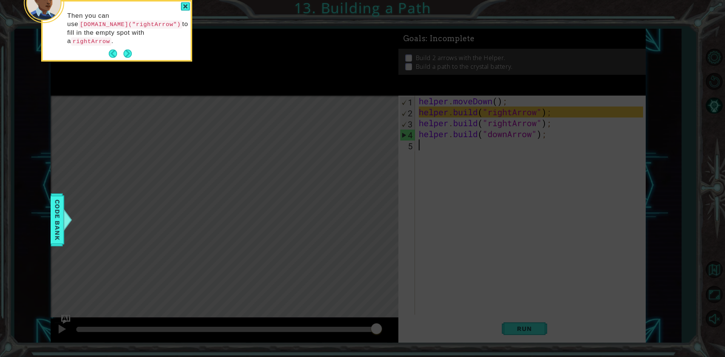
click at [126, 49] on button "Next" at bounding box center [127, 53] width 8 height 8
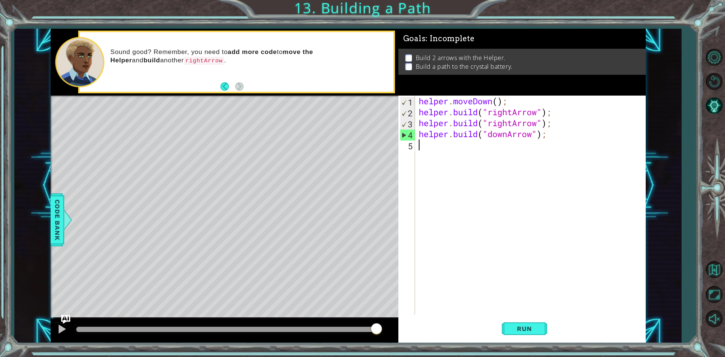
click at [126, 44] on div "Sound good? Remember, you need to add more code to move the Helper and build an…" at bounding box center [236, 62] width 313 height 60
click at [537, 330] on span "Run" at bounding box center [524, 329] width 30 height 8
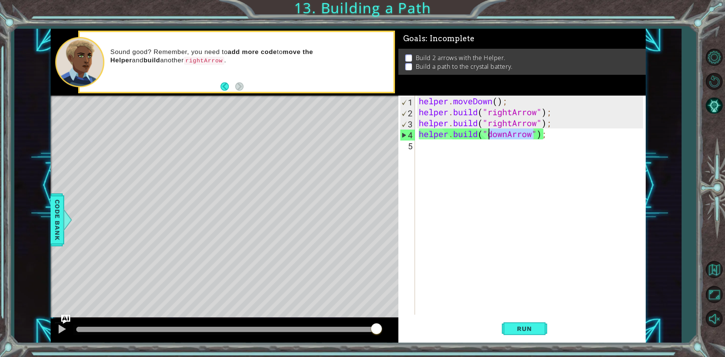
drag, startPoint x: 533, startPoint y: 133, endPoint x: 491, endPoint y: 137, distance: 42.8
click at [491, 137] on div "helper . moveDown ( ) ; helper . build ( "rightArrow" ) ; helper . build ( "rig…" at bounding box center [532, 216] width 230 height 241
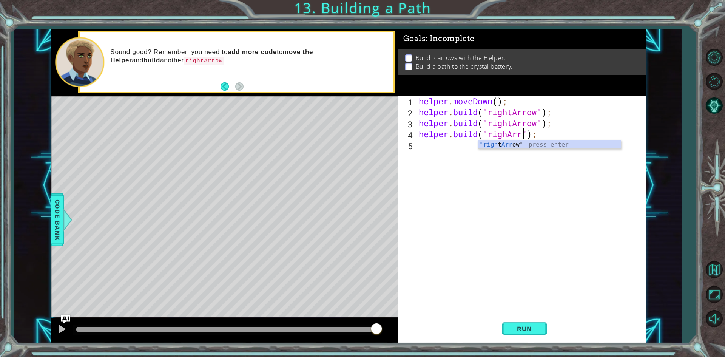
scroll to position [0, 5]
click at [527, 323] on button "Run" at bounding box center [524, 328] width 45 height 25
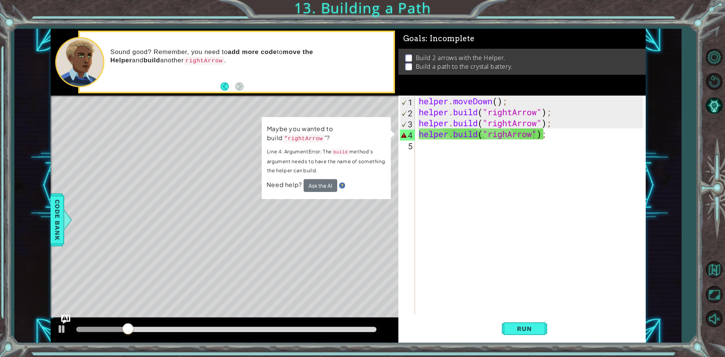
drag, startPoint x: 284, startPoint y: 137, endPoint x: 378, endPoint y: 131, distance: 94.5
click at [369, 133] on p "Maybe you wanted to build "rightArrow "?" at bounding box center [326, 133] width 119 height 19
click at [506, 134] on div "helper . moveDown ( ) ; helper . build ( "rightArrow" ) ; helper . build ( "rig…" at bounding box center [532, 216] width 230 height 241
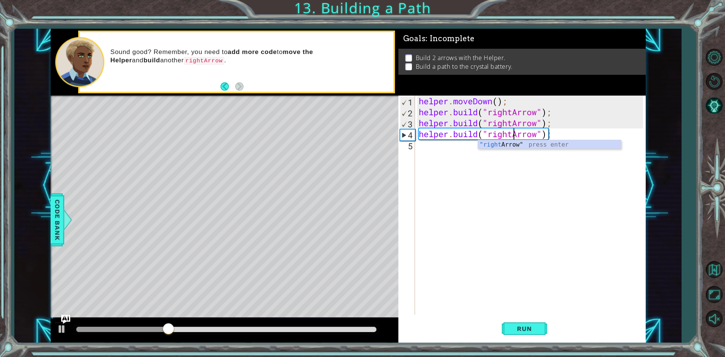
scroll to position [0, 4]
click at [529, 143] on div ""right Arrow" press enter" at bounding box center [549, 153] width 143 height 27
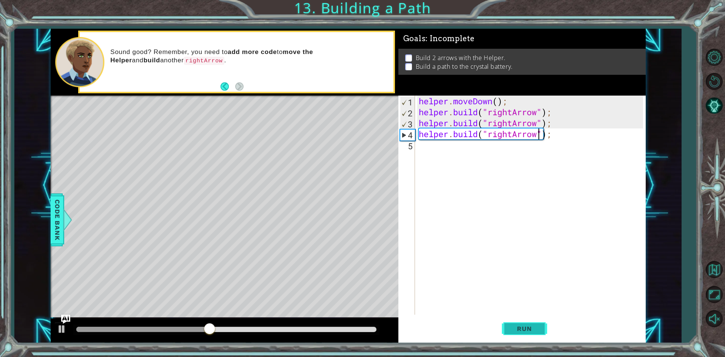
type textarea "[DOMAIN_NAME]("rightArrow");"
click at [517, 329] on span "Run" at bounding box center [524, 329] width 30 height 8
click at [463, 207] on div "helper . moveDown ( ) ; helper . build ( "rightArrow" ) ; helper . build ( "rig…" at bounding box center [532, 216] width 230 height 241
